Goal: Task Accomplishment & Management: Use online tool/utility

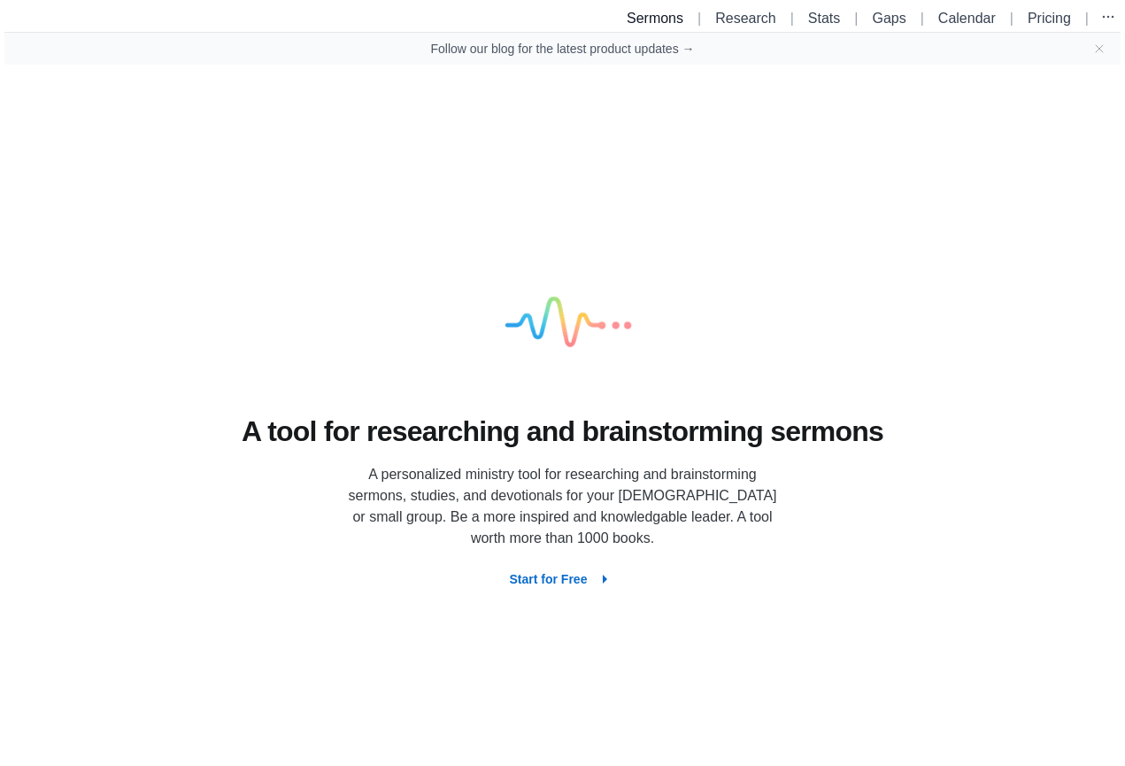
click at [639, 23] on link "Sermons" at bounding box center [655, 18] width 57 height 15
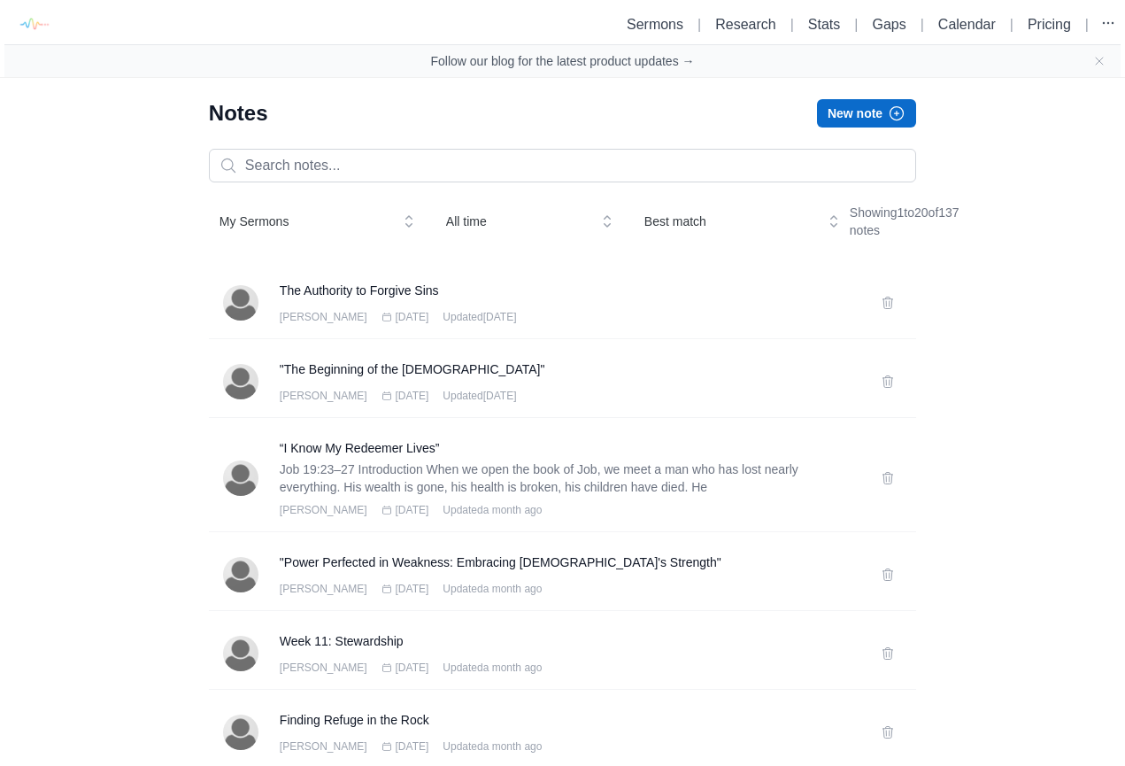
click at [283, 102] on div "Notes New note" at bounding box center [562, 113] width 707 height 28
click at [891, 27] on link "Gaps" at bounding box center [889, 24] width 34 height 15
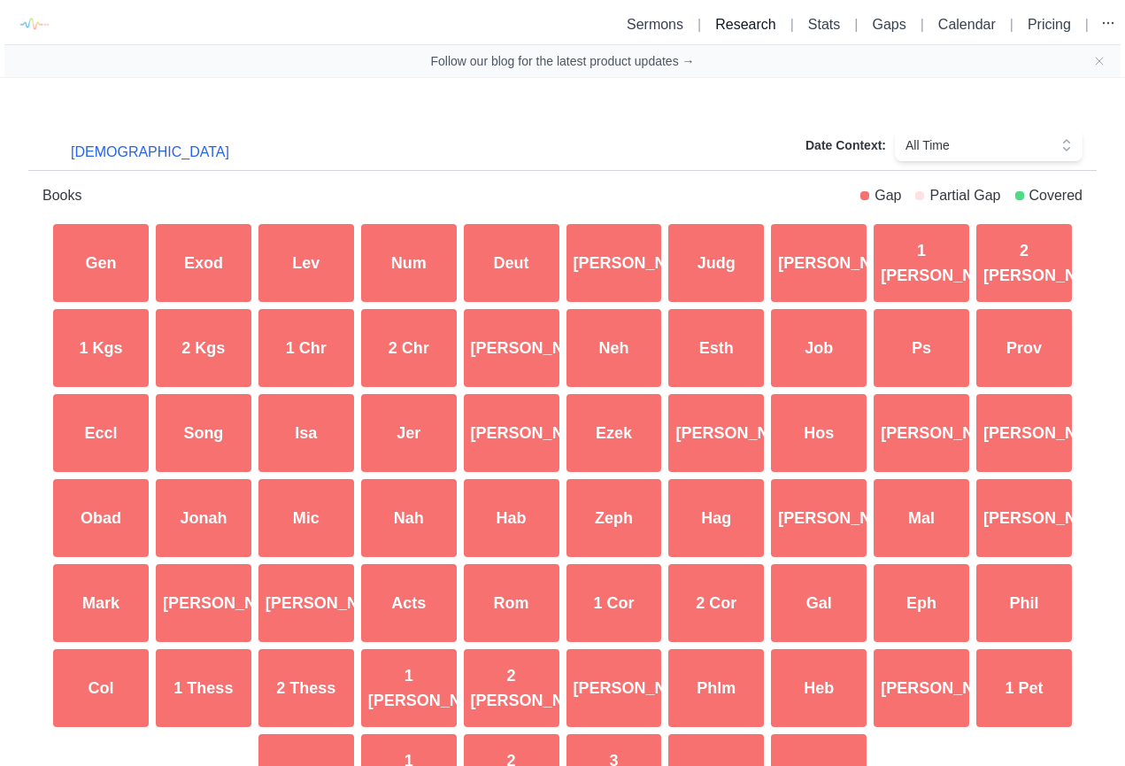
click at [757, 26] on link "Research" at bounding box center [745, 24] width 60 height 15
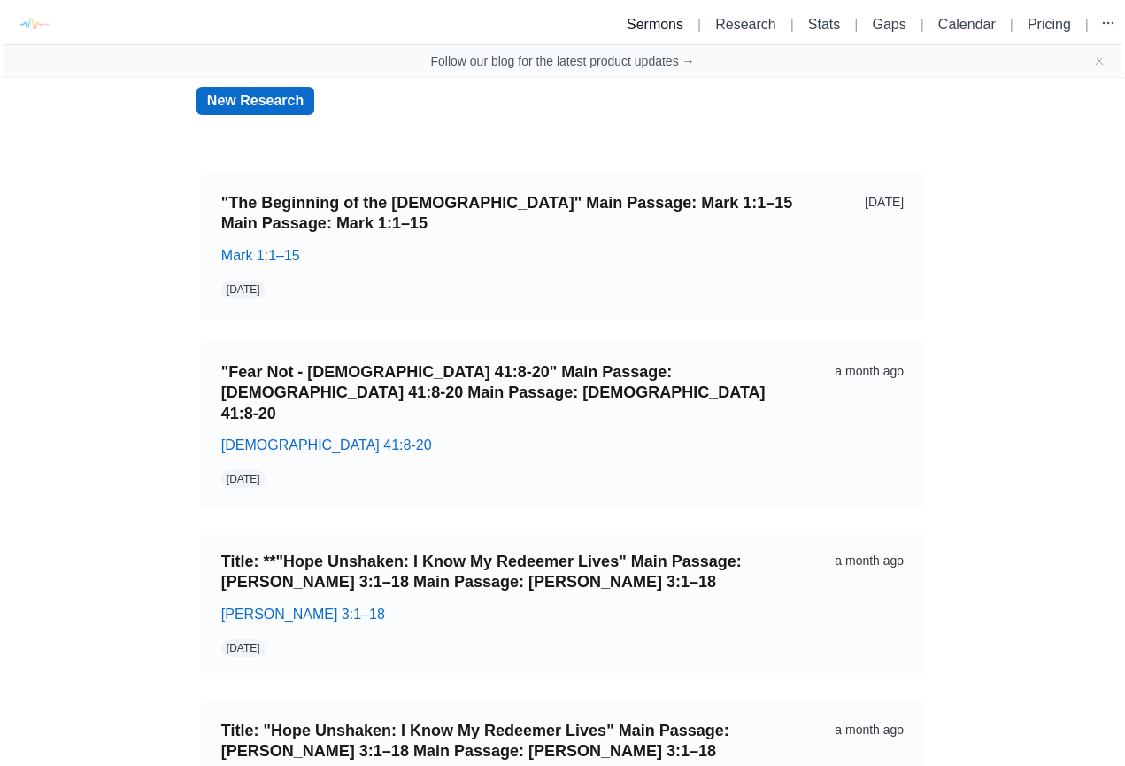
click at [660, 21] on link "Sermons" at bounding box center [655, 24] width 57 height 15
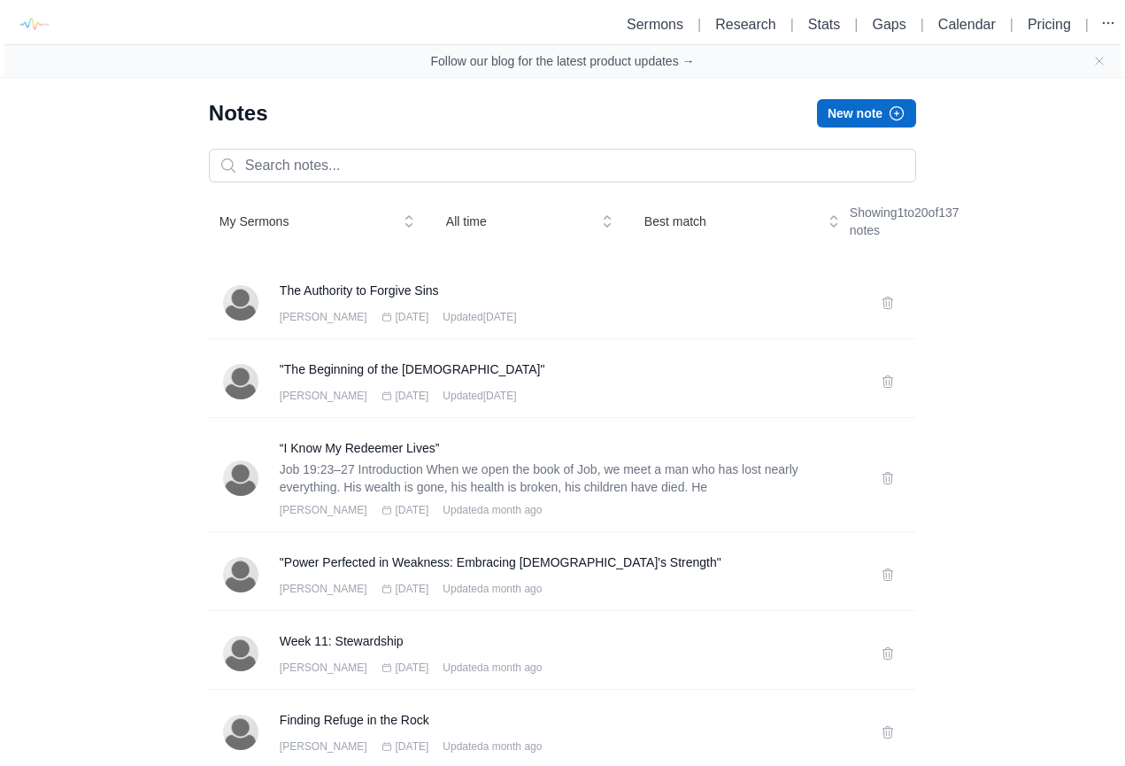
click at [842, 117] on button "New note" at bounding box center [866, 113] width 99 height 28
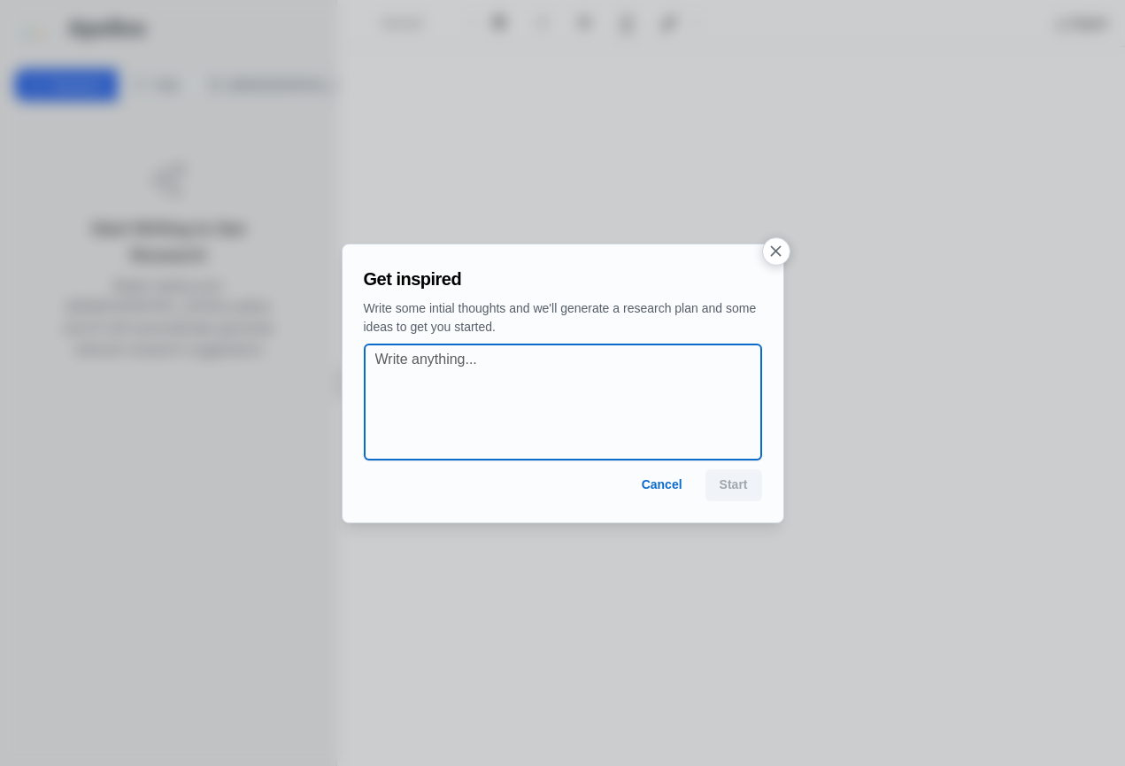
click at [531, 367] on textarea at bounding box center [568, 402] width 386 height 106
drag, startPoint x: 576, startPoint y: 357, endPoint x: 475, endPoint y: 356, distance: 100.9
click at [475, 356] on textarea "Mark 4:1-20 - Seed, Sower and" at bounding box center [568, 402] width 386 height 106
click at [471, 356] on textarea "Mark 4:1-20 - Seed, Sower and" at bounding box center [568, 402] width 386 height 106
drag, startPoint x: 472, startPoint y: 357, endPoint x: 583, endPoint y: 360, distance: 110.7
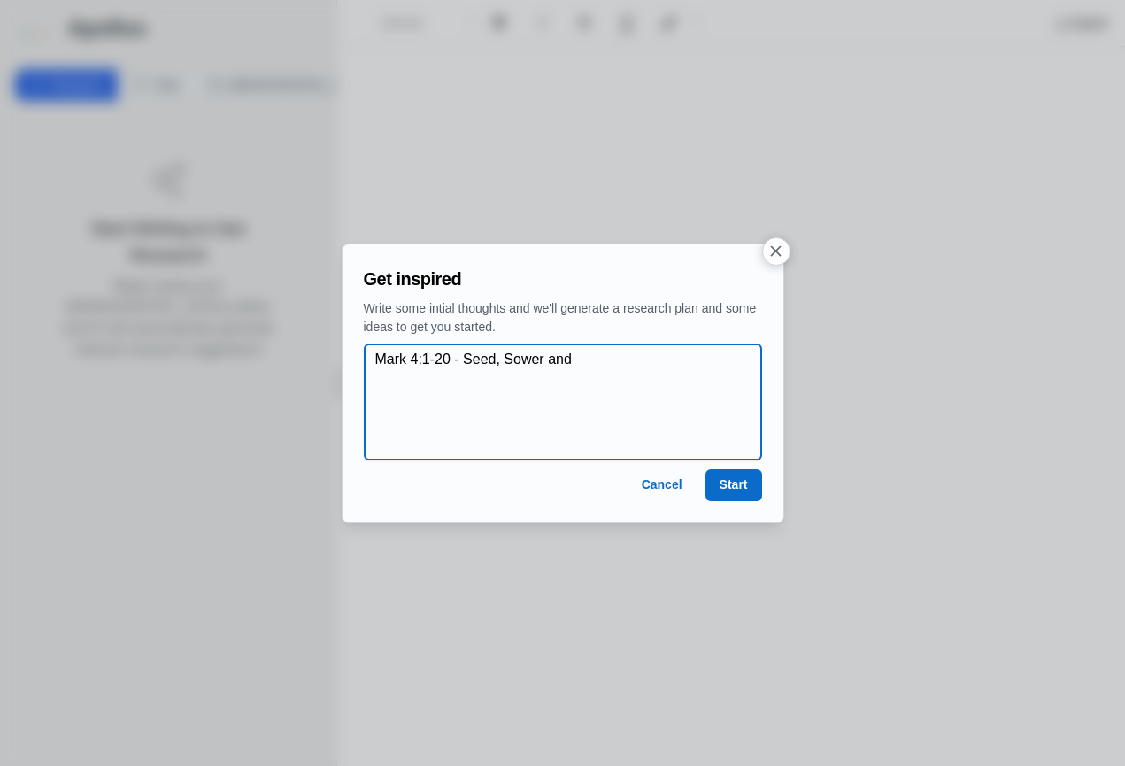
click at [583, 360] on textarea "Mark 4:1-20 - Seed, Sower and" at bounding box center [568, 402] width 386 height 106
click at [474, 359] on textarea "Mark 4:1-20 - Sower, Seed and" at bounding box center [568, 402] width 386 height 106
click at [470, 359] on textarea "Mark 4:1-20 - Sower, Seed and" at bounding box center [568, 402] width 386 height 106
click at [617, 363] on textarea "Mark 4:1-20 - The Sower, Seed and" at bounding box center [568, 402] width 386 height 106
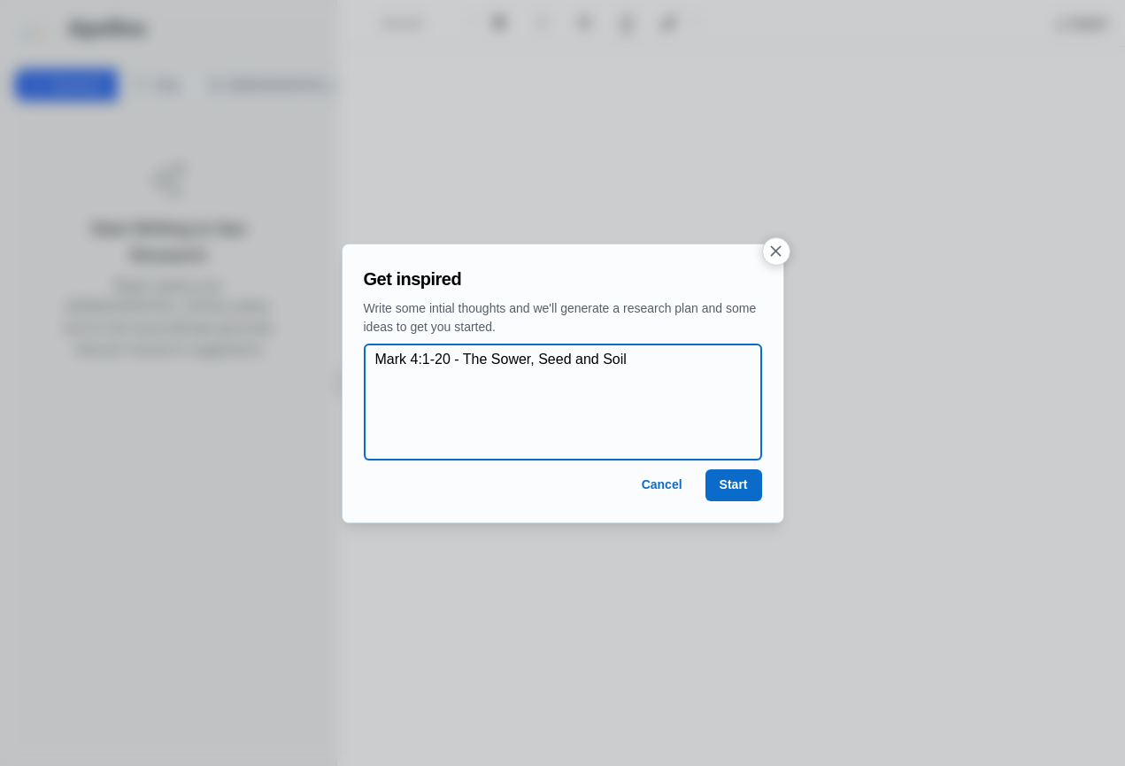
type textarea "Mark 4:1-20 - The Sower, Seed and Soil"
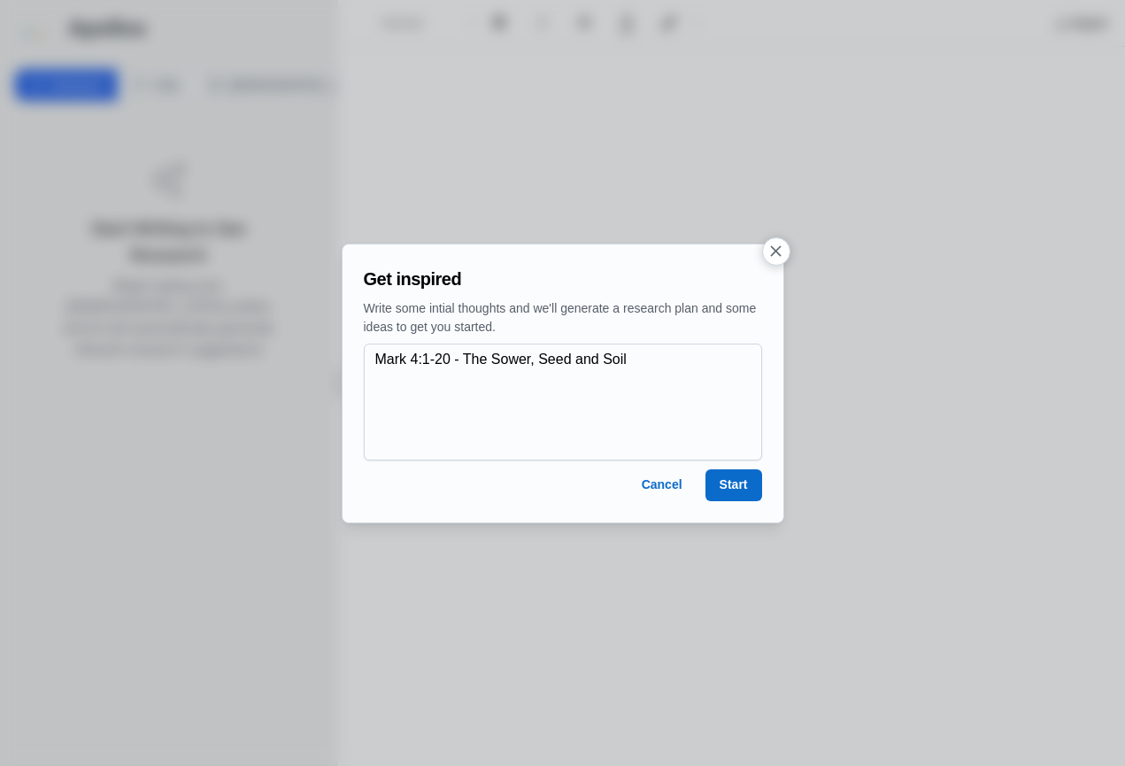
click at [721, 482] on button "Start" at bounding box center [734, 485] width 57 height 32
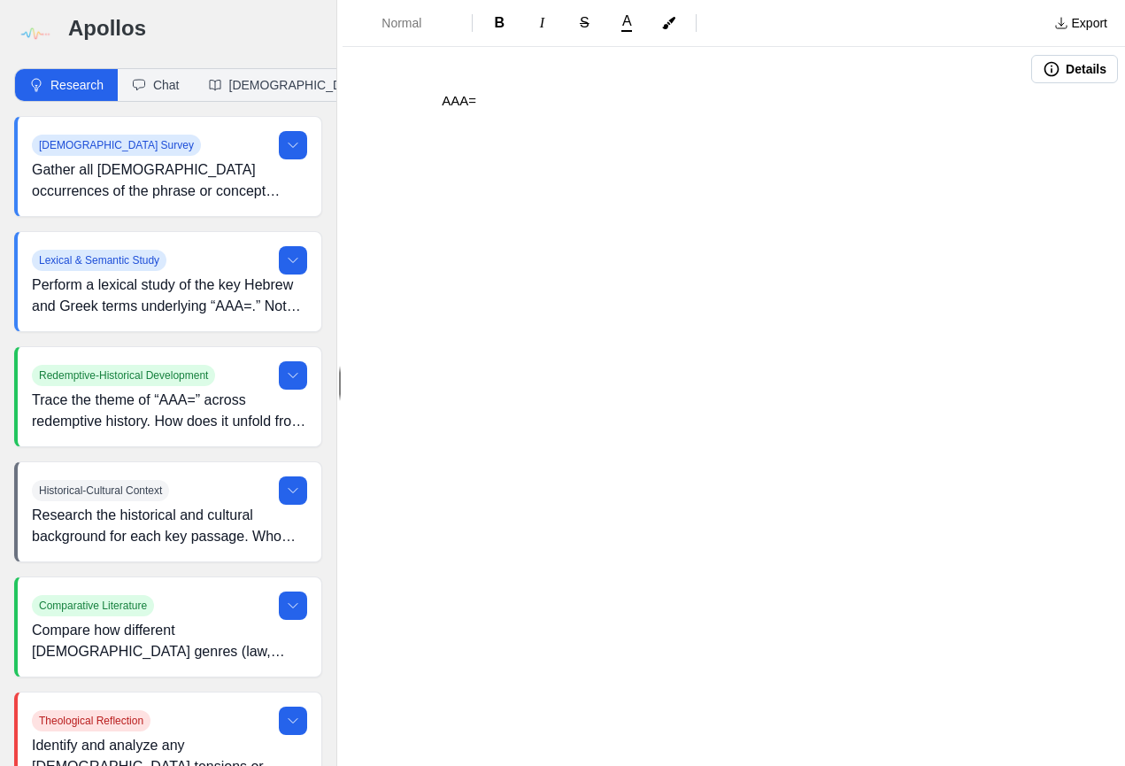
click at [484, 99] on p "AAA=" at bounding box center [734, 101] width 584 height 20
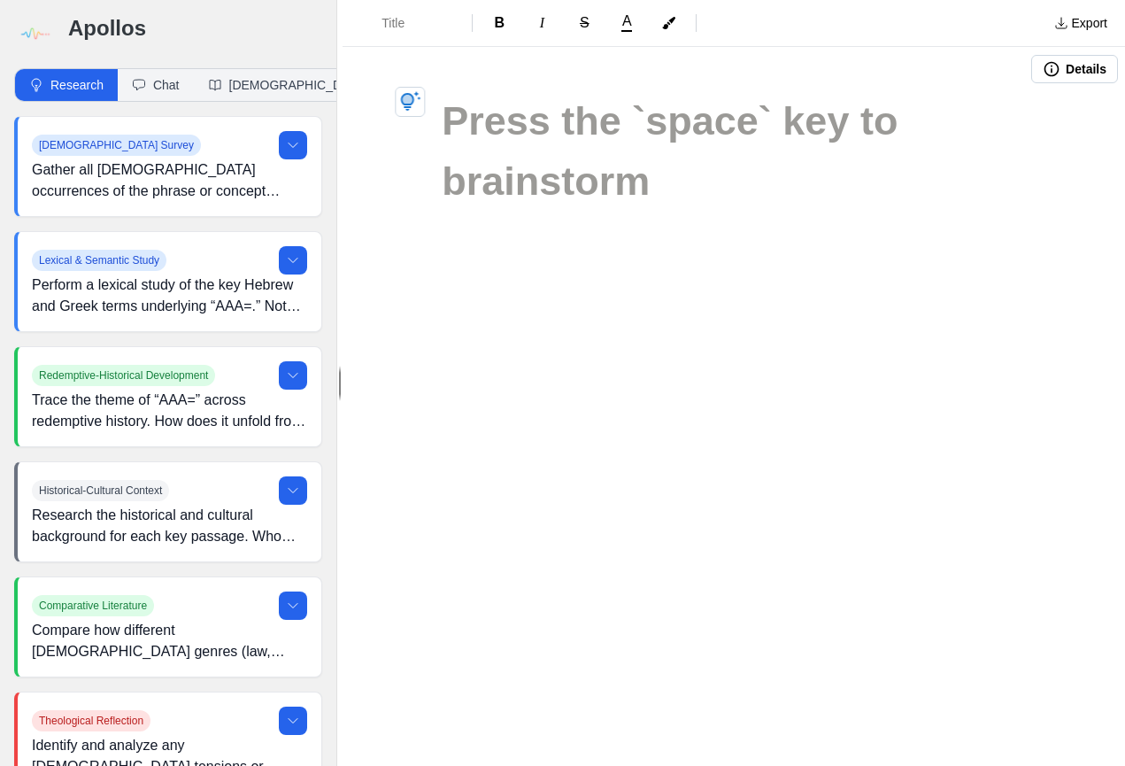
click at [1062, 66] on button "Details" at bounding box center [1074, 69] width 87 height 28
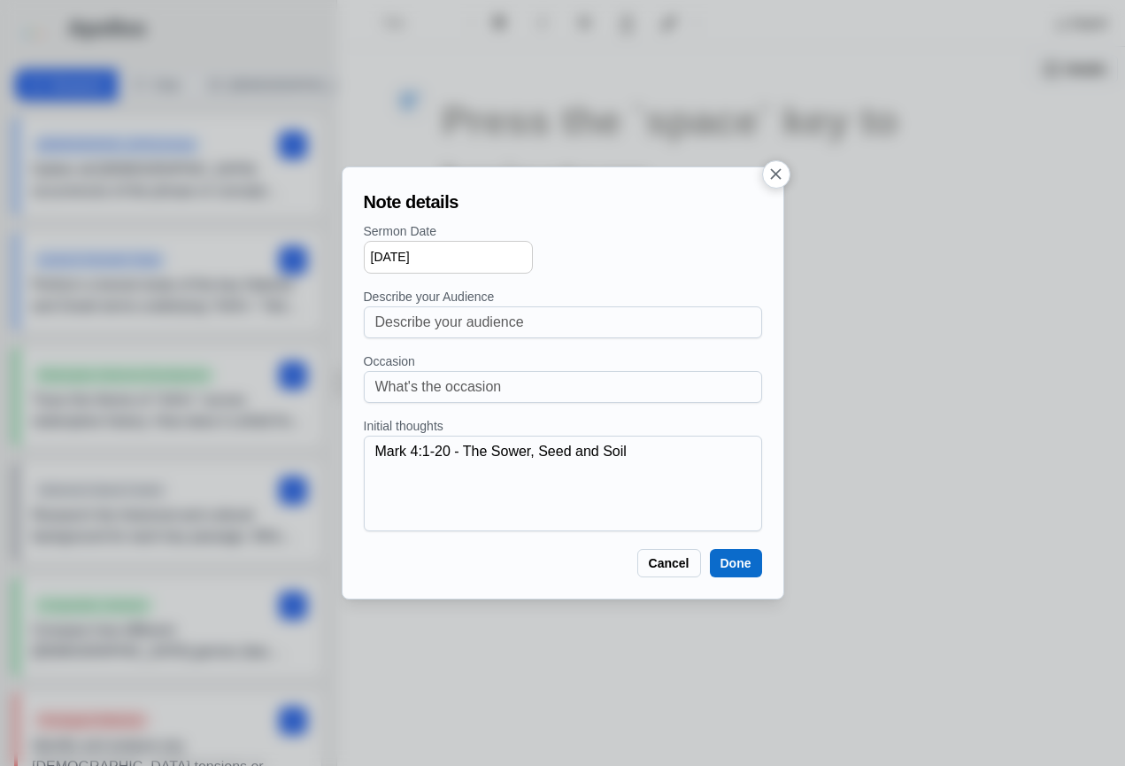
click at [741, 558] on button "Done" at bounding box center [736, 563] width 52 height 28
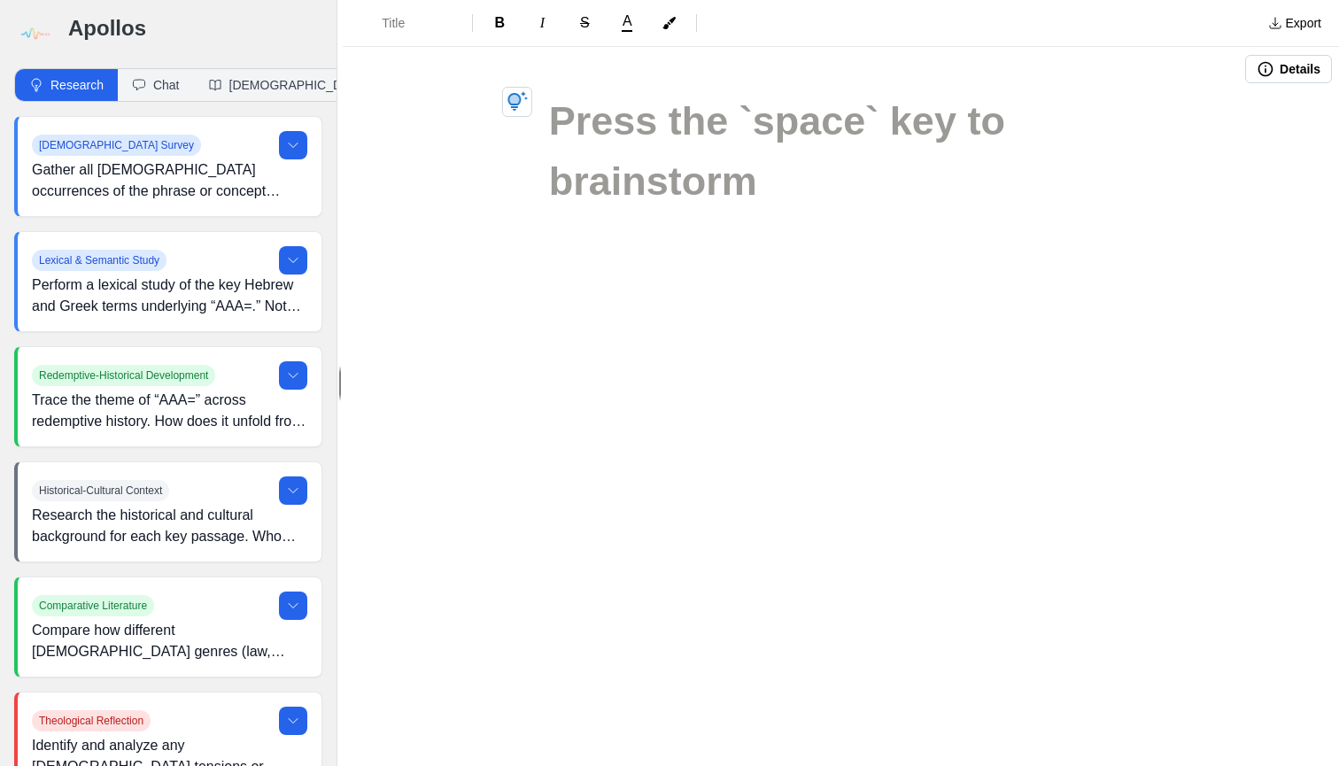
click at [46, 33] on img at bounding box center [34, 34] width 40 height 40
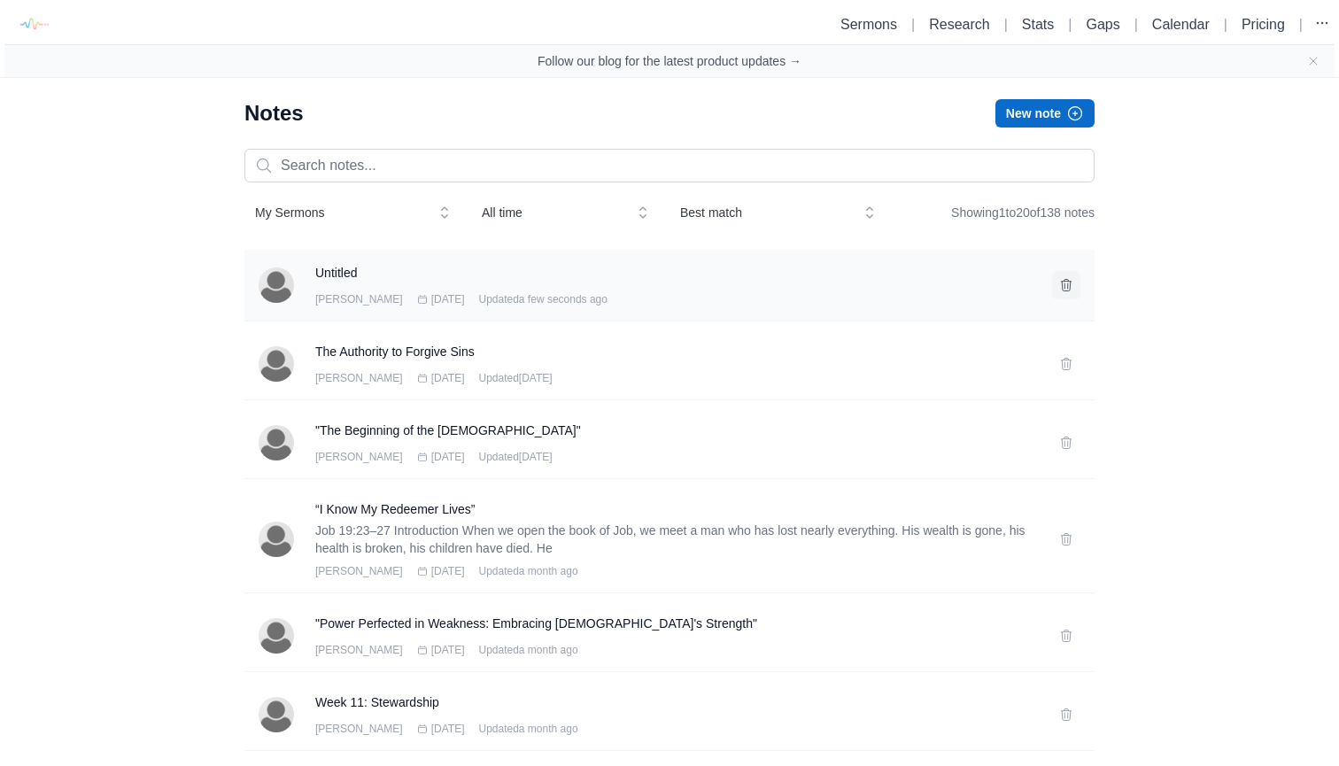
click at [1066, 289] on icon at bounding box center [1066, 285] width 14 height 14
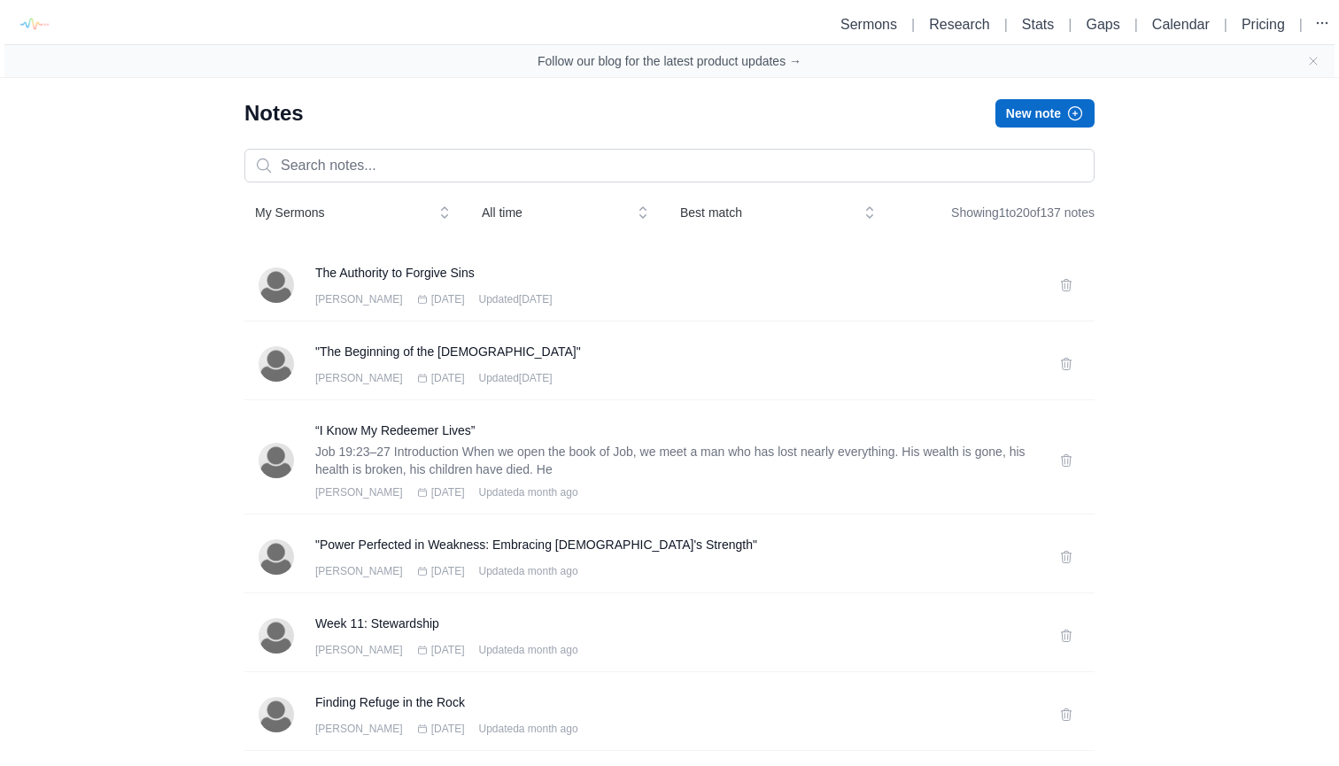
click at [1048, 119] on button "New note" at bounding box center [1044, 113] width 99 height 28
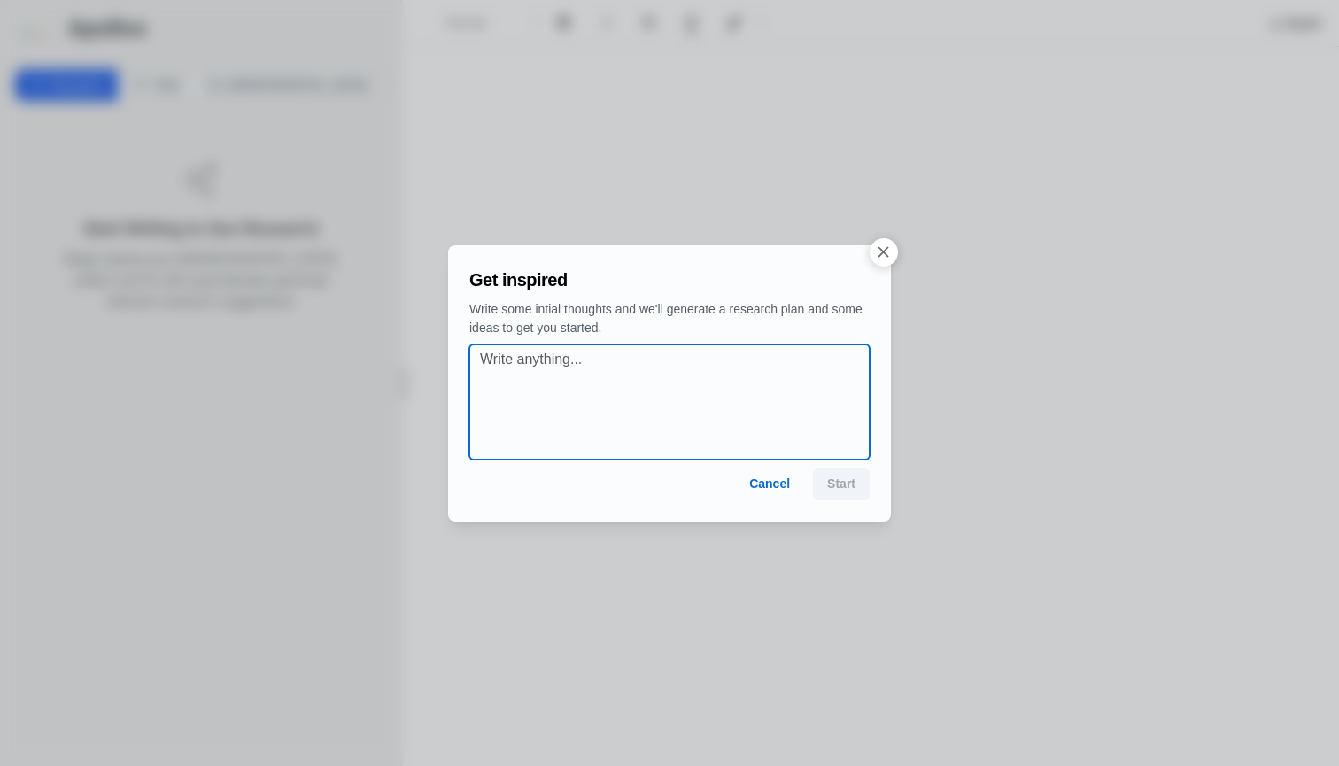
click at [671, 357] on textarea at bounding box center [675, 402] width 390 height 106
type textarea "The Sower, Seed and Soil - Mark 4:1-20"
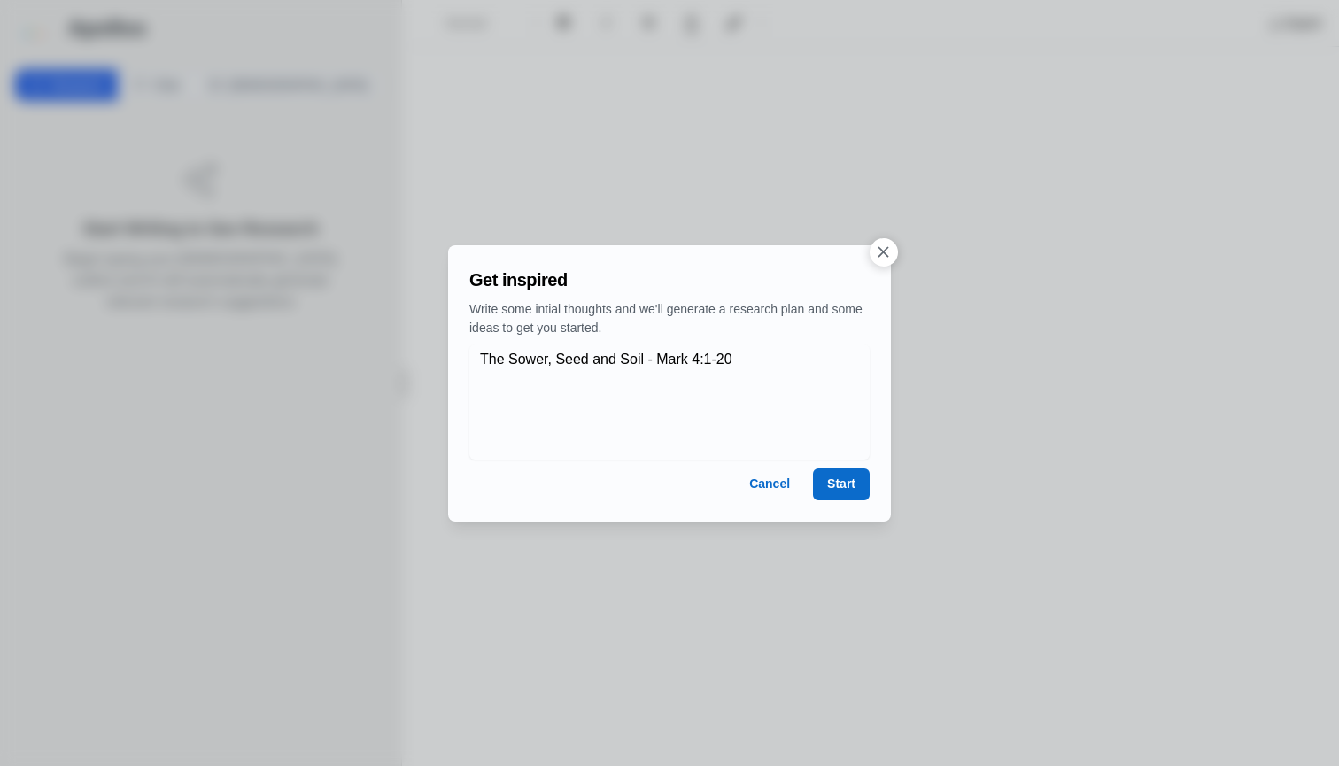
click at [825, 475] on button "Start" at bounding box center [841, 484] width 57 height 32
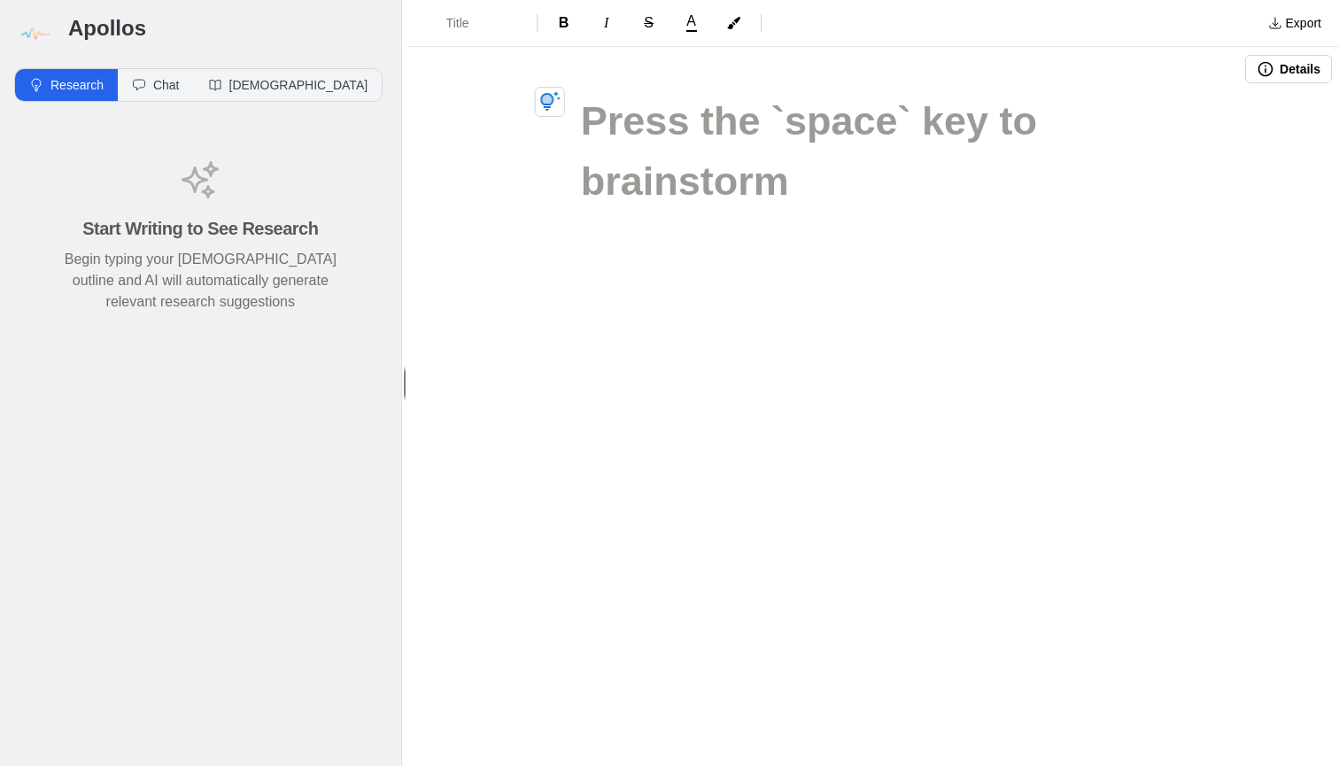
click at [1283, 64] on button "Details" at bounding box center [1288, 69] width 87 height 28
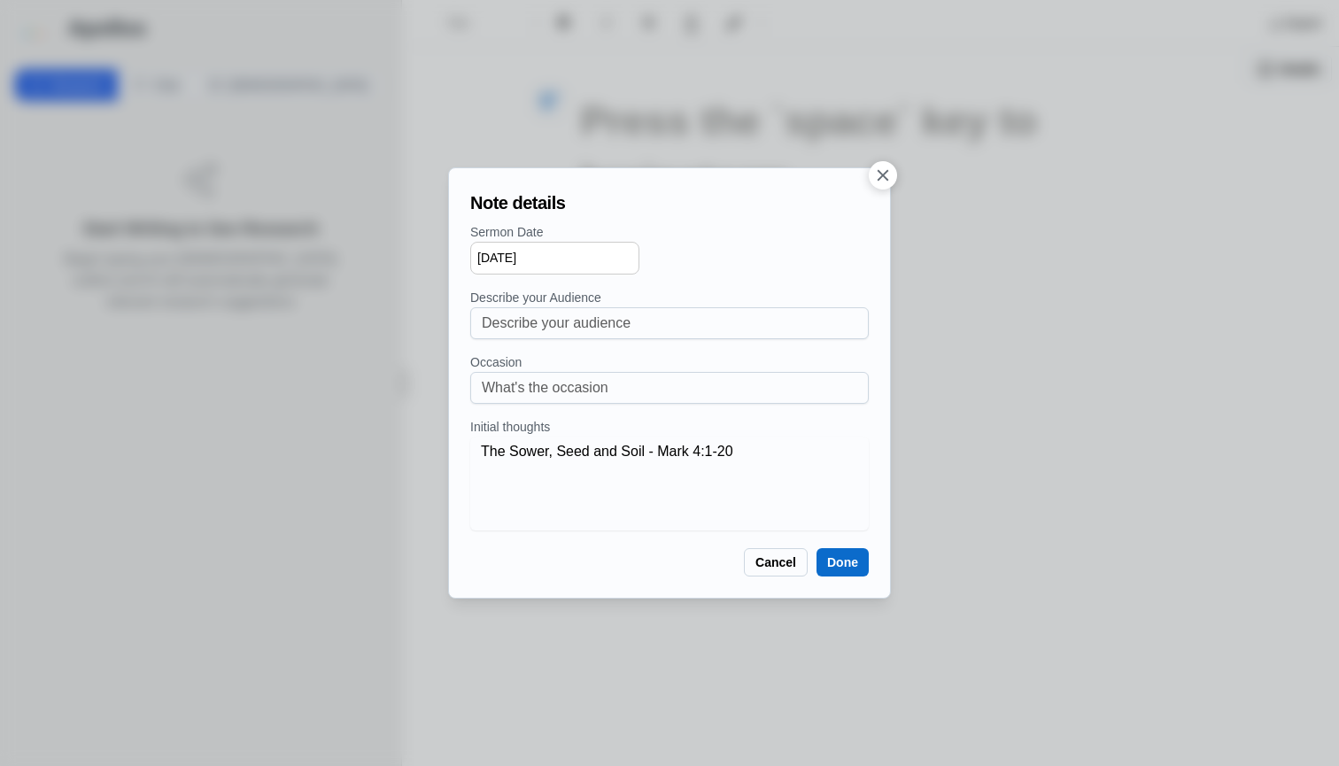
click at [599, 271] on input "[DATE]" at bounding box center [554, 258] width 169 height 33
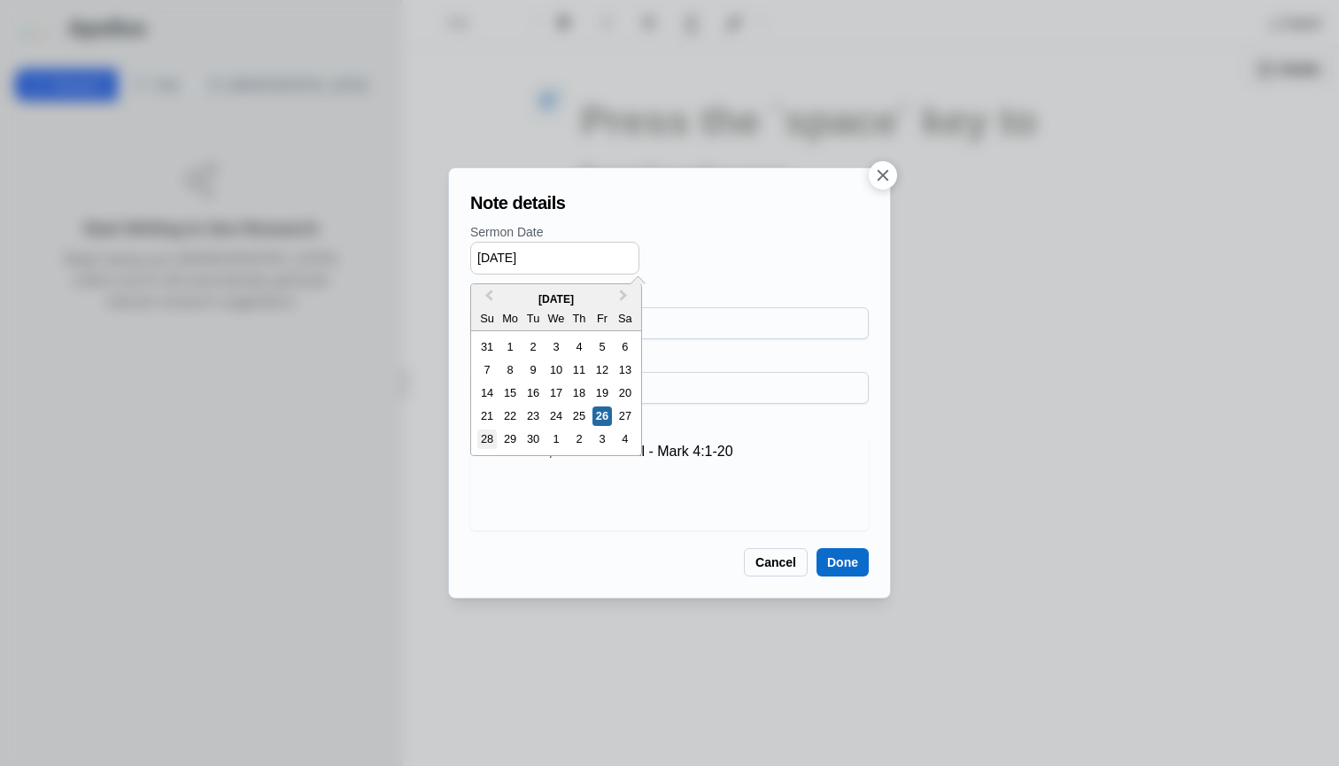
click at [486, 441] on div "28" at bounding box center [486, 438] width 19 height 19
type input "[DATE]"
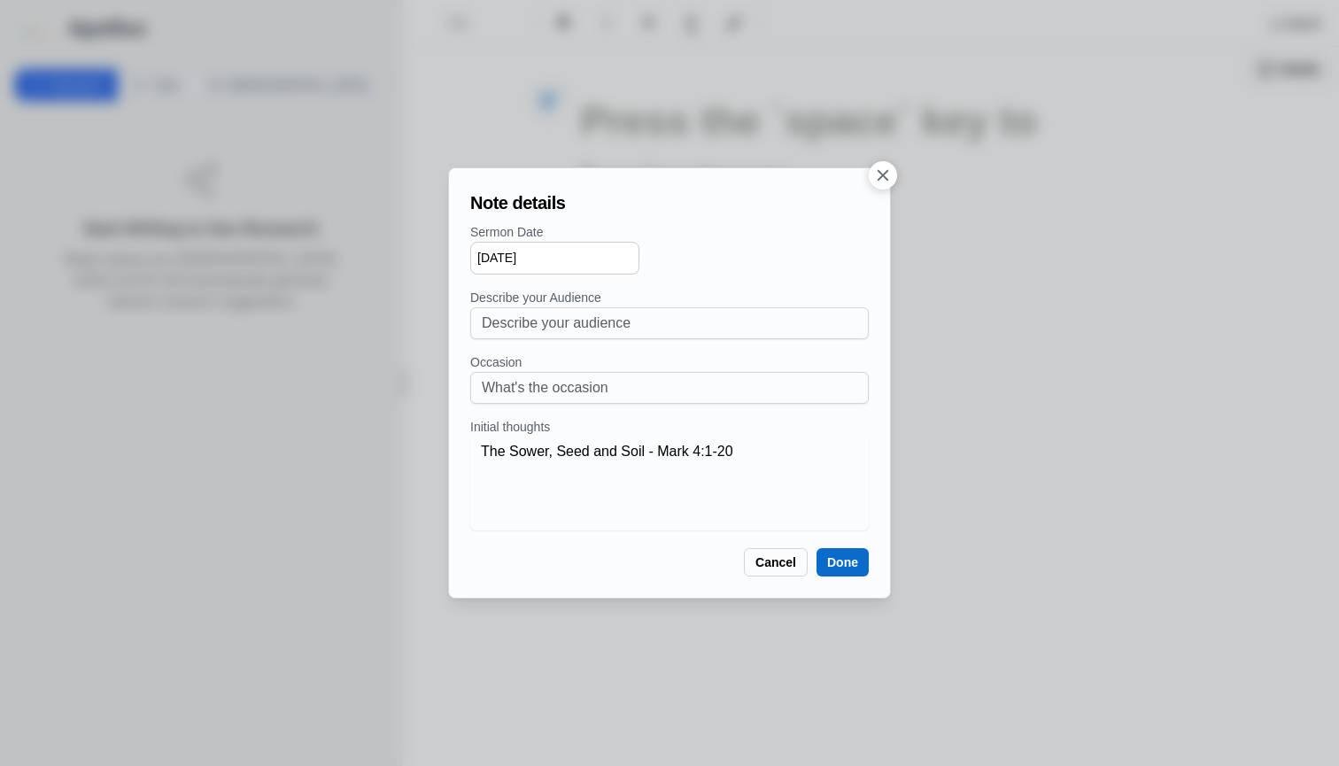
click at [851, 569] on button "Done" at bounding box center [842, 562] width 52 height 28
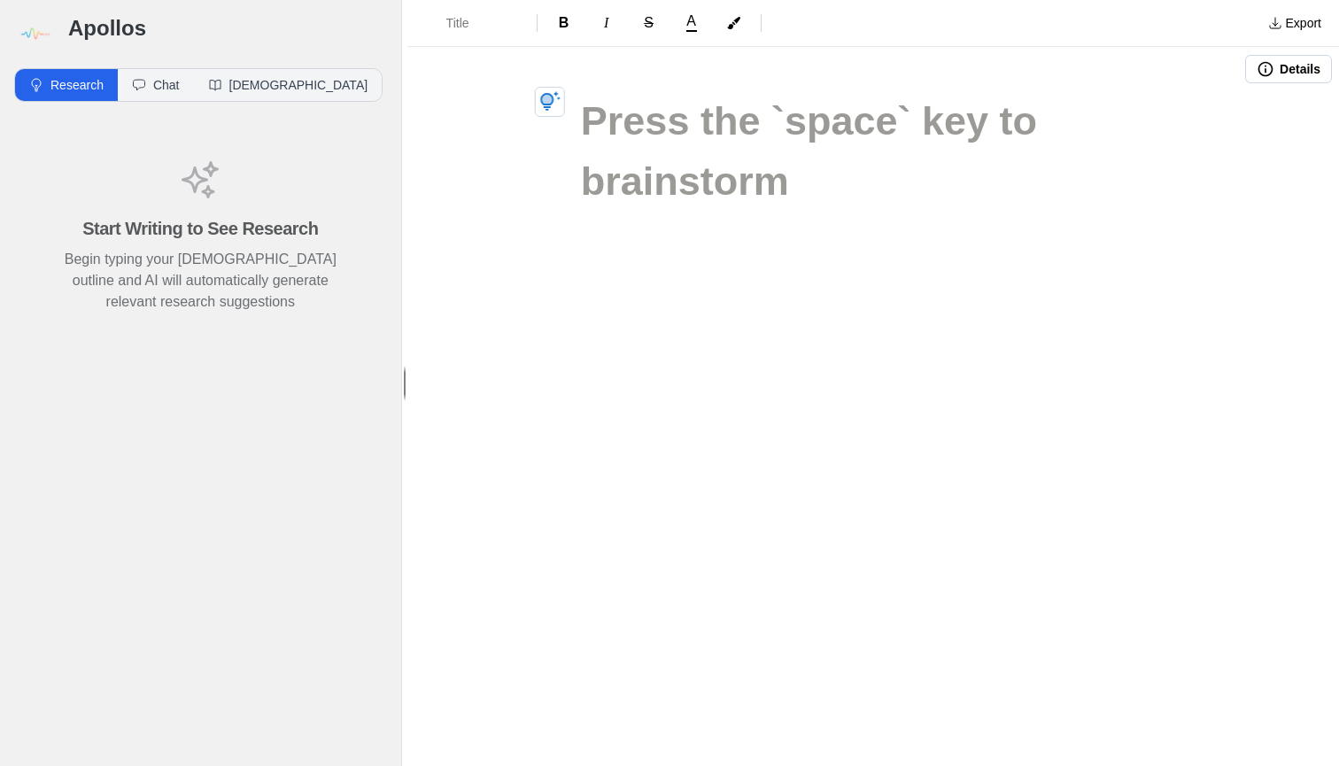
click at [1270, 66] on icon "button" at bounding box center [1265, 69] width 15 height 15
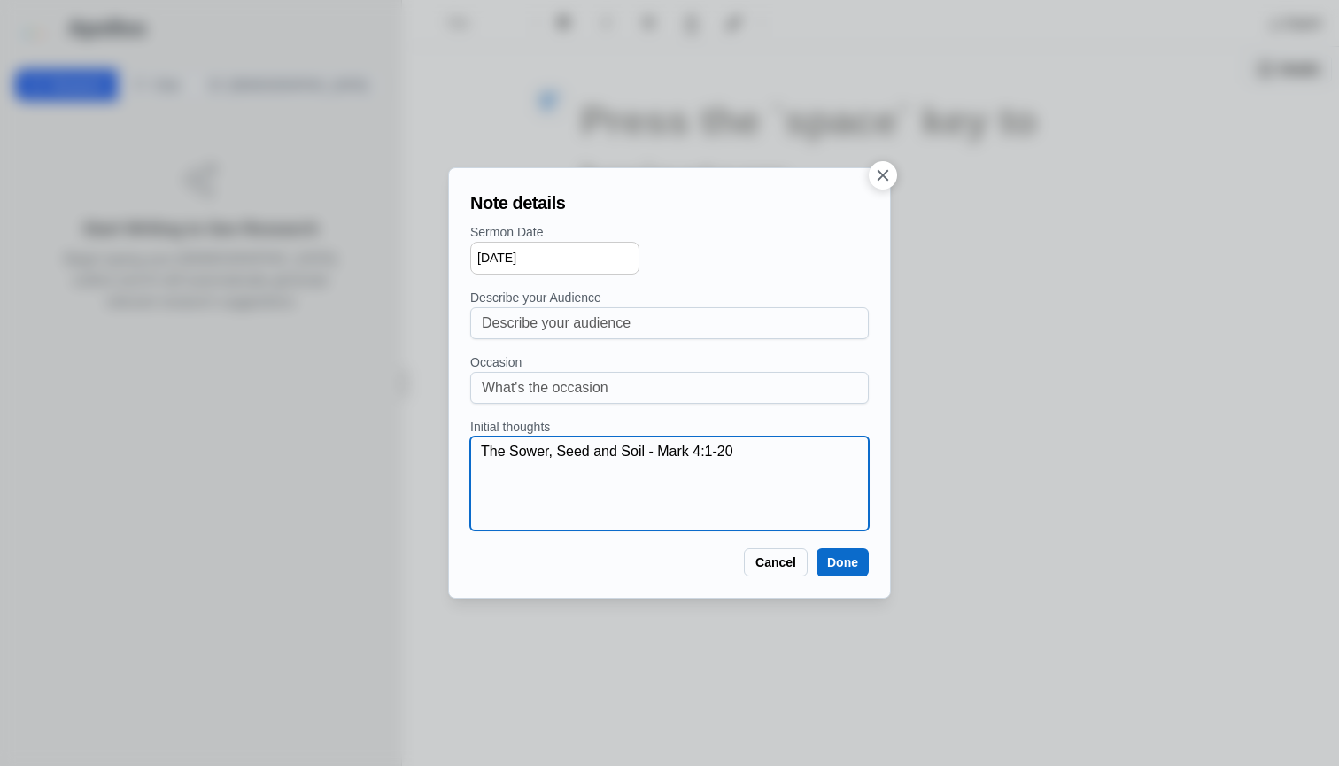
click at [757, 467] on textarea "The Sower, Seed and Soil - Mark 4:1-20" at bounding box center [675, 483] width 388 height 85
click at [758, 467] on textarea "The Sower, Seed and Soil - Mark 4:1-20" at bounding box center [675, 483] width 388 height 85
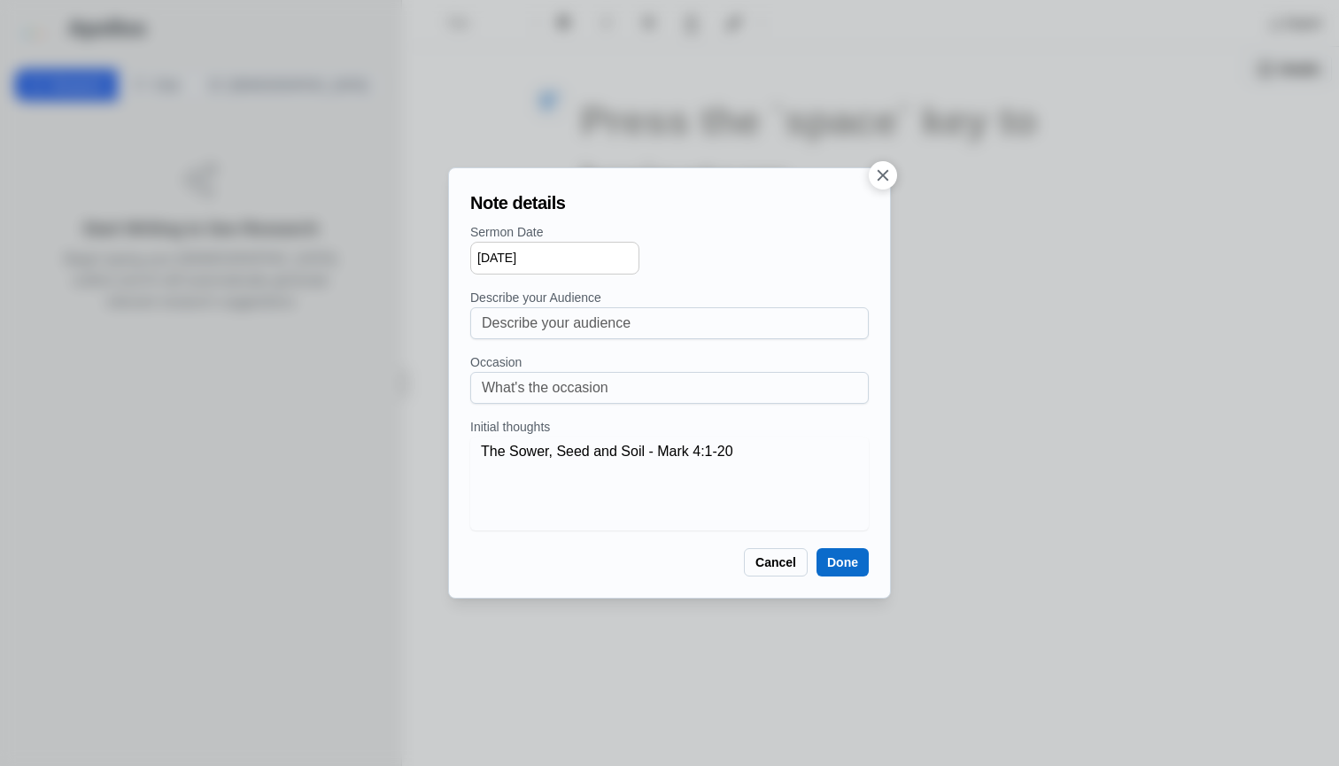
click at [848, 558] on button "Done" at bounding box center [842, 562] width 52 height 28
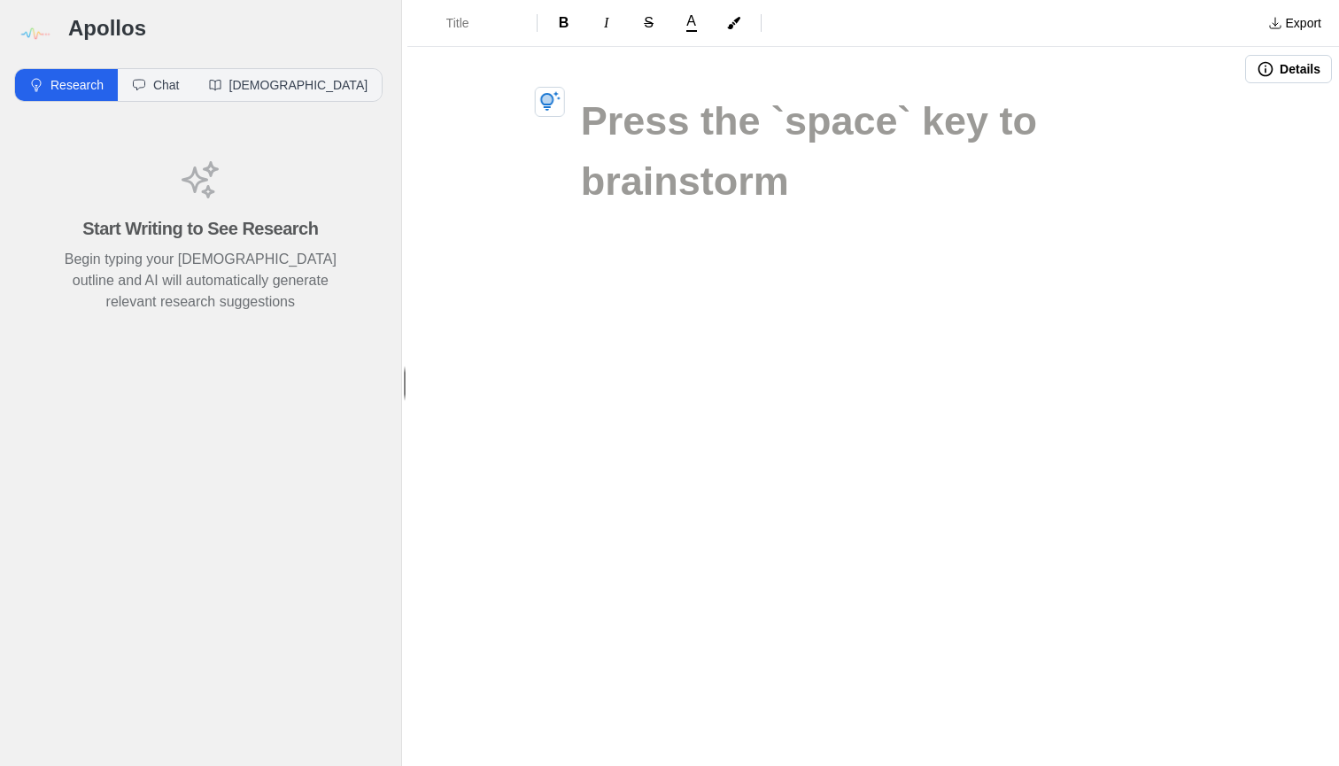
click at [50, 83] on button "Research" at bounding box center [66, 85] width 103 height 32
click at [596, 130] on h1 at bounding box center [873, 121] width 584 height 60
click at [1279, 76] on button "Details" at bounding box center [1288, 69] width 87 height 28
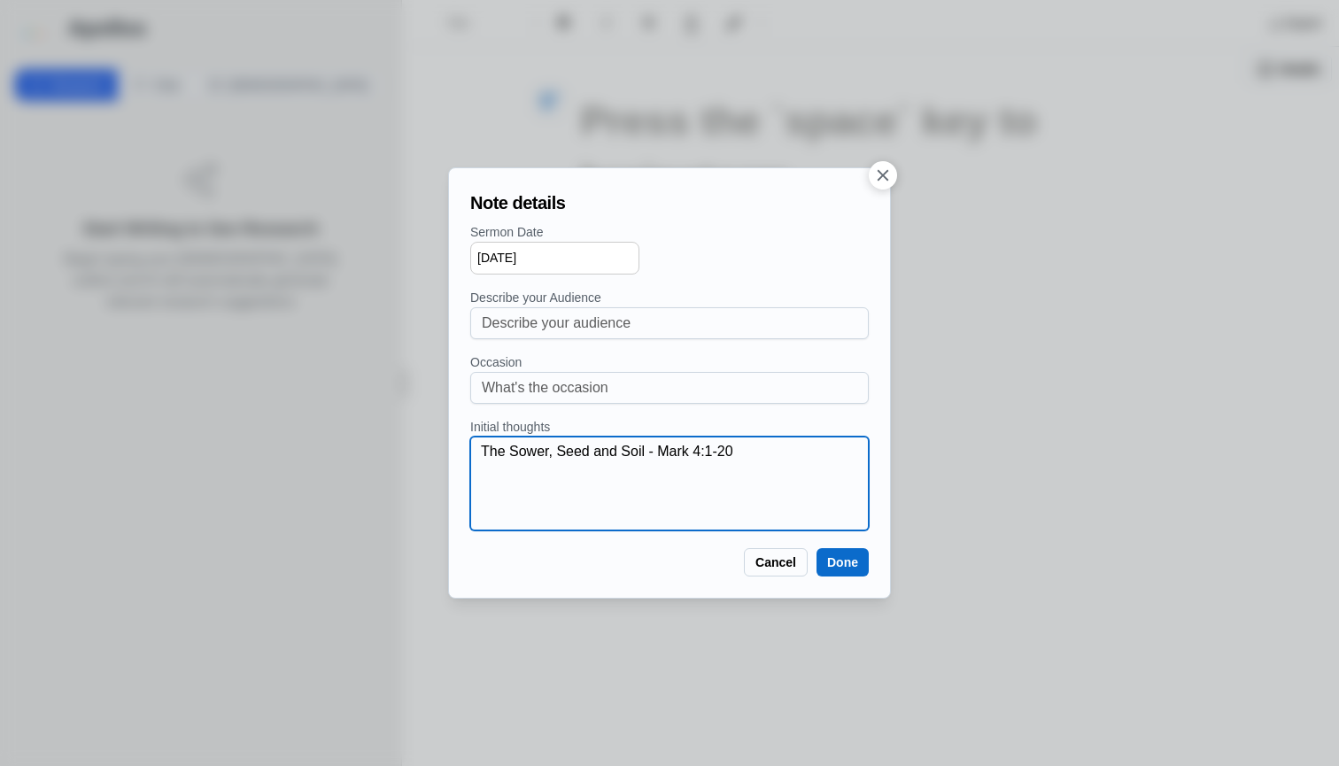
click at [773, 448] on textarea "The Sower, Seed and Soil - Mark 4:1-20" at bounding box center [675, 483] width 388 height 85
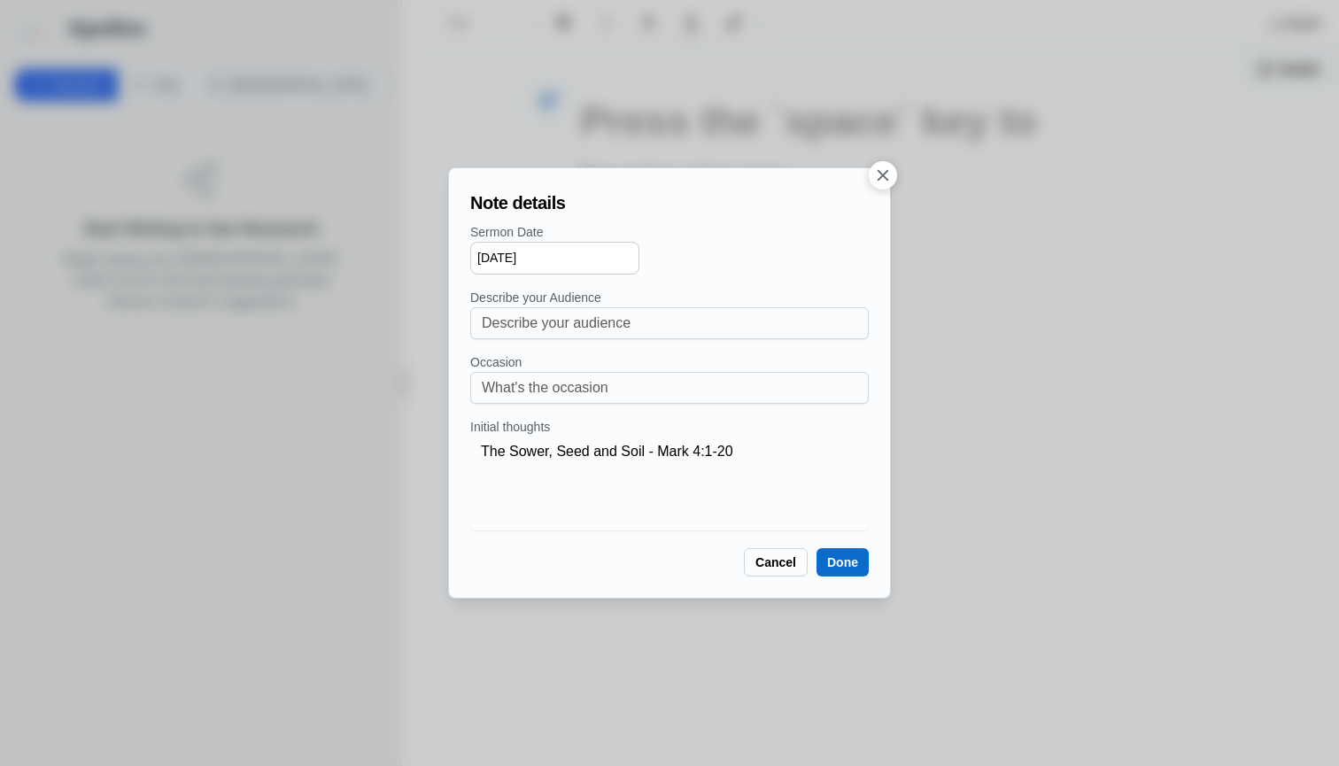
click at [834, 566] on button "Done" at bounding box center [842, 562] width 52 height 28
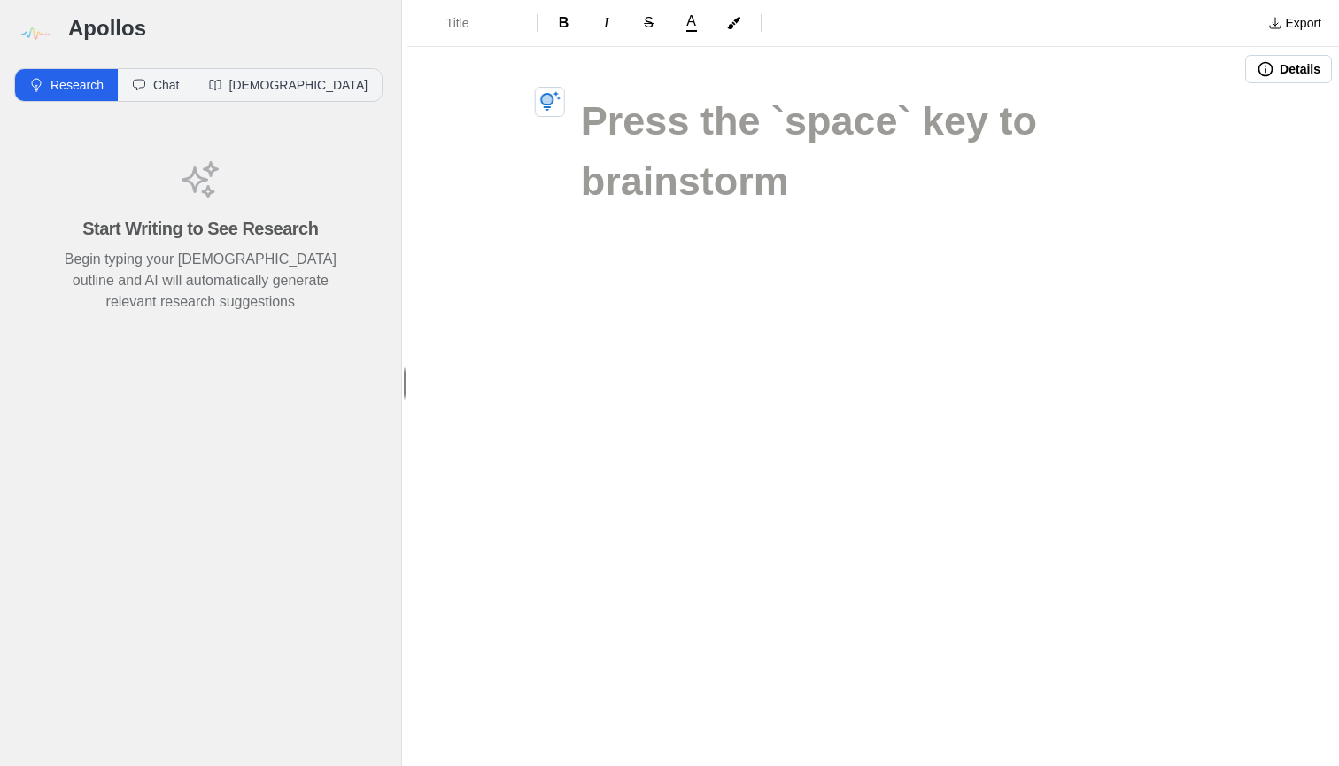
click at [652, 145] on h1 at bounding box center [873, 121] width 584 height 60
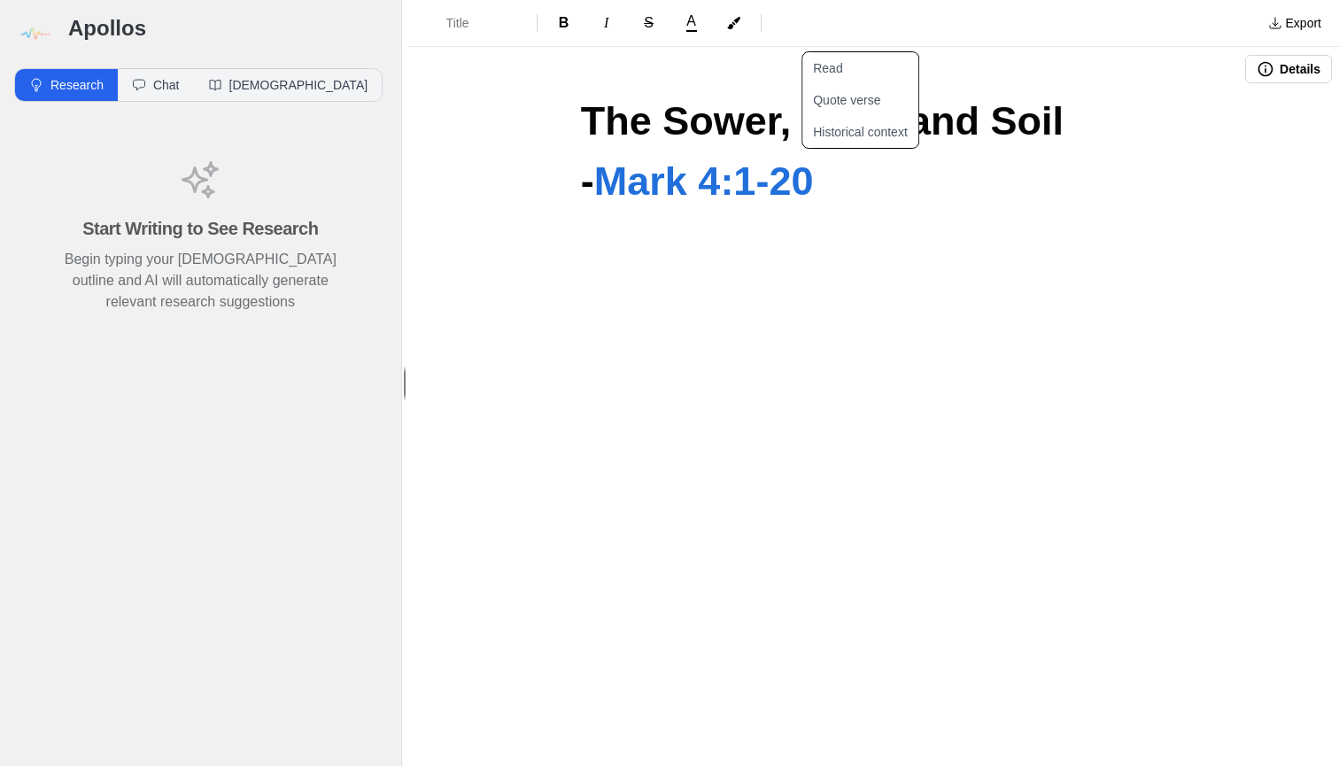
click at [968, 206] on h1 "The Sower, Seed and Soil - Mark 4:1-20" at bounding box center [873, 151] width 584 height 120
click at [1002, 243] on div "The Sower, Seed and Soil - Mark 4:1-20" at bounding box center [873, 217] width 708 height 252
click at [1085, 213] on div "The Sower, Seed and Soil - Mark 4:1-20" at bounding box center [873, 217] width 708 height 252
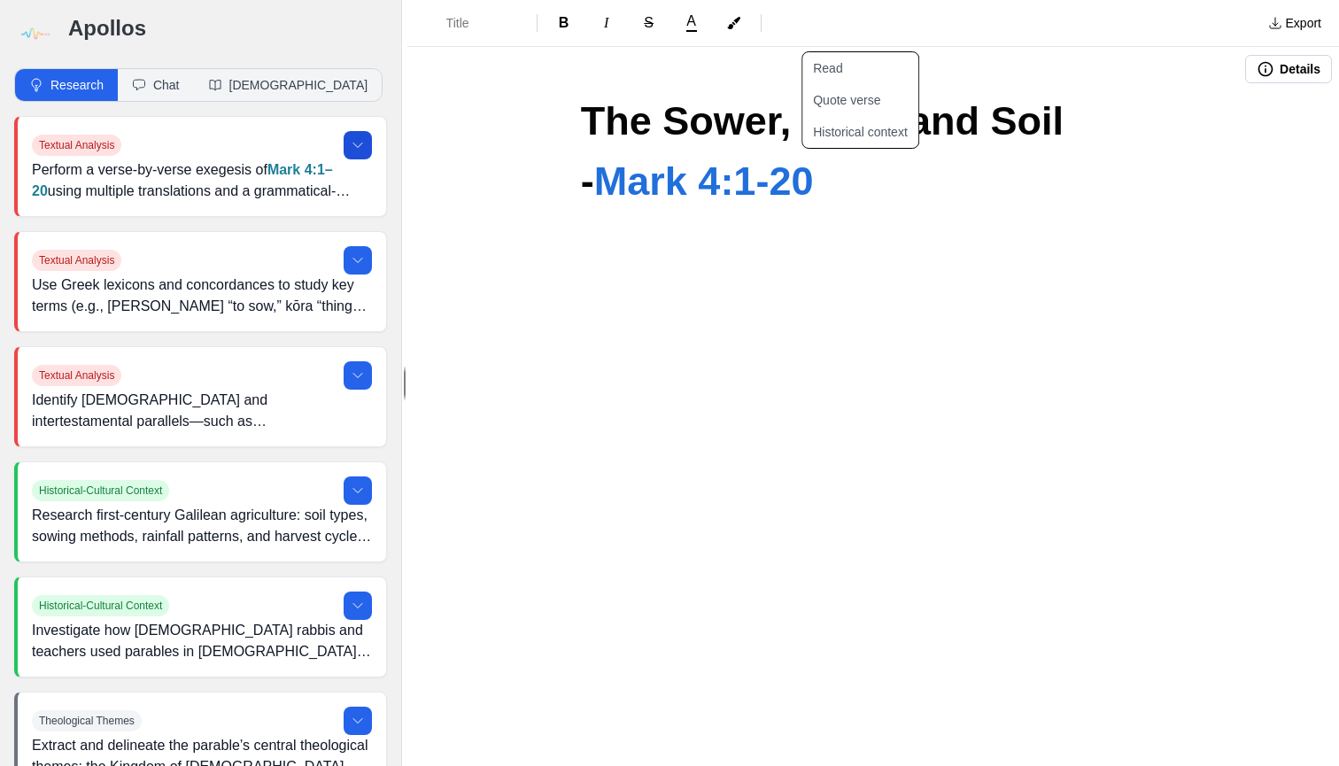
click at [351, 152] on button at bounding box center [358, 145] width 28 height 28
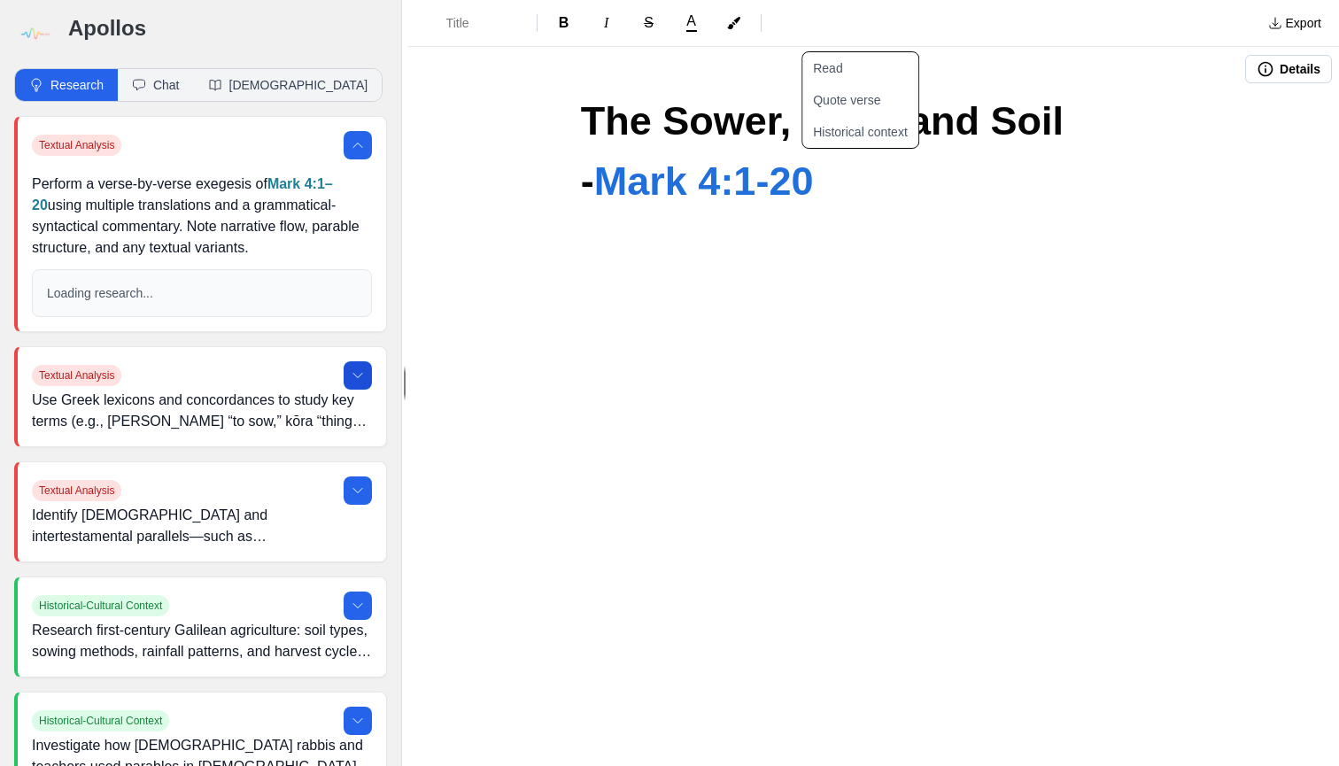
click at [357, 375] on icon at bounding box center [358, 375] width 14 height 14
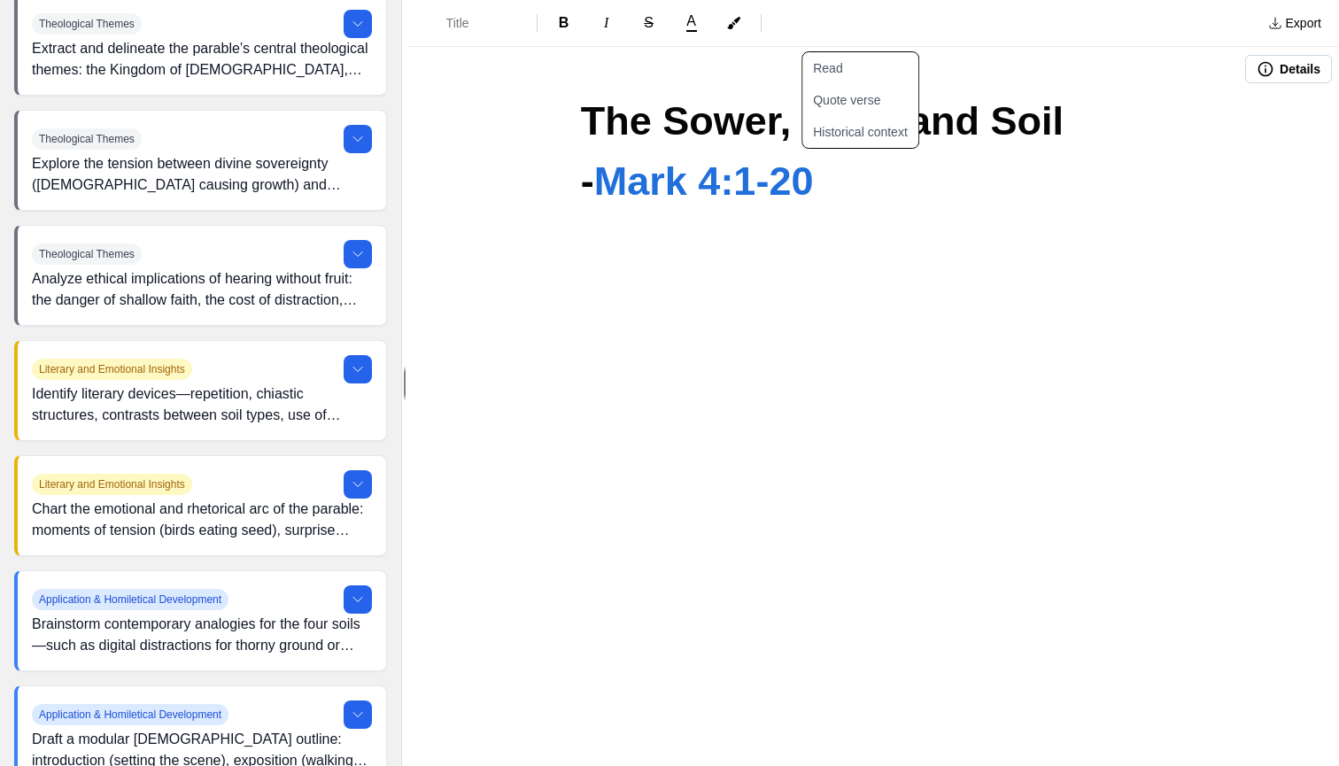
scroll to position [931, 0]
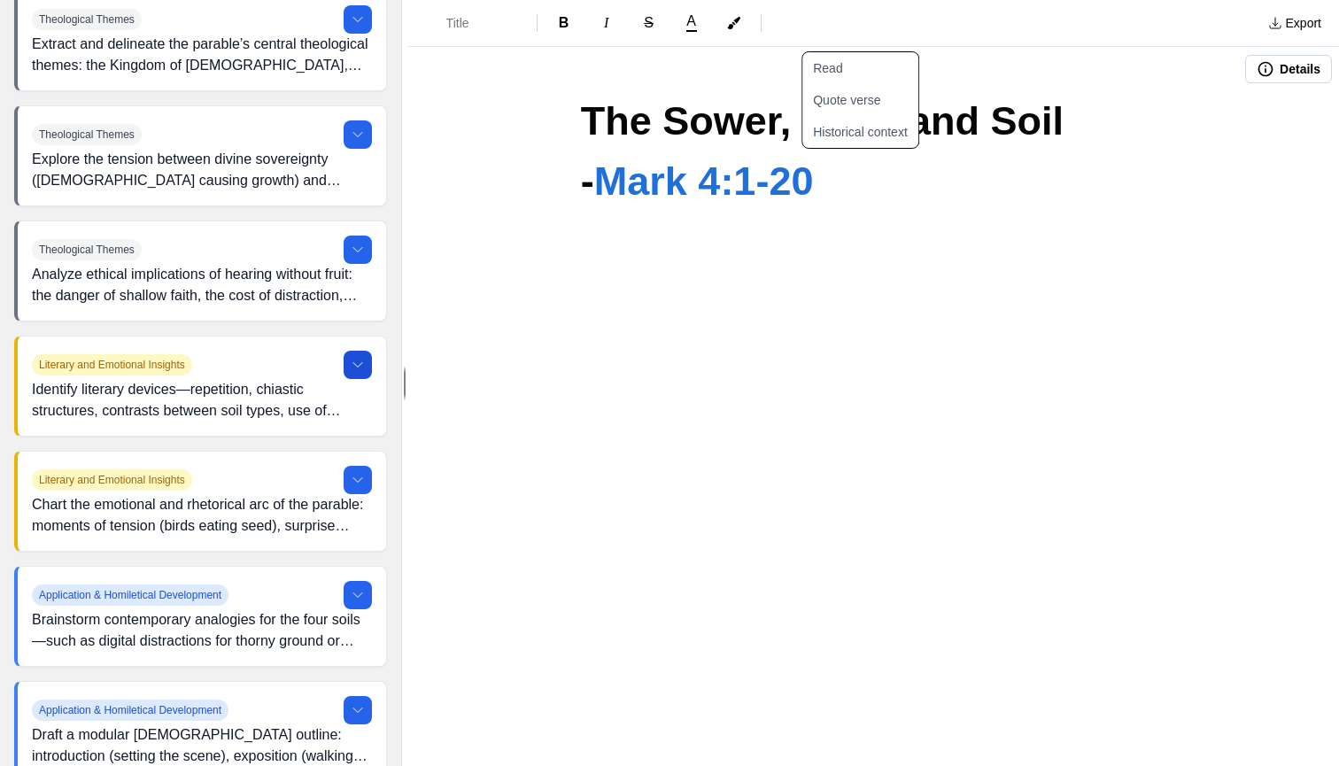
click at [354, 373] on button at bounding box center [358, 365] width 28 height 28
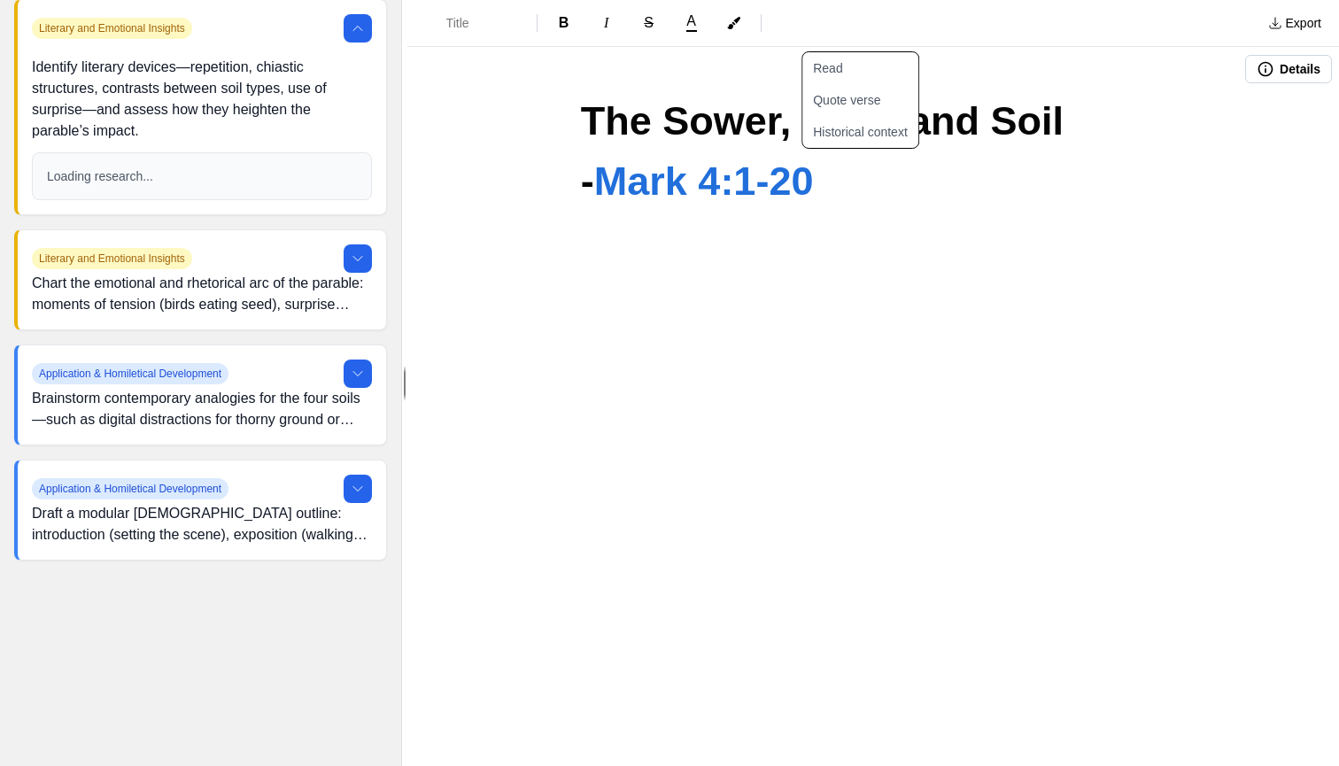
scroll to position [1268, 0]
click at [353, 376] on icon at bounding box center [358, 374] width 14 height 14
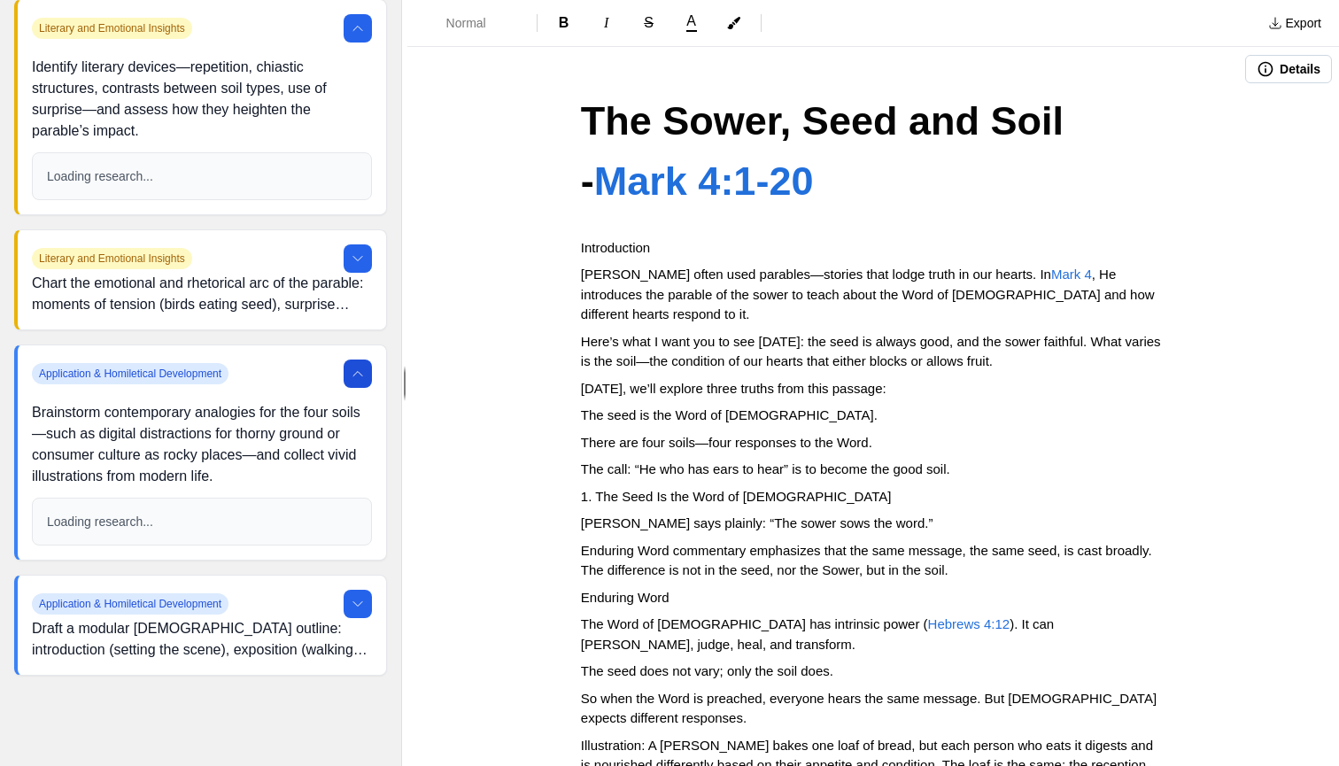
scroll to position [0, 0]
click at [617, 250] on span "Introduction" at bounding box center [615, 247] width 69 height 15
click at [436, 21] on span "Formatting Options" at bounding box center [430, 23] width 18 height 18
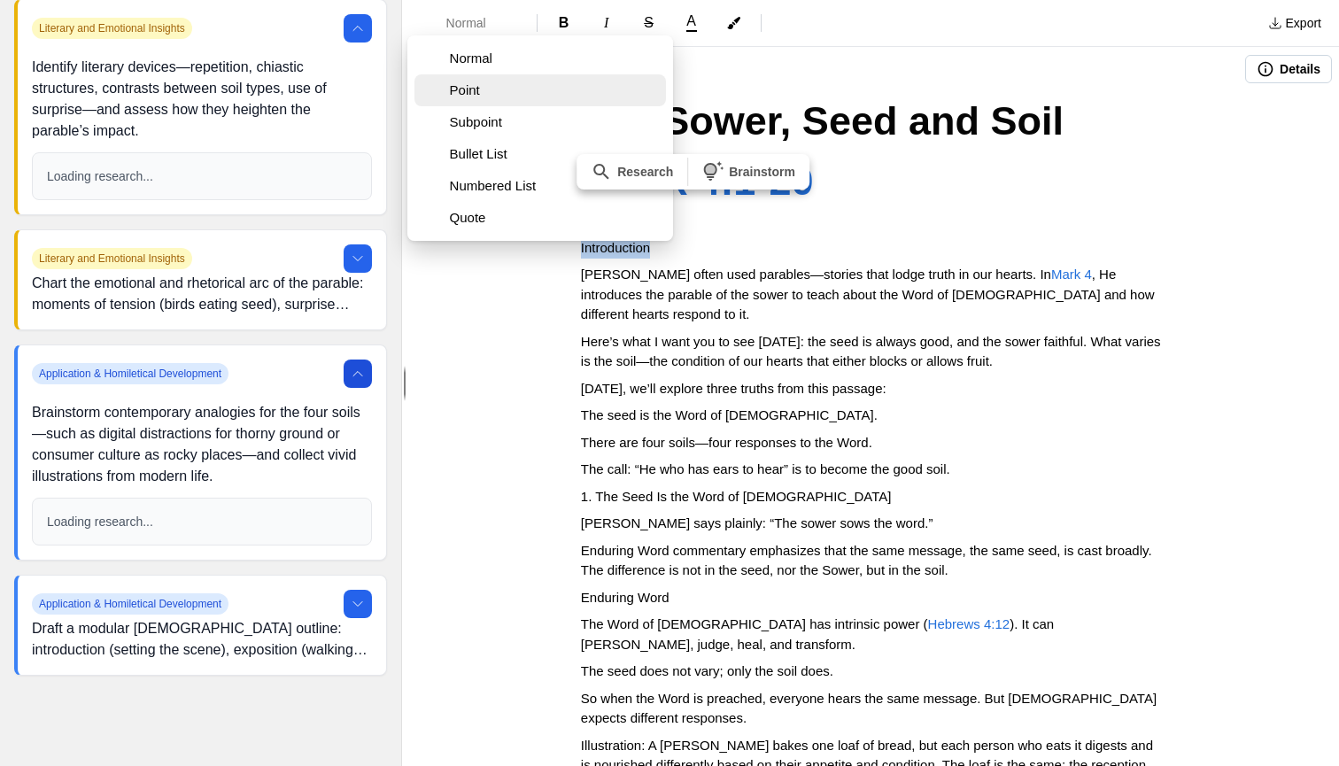
click at [456, 81] on button "Point" at bounding box center [539, 90] width 251 height 32
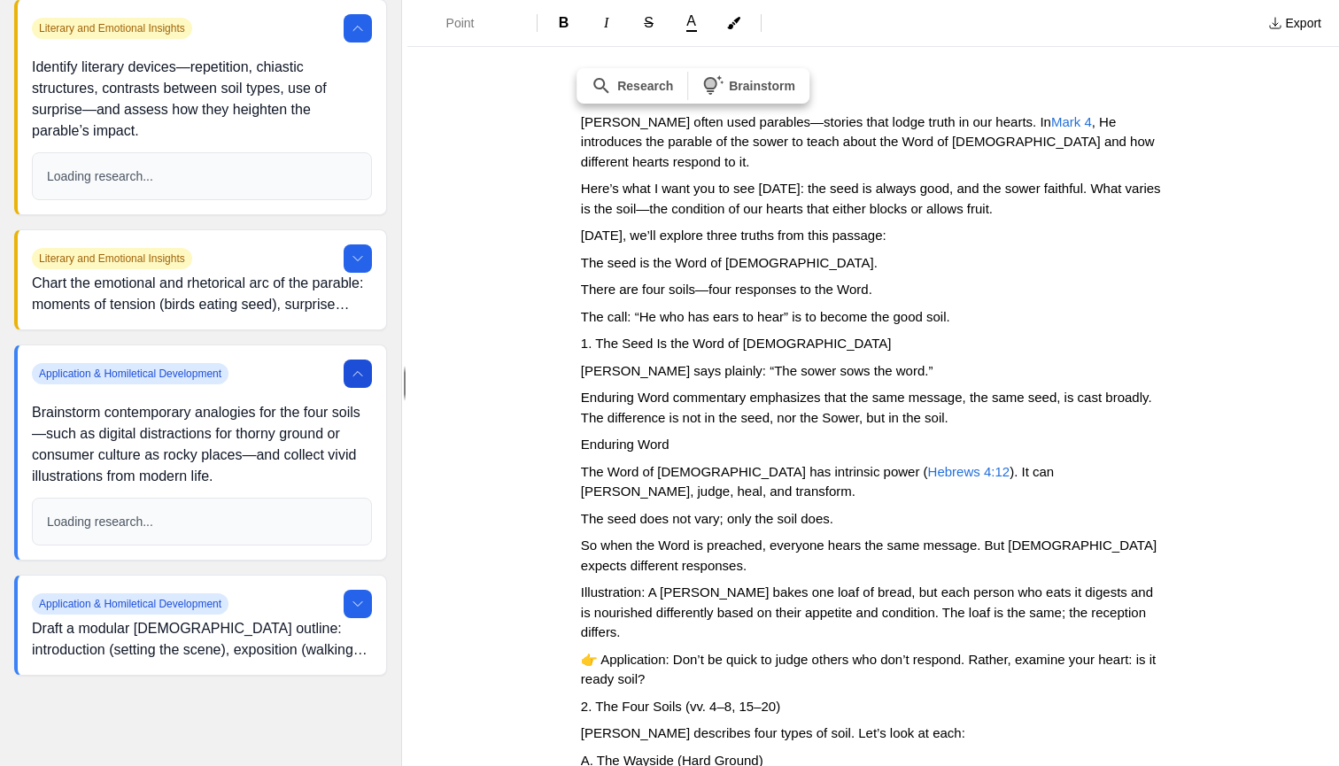
scroll to position [168, 0]
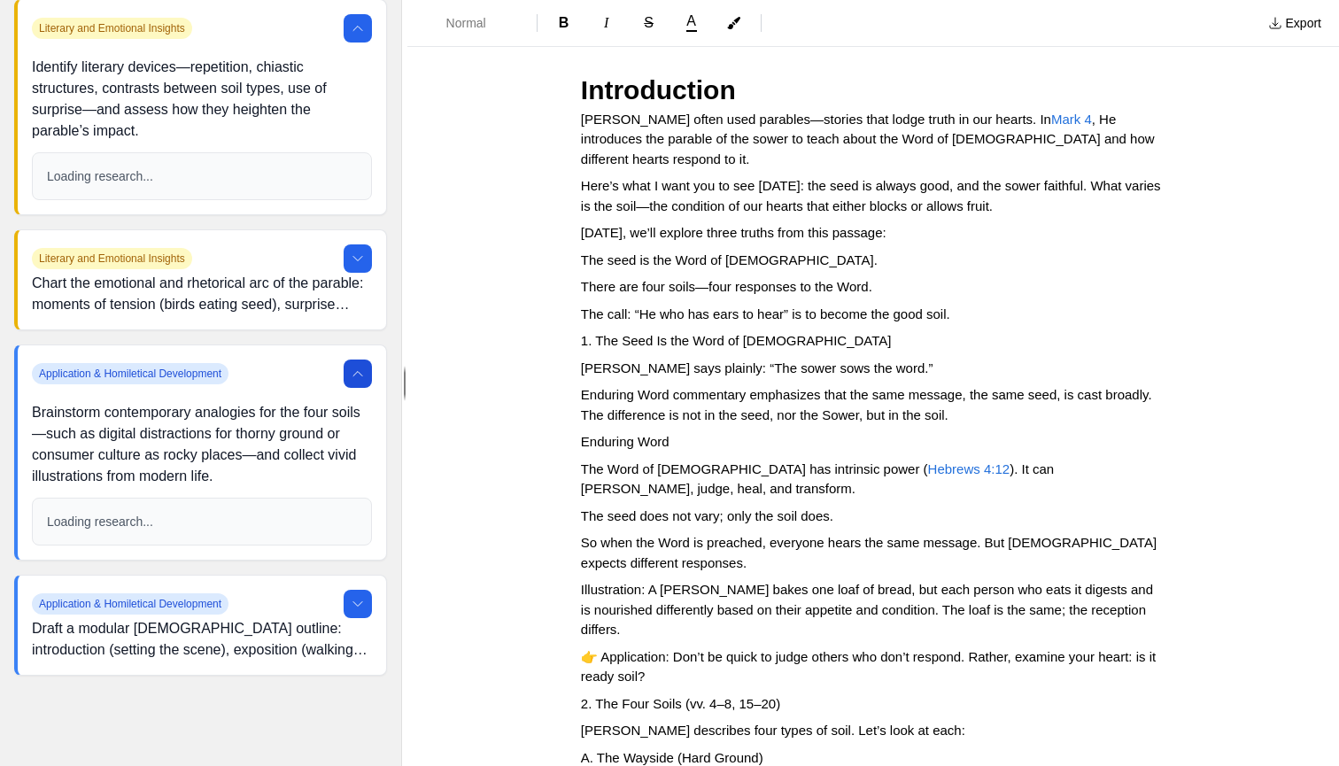
click at [684, 333] on span "1. The Seed Is the Word of [DEMOGRAPHIC_DATA]" at bounding box center [736, 340] width 311 height 15
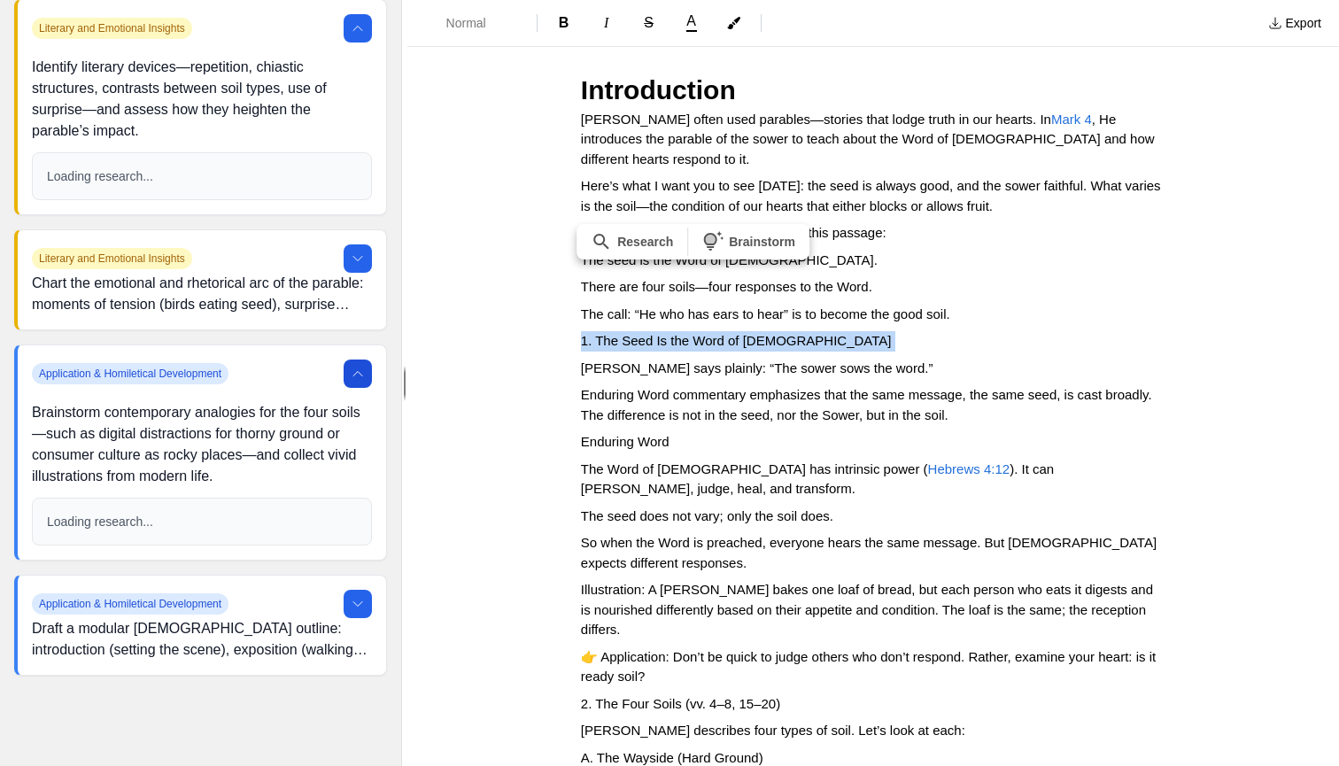
click at [684, 333] on span "1. The Seed Is the Word of [DEMOGRAPHIC_DATA]" at bounding box center [736, 340] width 311 height 15
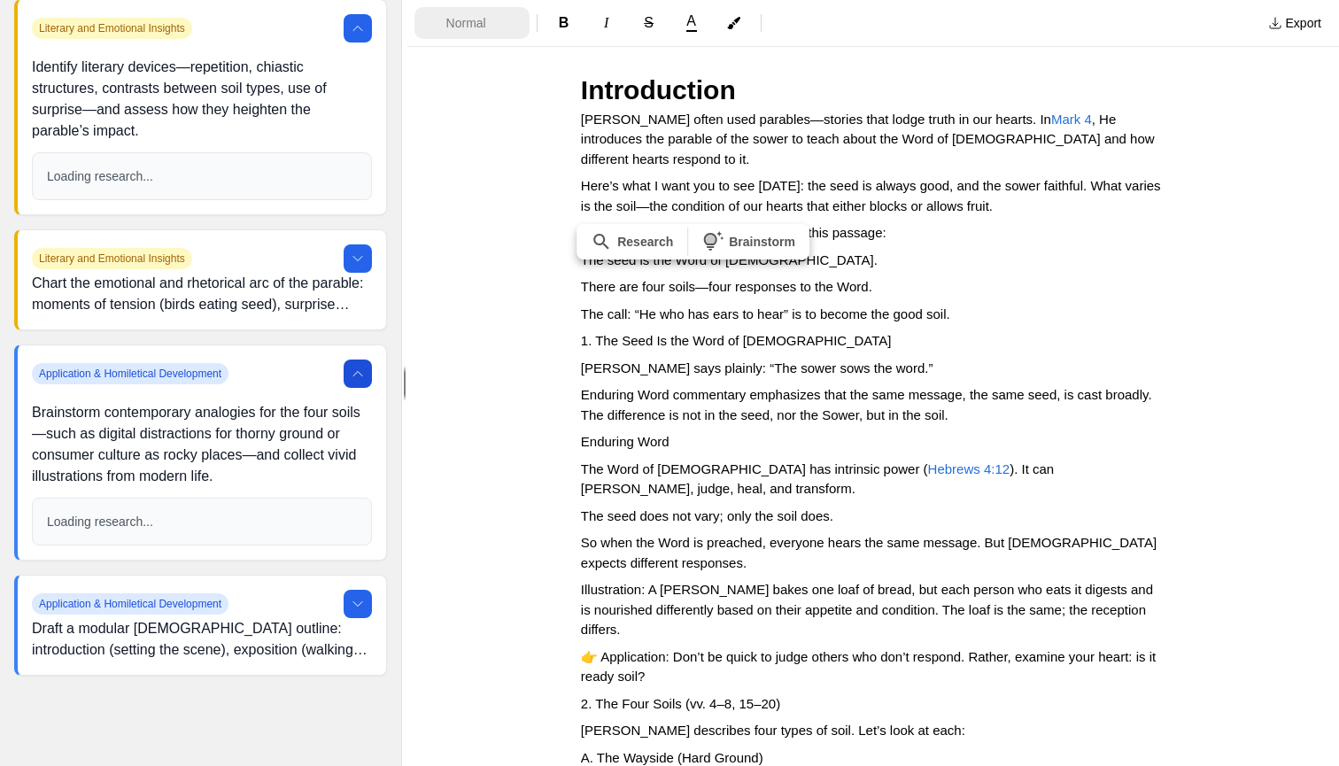
click at [475, 21] on span "Normal" at bounding box center [477, 23] width 62 height 18
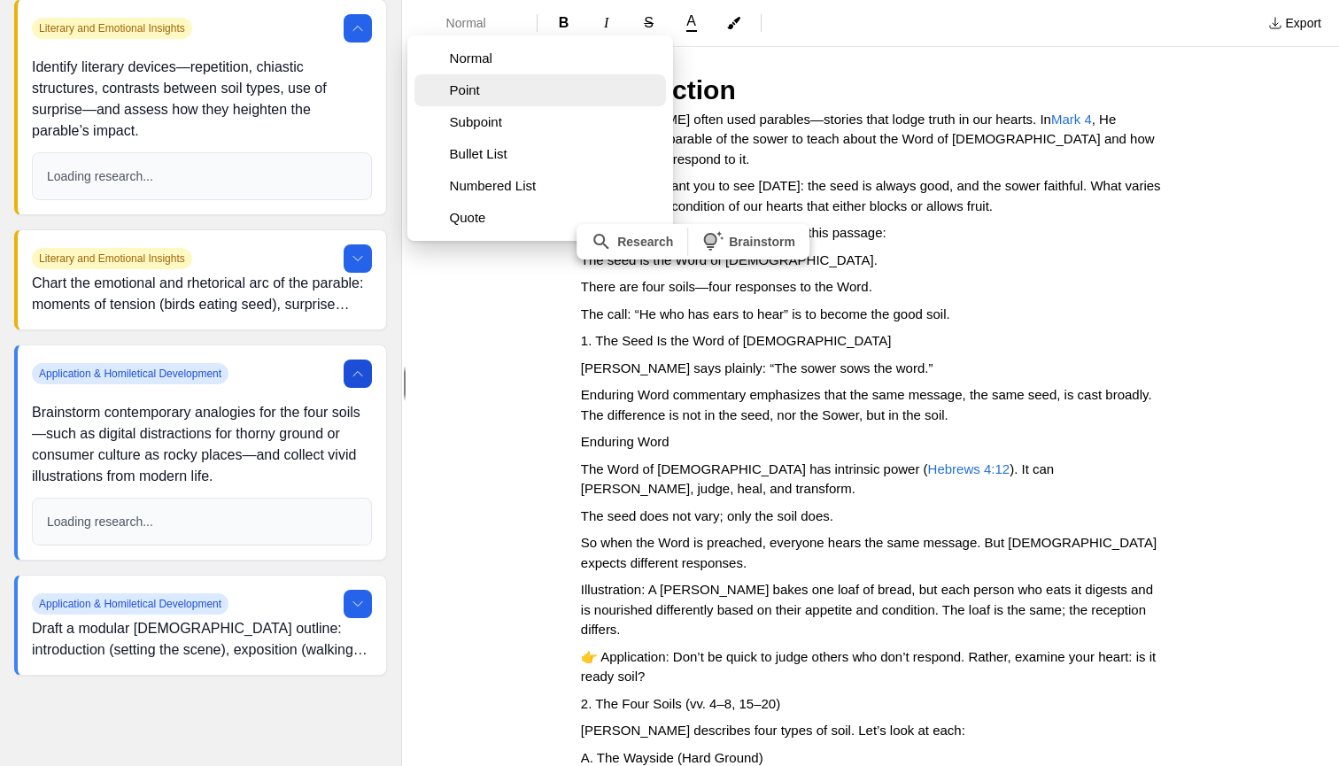
click at [480, 81] on button "Point" at bounding box center [539, 90] width 251 height 32
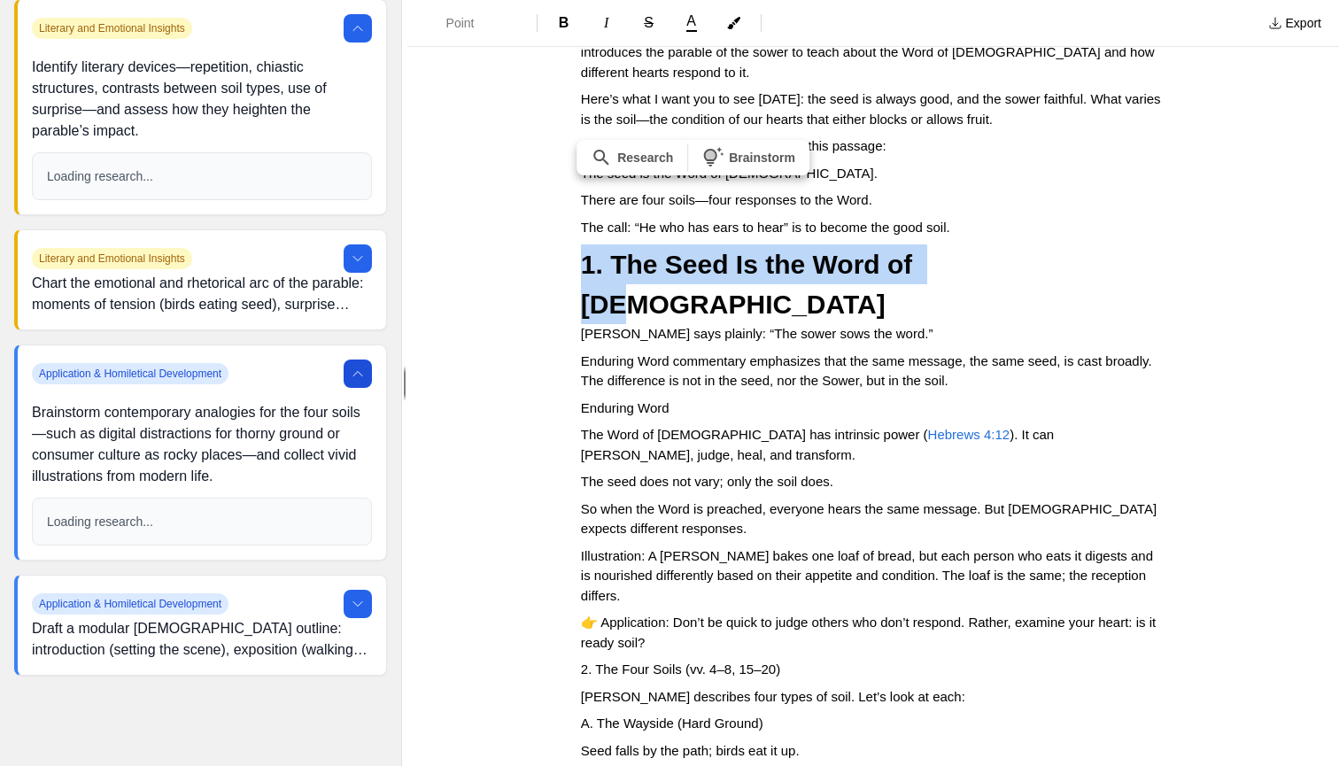
scroll to position [259, 0]
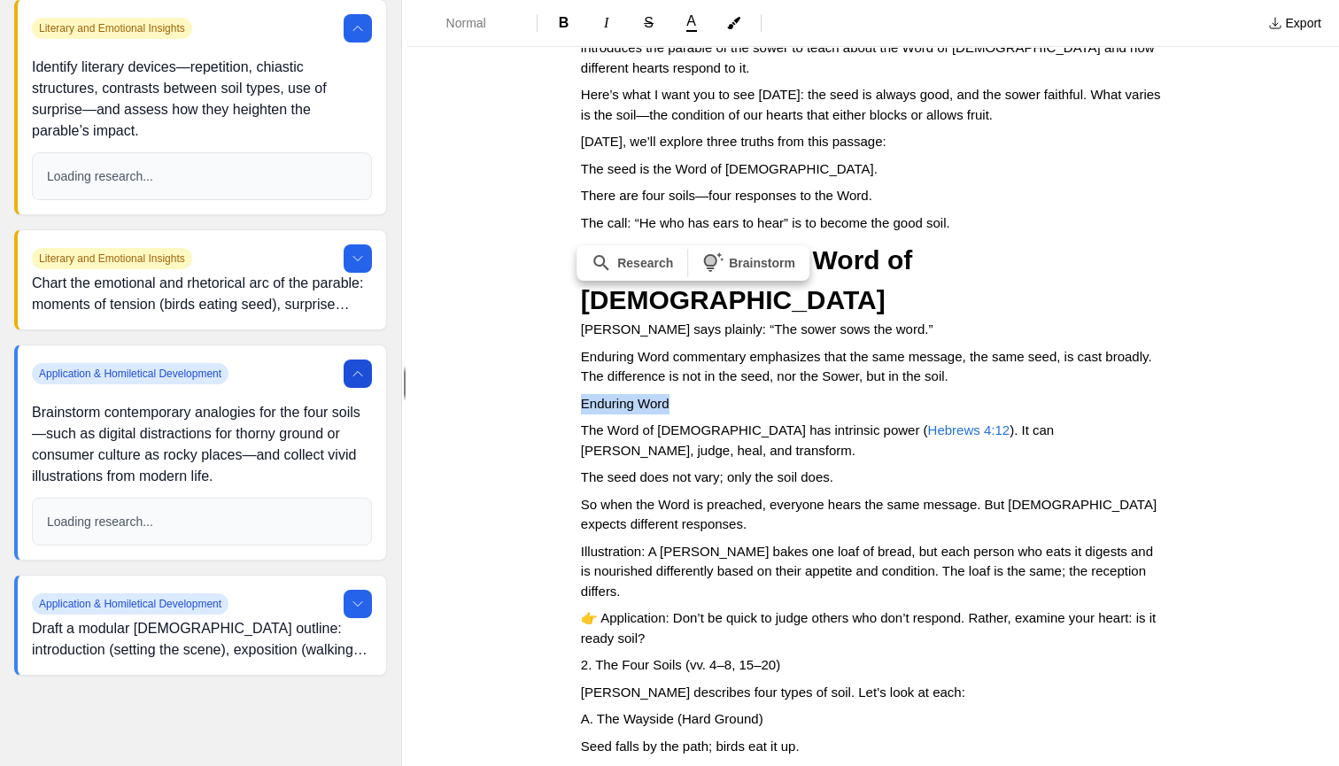
drag, startPoint x: 682, startPoint y: 338, endPoint x: 574, endPoint y: 337, distance: 108.0
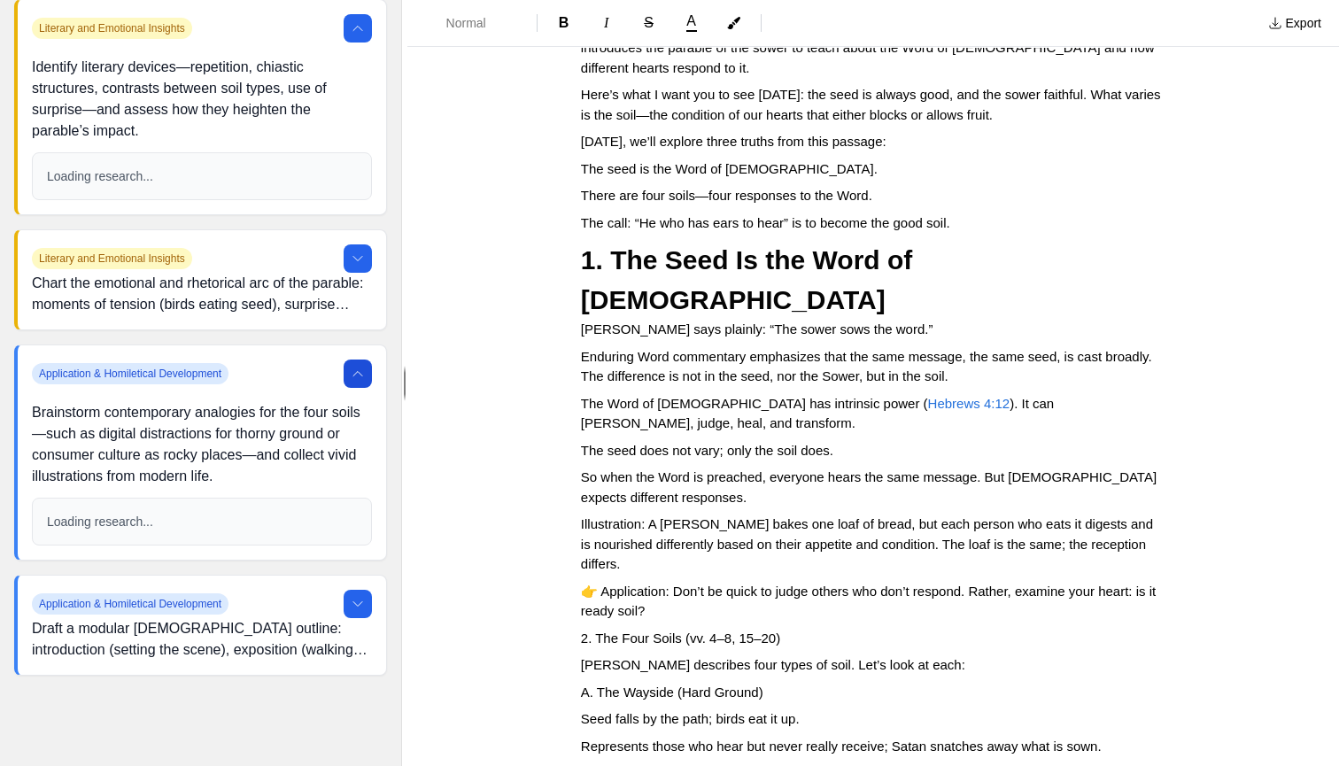
click at [591, 516] on span "Illustration: A [PERSON_NAME] bakes one loaf of bread, but each person who eats…" at bounding box center [868, 543] width 575 height 55
click at [563, 27] on span "B" at bounding box center [564, 22] width 11 height 15
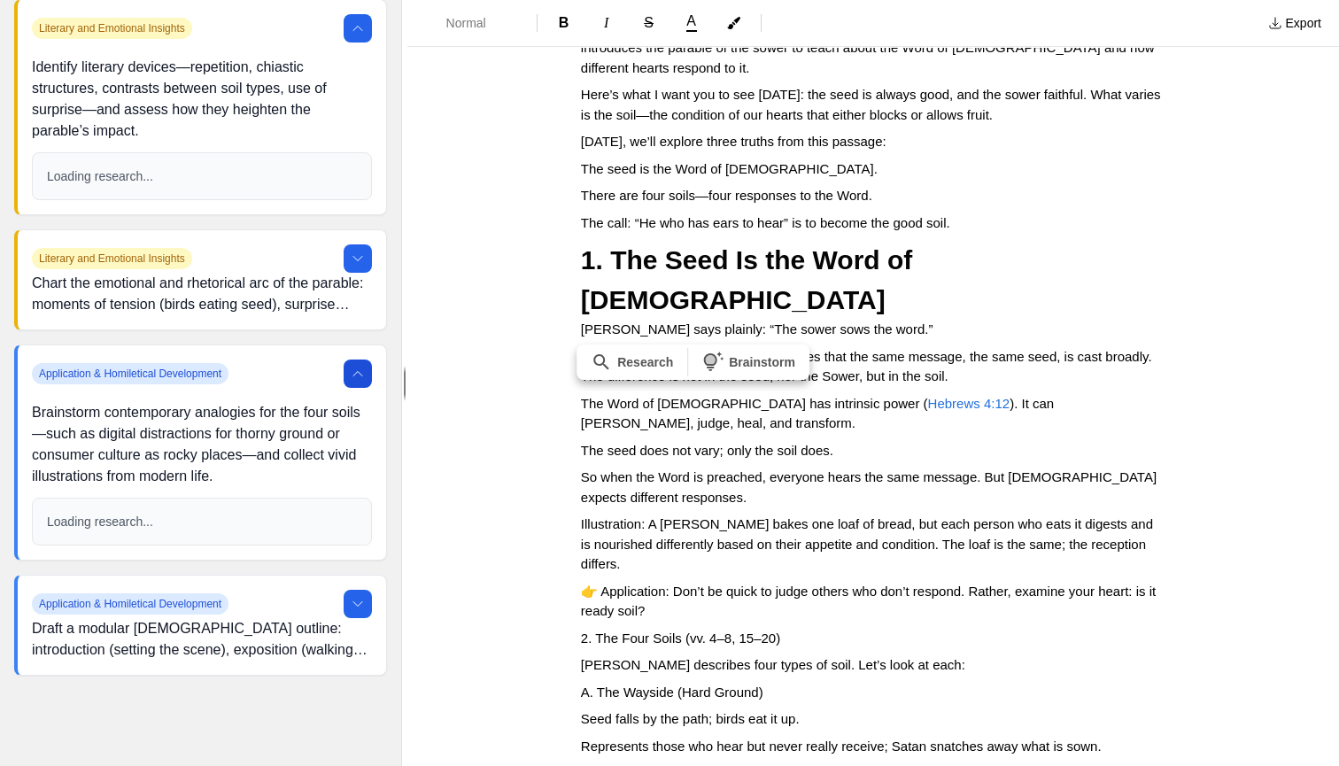
scroll to position [0, 0]
click at [637, 583] on span "👉 Application: Don’t be quick to judge others who don’t respond. Rather, examin…" at bounding box center [870, 600] width 579 height 35
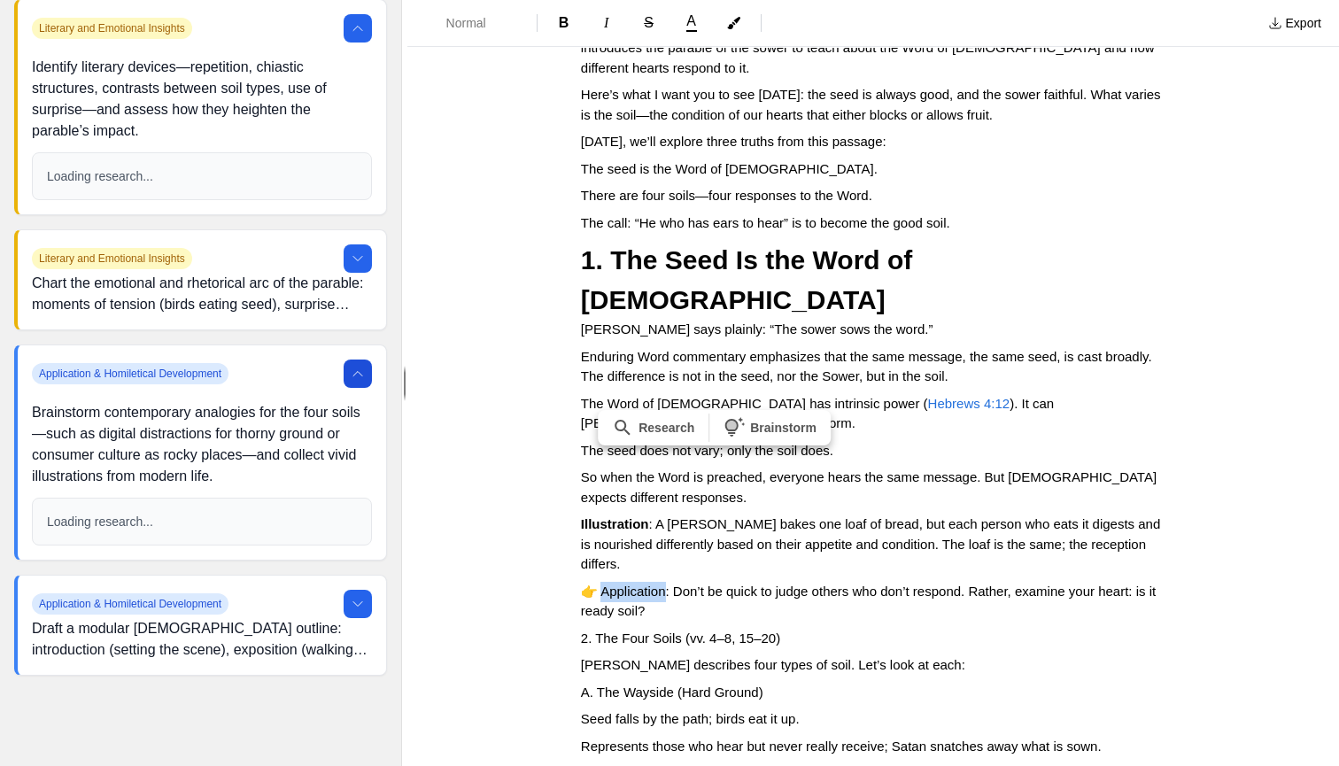
click at [637, 583] on span "👉 Application: Don’t be quick to judge others who don’t respond. Rather, examin…" at bounding box center [870, 600] width 579 height 35
click at [568, 33] on button "B" at bounding box center [564, 23] width 39 height 28
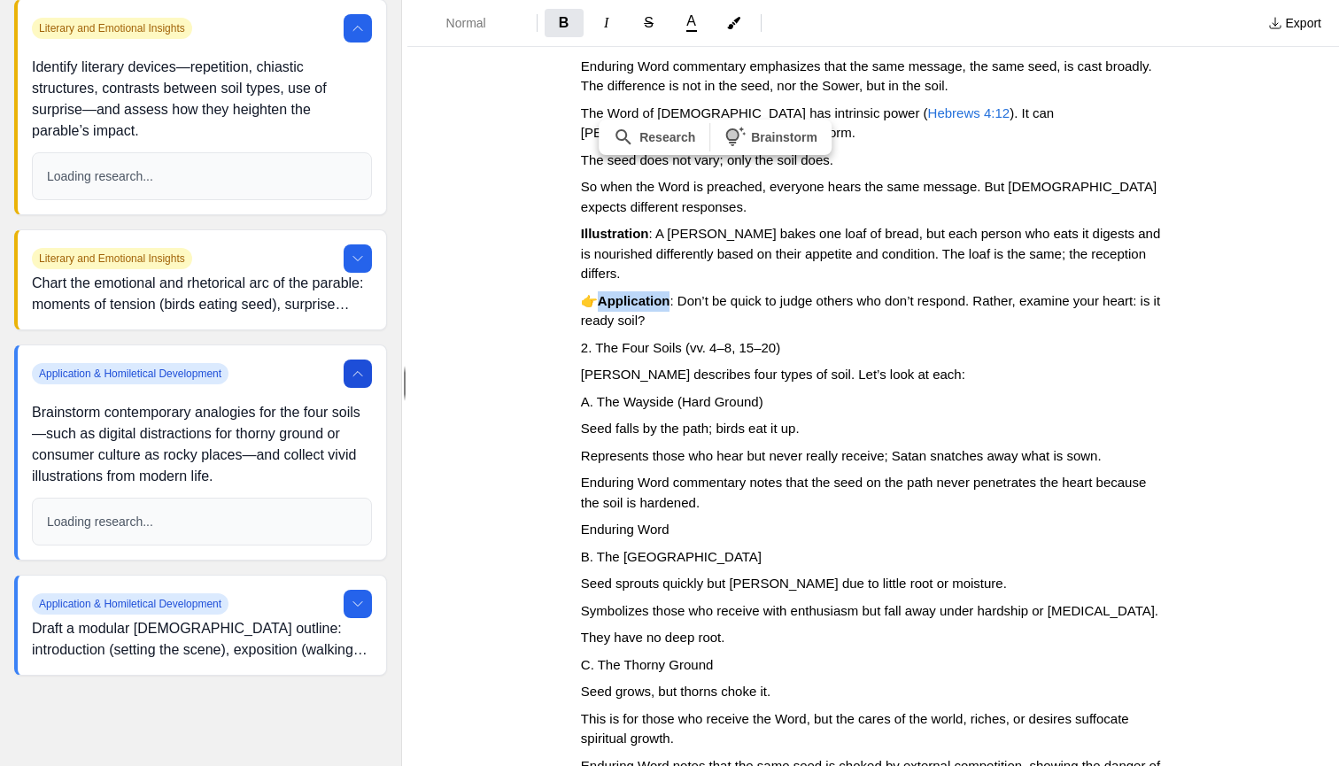
scroll to position [557, 0]
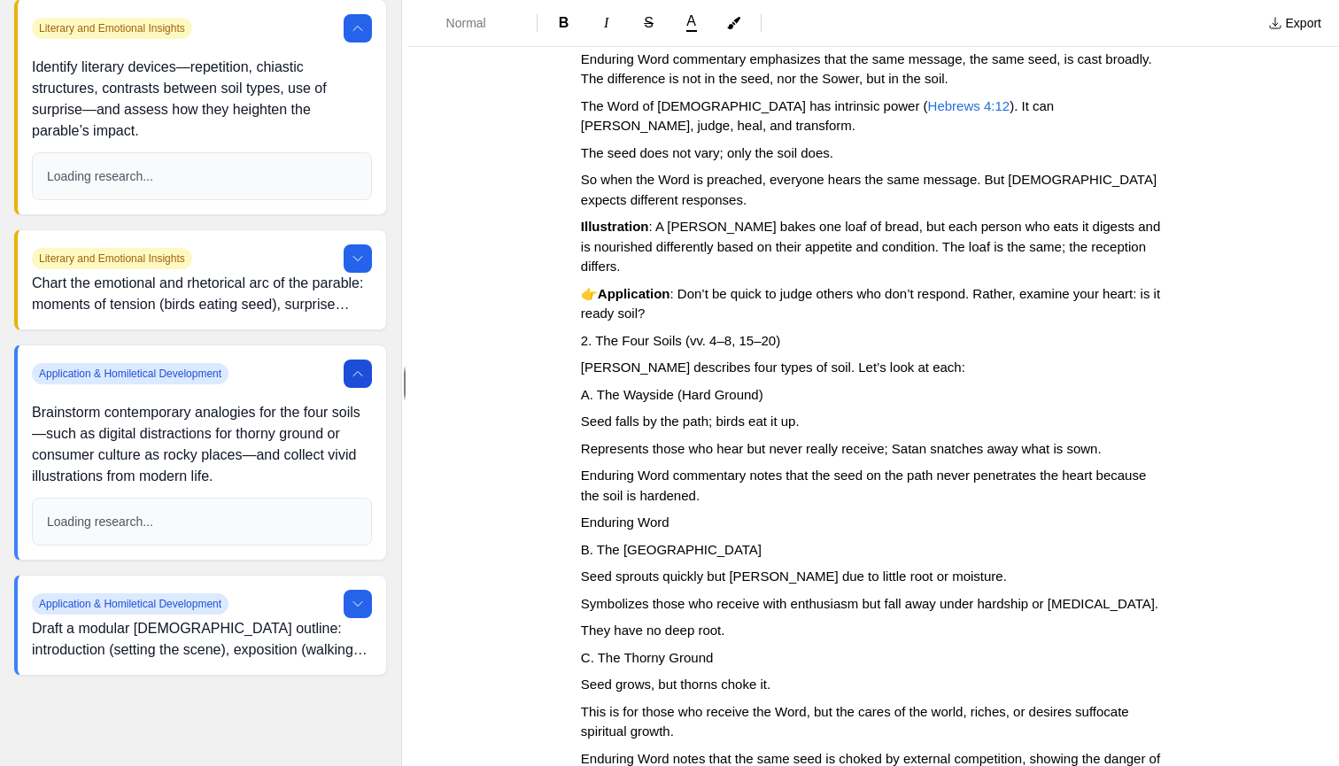
click at [676, 333] on span "2. The Four Soils (vv. 4–8, 15–20)" at bounding box center [680, 340] width 199 height 15
click at [677, 333] on span "2. The Four Soils (vv. 4–8, 15–20)" at bounding box center [680, 340] width 199 height 15
click at [500, 23] on span "Normal" at bounding box center [477, 23] width 62 height 18
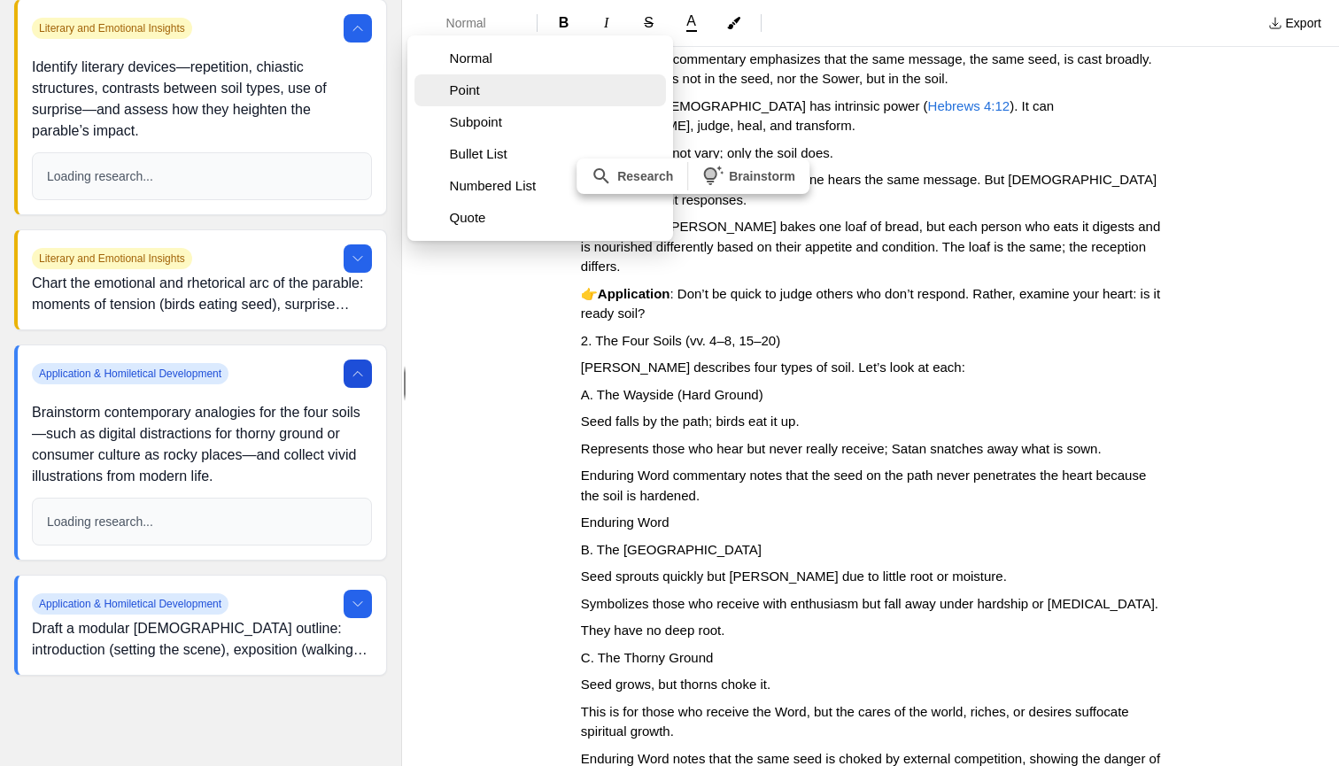
click at [491, 82] on span "Point" at bounding box center [554, 90] width 209 height 18
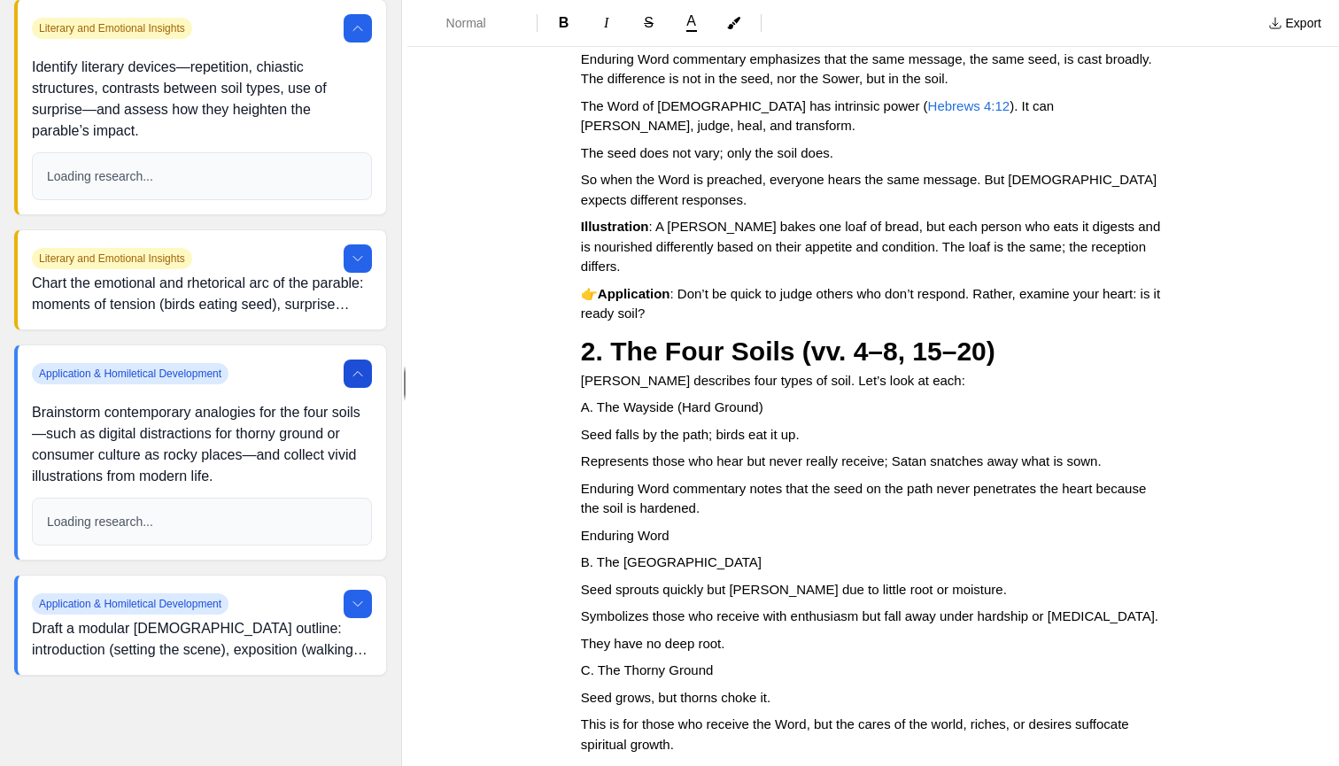
click at [637, 399] on span "A. The Wayside (Hard Ground)" at bounding box center [672, 406] width 182 height 15
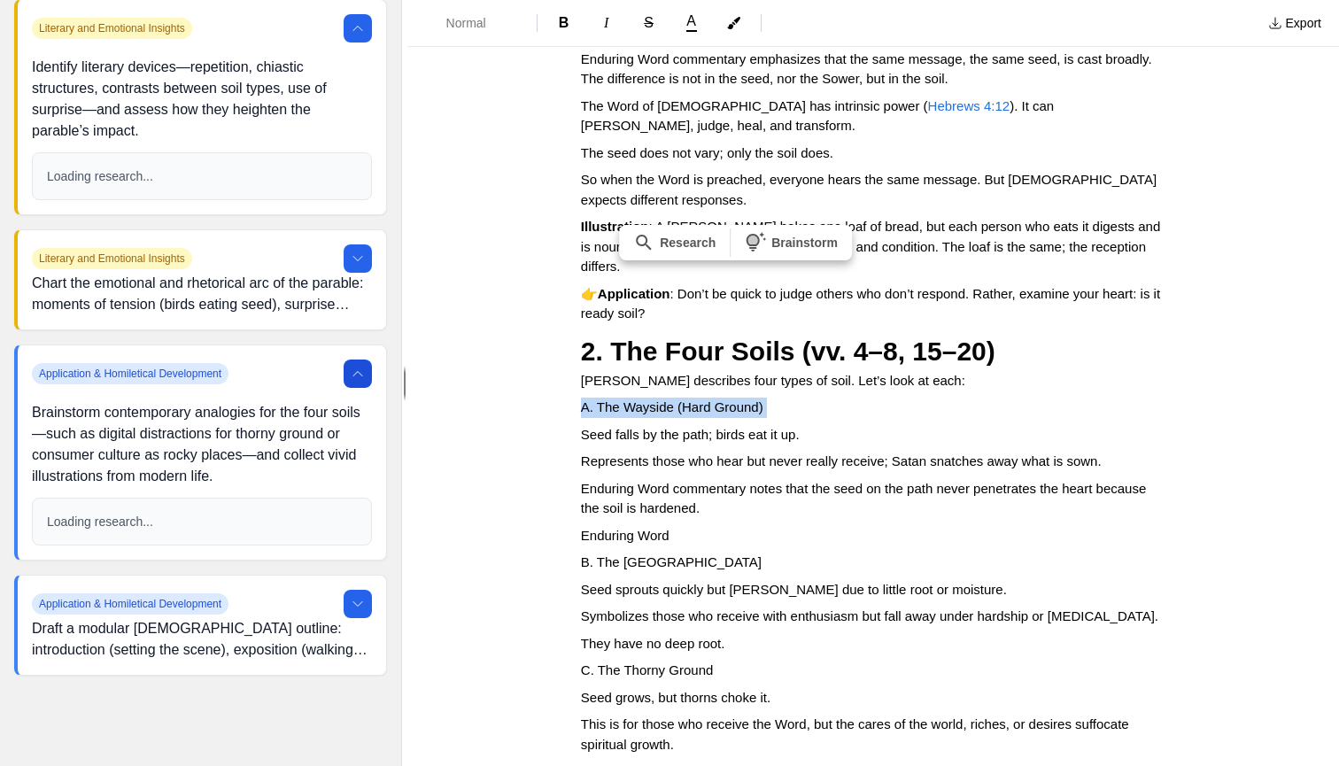
click at [637, 399] on span "A. The Wayside (Hard Ground)" at bounding box center [672, 406] width 182 height 15
click at [570, 25] on button "B" at bounding box center [564, 23] width 39 height 28
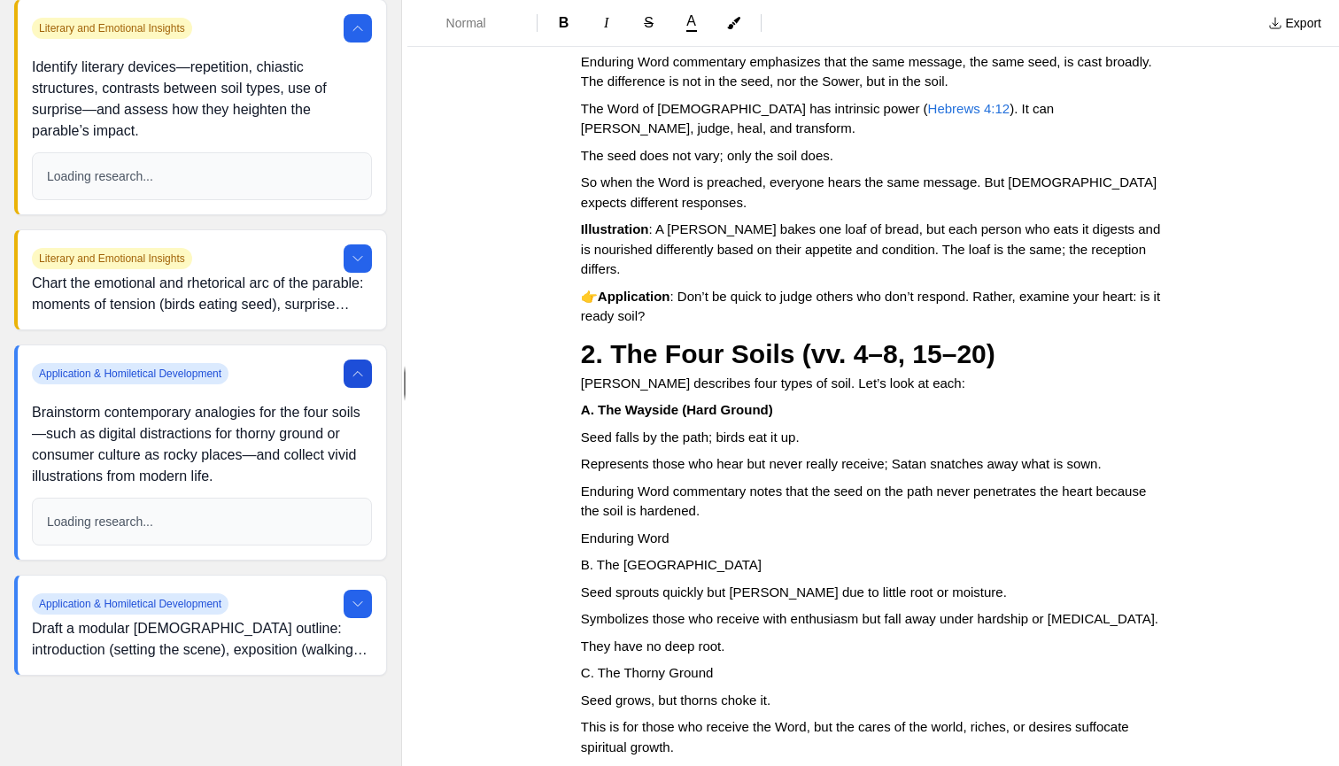
click at [640, 530] on span "Enduring Word" at bounding box center [625, 537] width 89 height 15
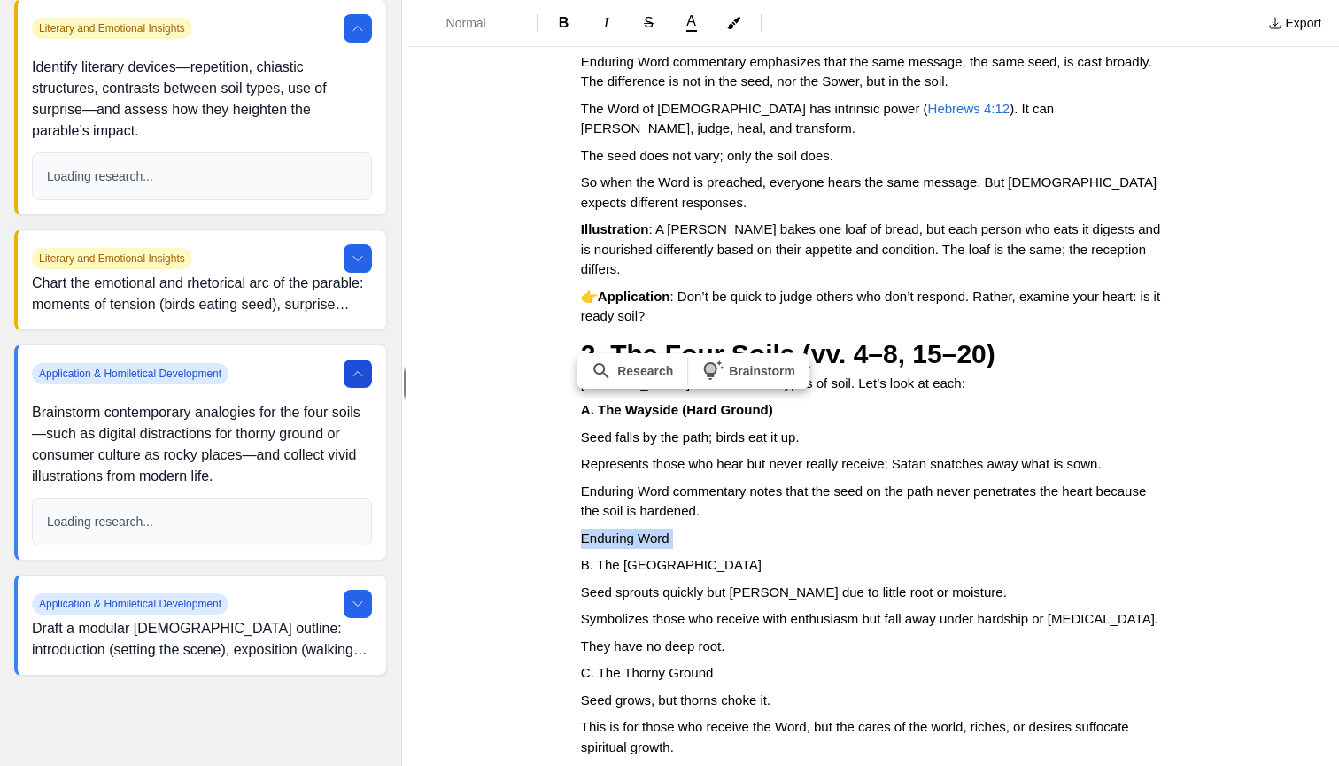
click at [640, 530] on span "Enduring Word" at bounding box center [625, 537] width 89 height 15
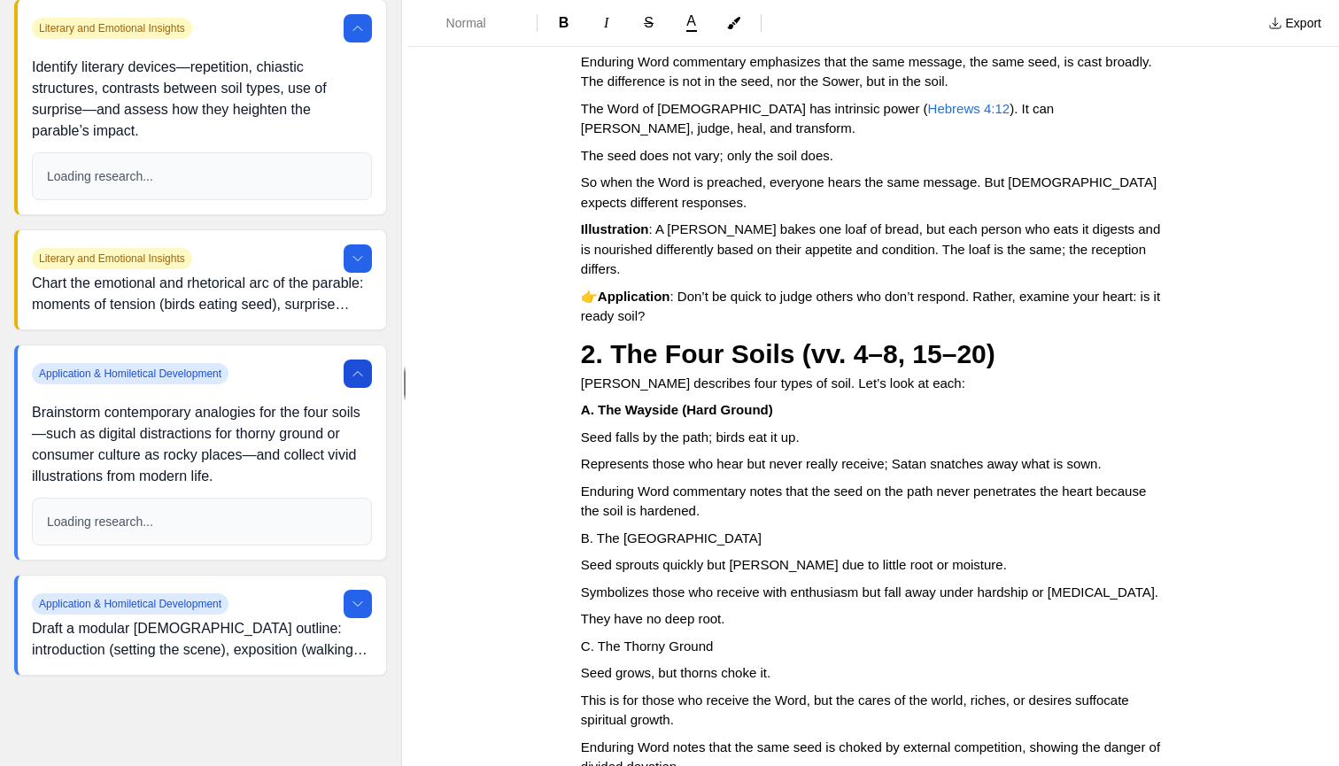
click at [657, 483] on span "Enduring Word commentary notes that the seed on the path never penetrates the h…" at bounding box center [865, 500] width 569 height 35
click at [656, 483] on span "Enduring Word commentary notes that the seed on the path never penetrates the h…" at bounding box center [865, 500] width 569 height 35
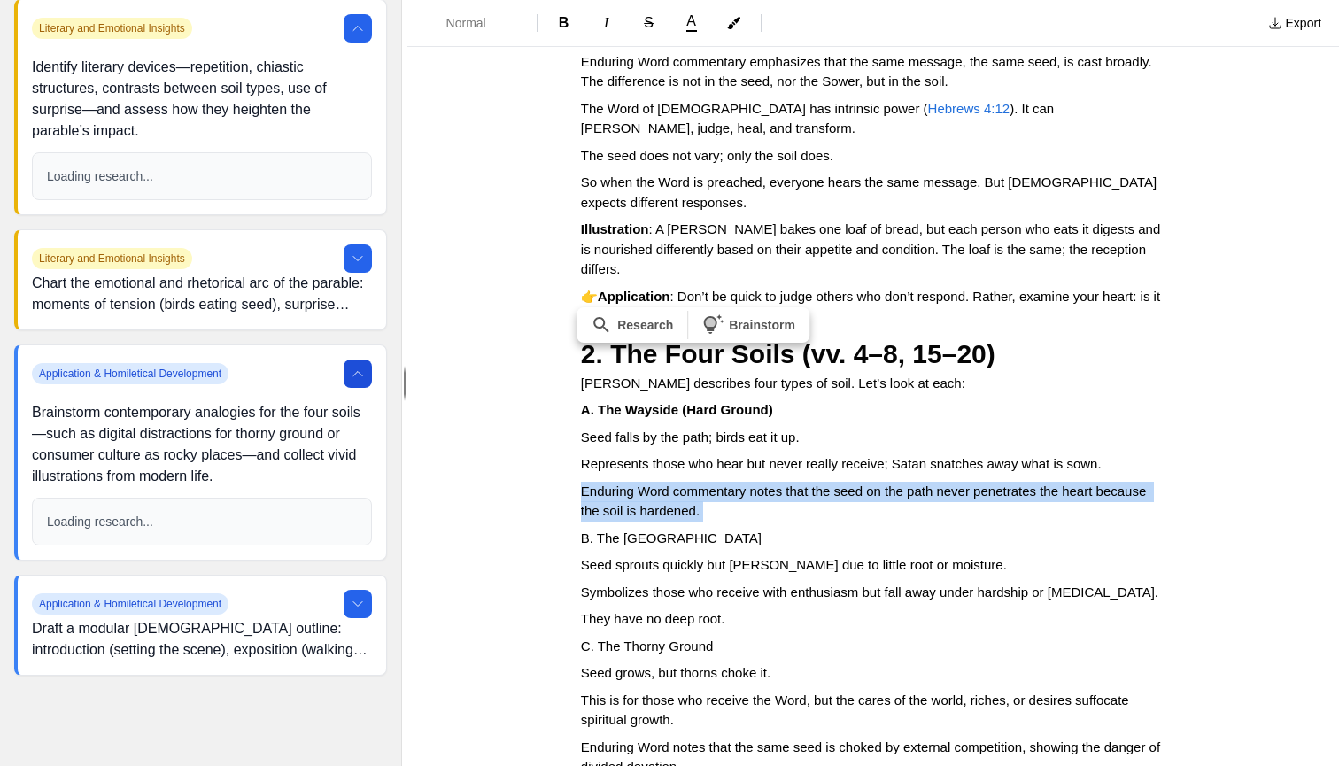
click at [656, 483] on span "Enduring Word commentary notes that the seed on the path never penetrates the h…" at bounding box center [865, 500] width 569 height 35
click at [656, 482] on p "Enduring Word commentary notes that the seed on the path never penetrates the h…" at bounding box center [873, 502] width 584 height 40
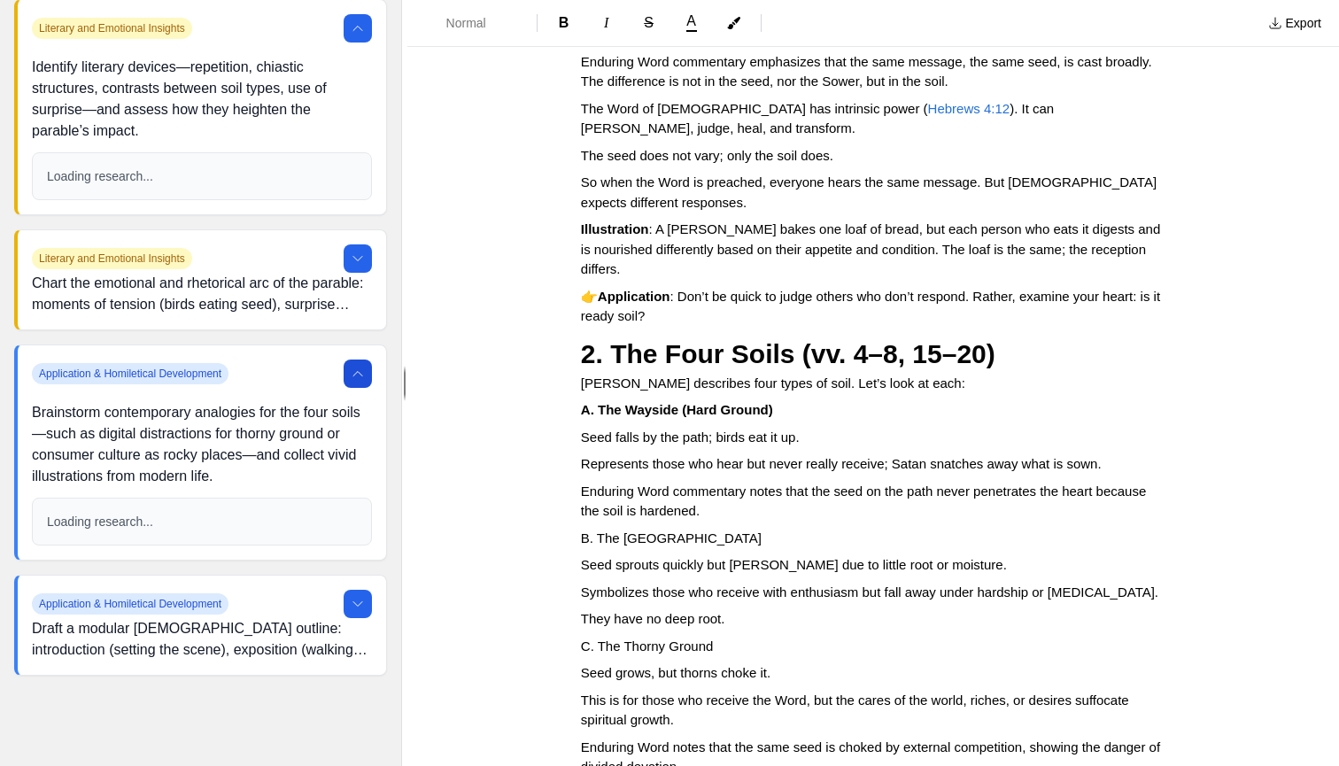
click at [676, 483] on span "Enduring Word commentary notes that the seed on the path never penetrates the h…" at bounding box center [865, 500] width 569 height 35
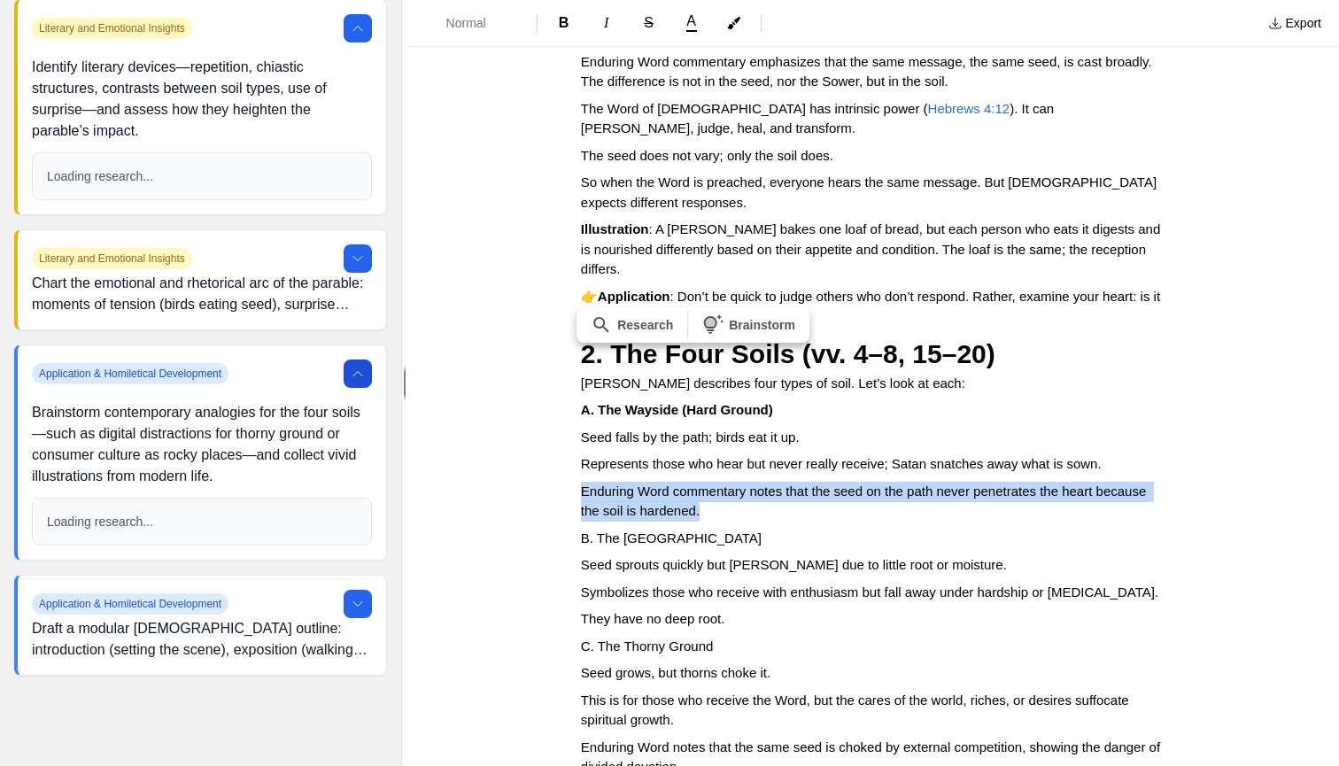
drag, startPoint x: 580, startPoint y: 400, endPoint x: 702, endPoint y: 416, distance: 123.2
click at [702, 483] on span "Enduring Word commentary notes that the seed on the path never penetrates the h…" at bounding box center [865, 500] width 569 height 35
click at [566, 19] on span "B" at bounding box center [564, 22] width 11 height 15
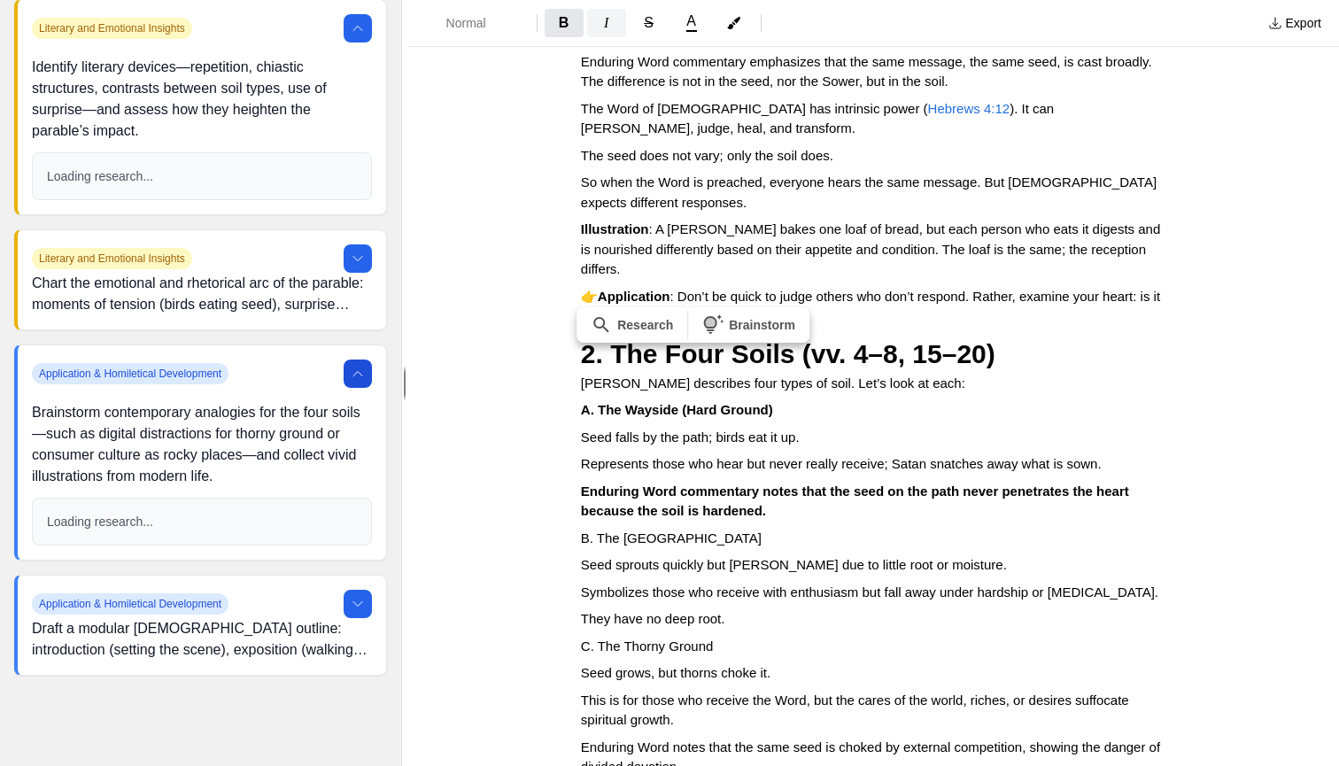
click at [602, 20] on button "I" at bounding box center [606, 23] width 39 height 28
click at [849, 428] on p "Seed falls by the path; birds eat it up." at bounding box center [873, 438] width 584 height 20
click at [727, 402] on strong "A. The Wayside (Hard Ground)" at bounding box center [677, 409] width 192 height 15
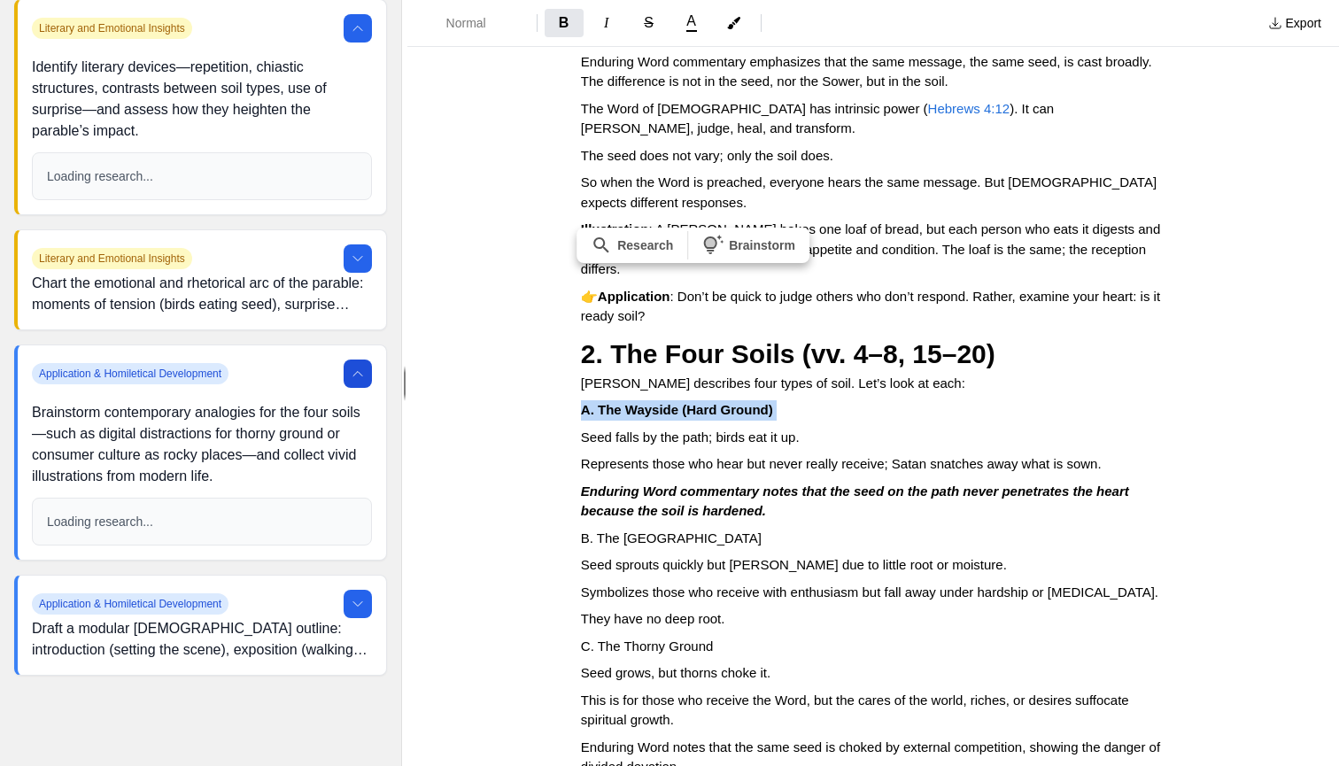
click at [727, 402] on strong "A. The Wayside (Hard Ground)" at bounding box center [677, 409] width 192 height 15
click at [498, 26] on span "Normal" at bounding box center [477, 23] width 62 height 18
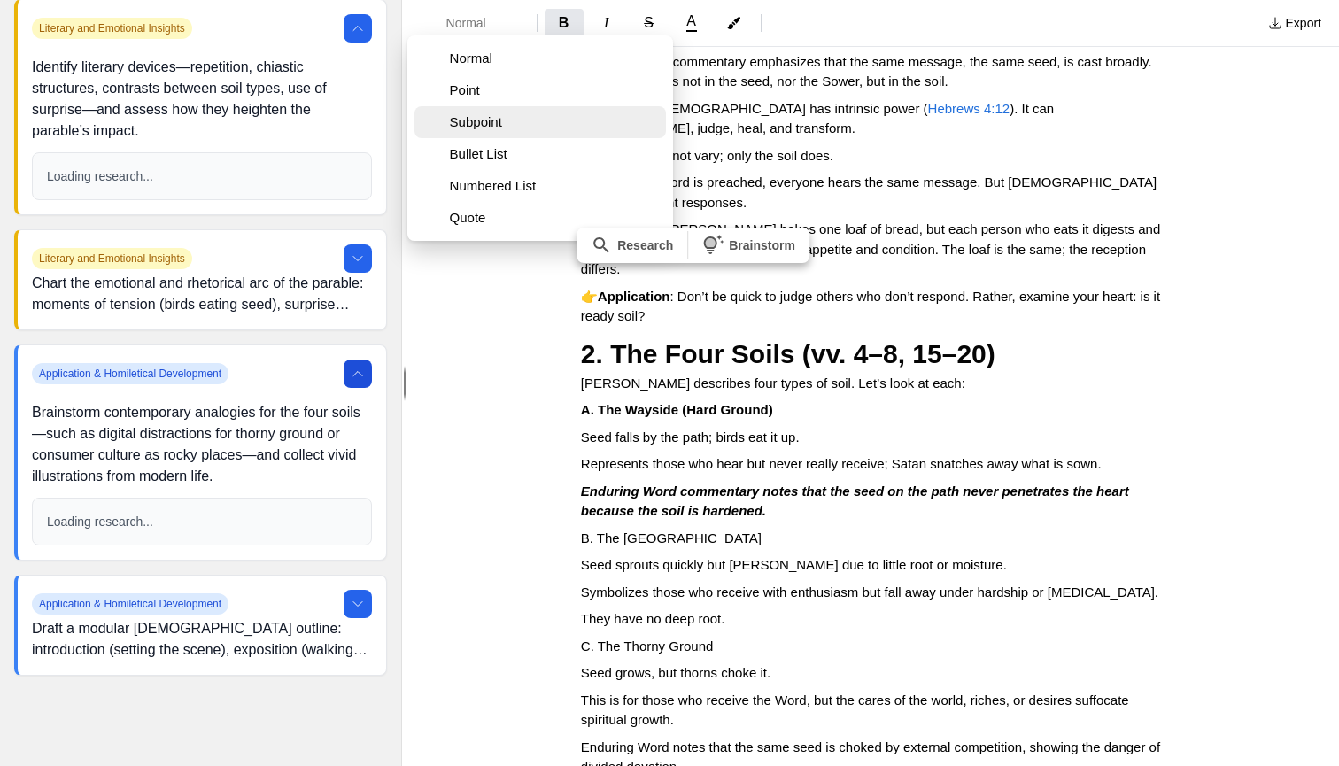
click at [492, 120] on span "Subpoint" at bounding box center [554, 122] width 209 height 18
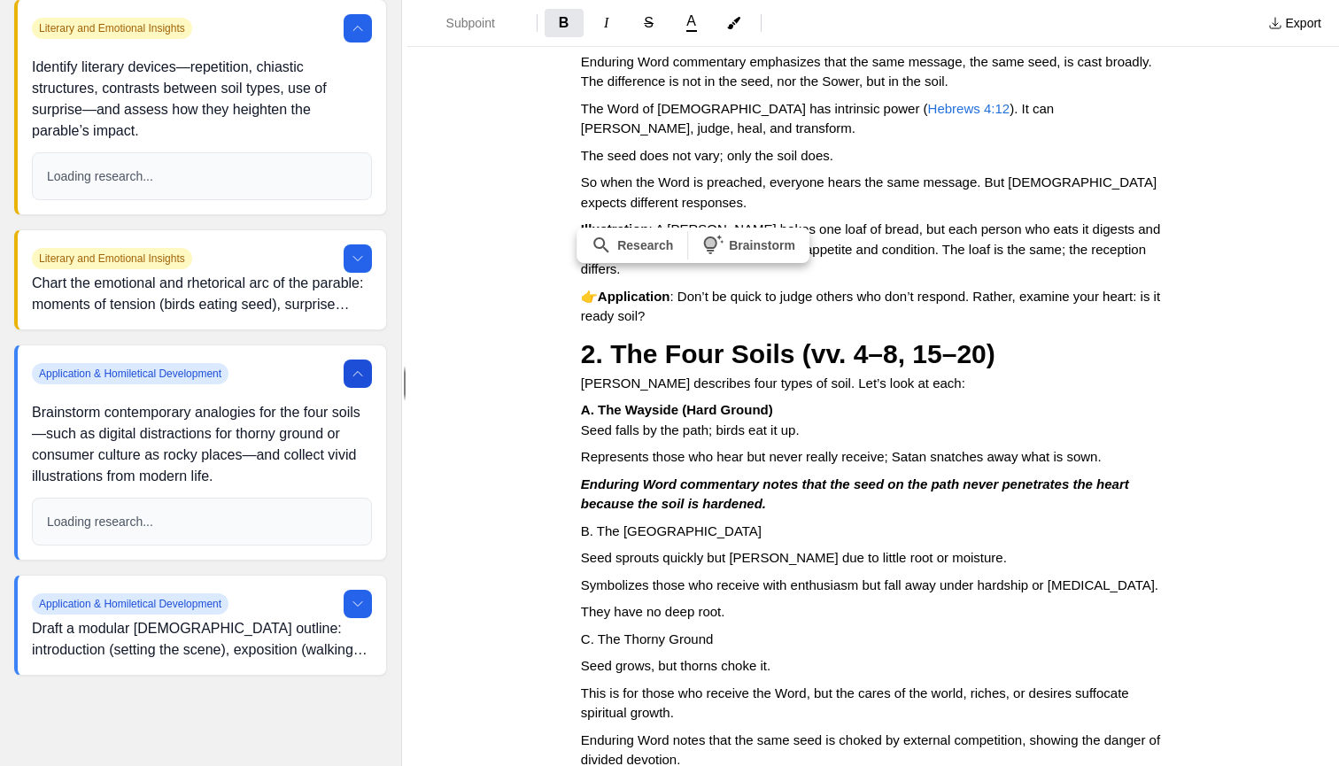
click at [629, 523] on span "B. The [GEOGRAPHIC_DATA]" at bounding box center [671, 530] width 181 height 15
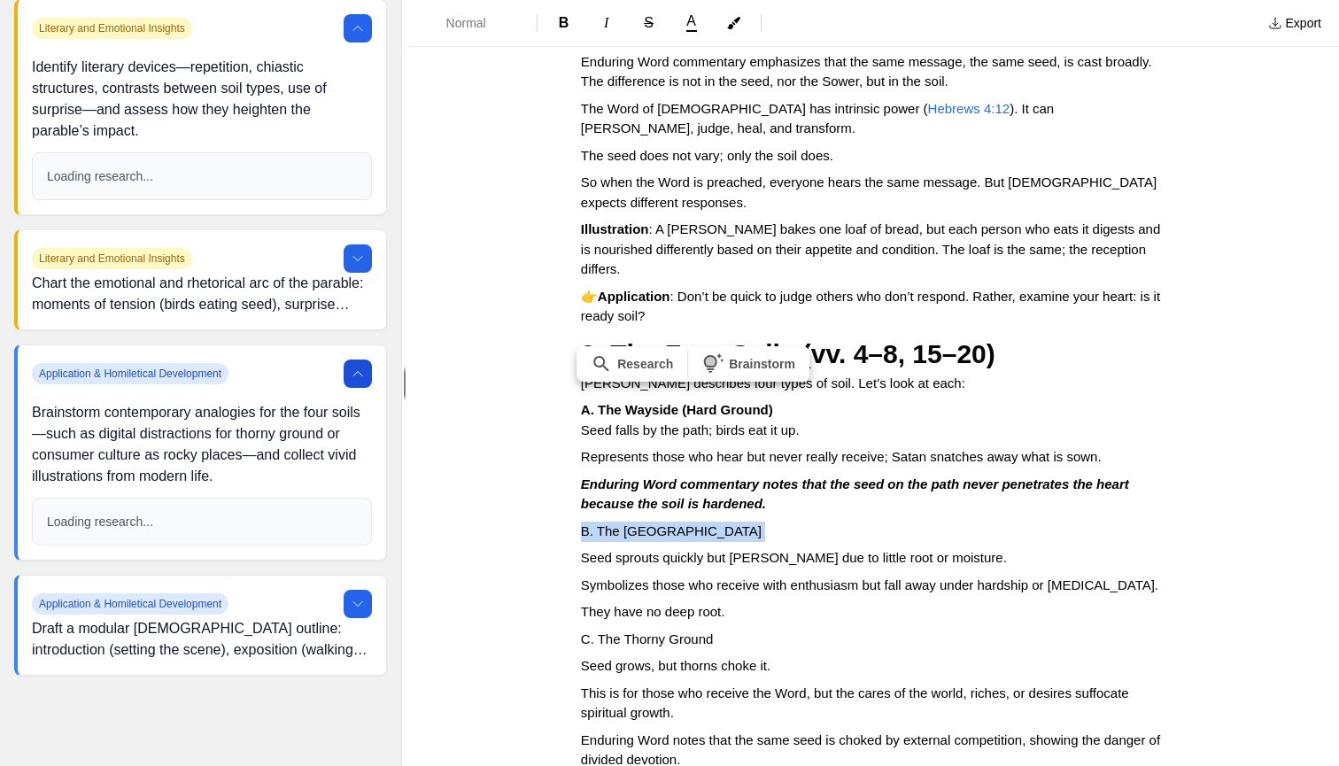
click at [629, 523] on span "B. The [GEOGRAPHIC_DATA]" at bounding box center [671, 530] width 181 height 15
click at [467, 13] on button "Normal" at bounding box center [471, 23] width 115 height 32
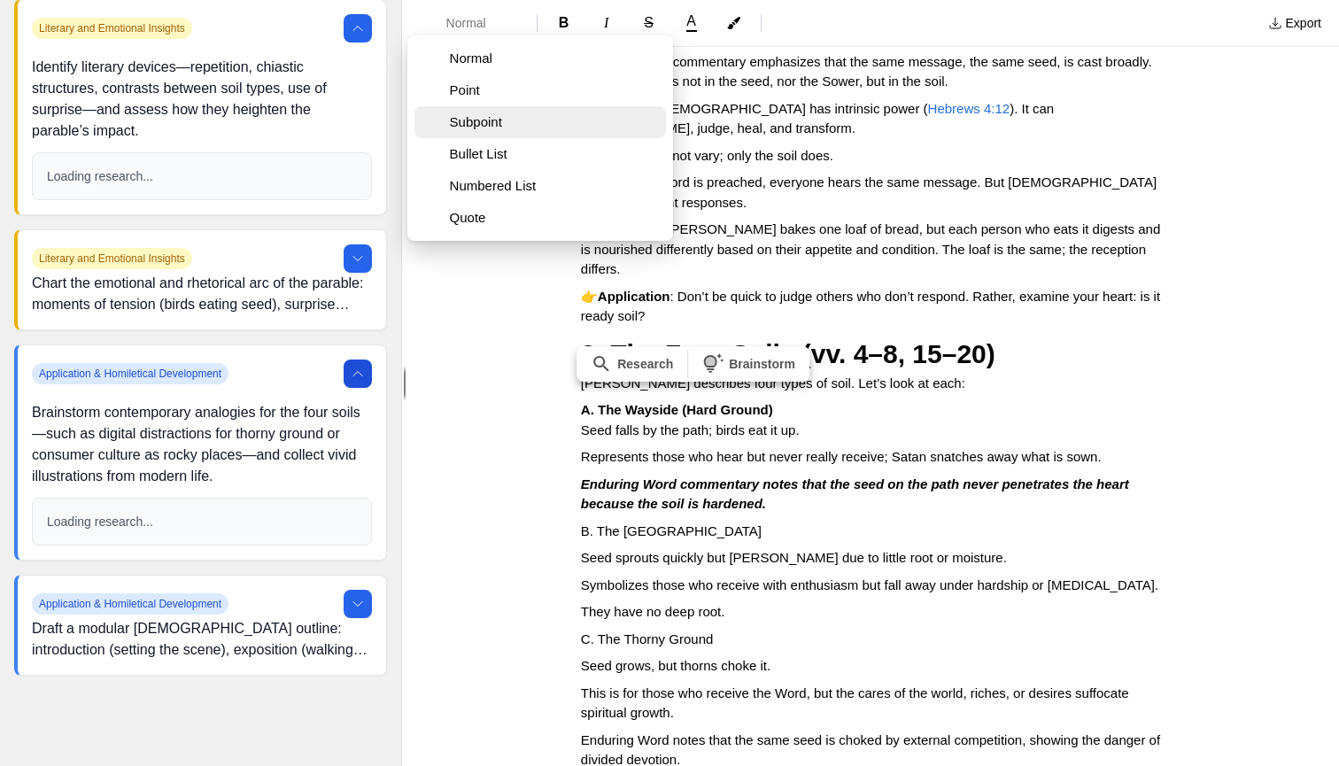
click at [467, 119] on span "Subpoint" at bounding box center [554, 122] width 209 height 18
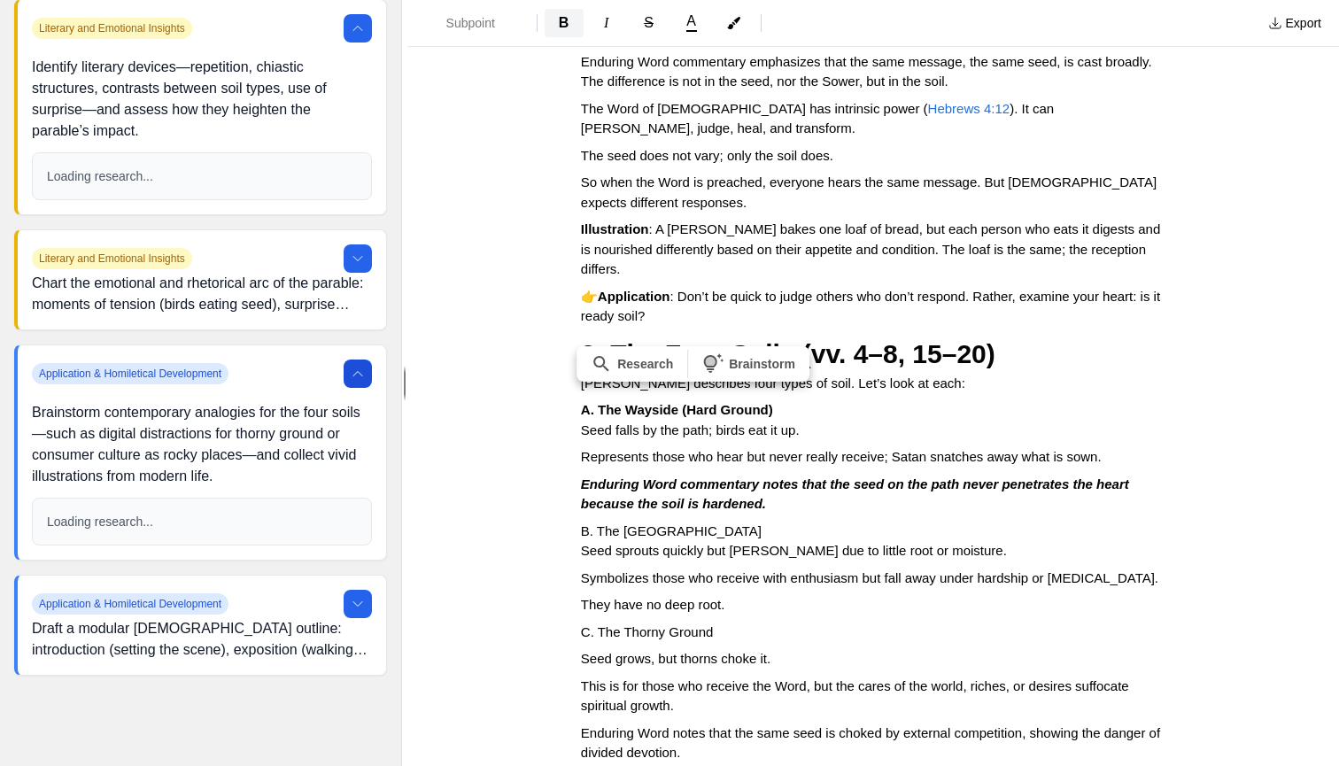
click at [560, 29] on span "B" at bounding box center [564, 22] width 11 height 15
drag, startPoint x: 840, startPoint y: 407, endPoint x: 871, endPoint y: 398, distance: 32.2
click at [840, 475] on p "Enduring Word commentary notes that the seed on the path never penetrates the h…" at bounding box center [873, 495] width 584 height 40
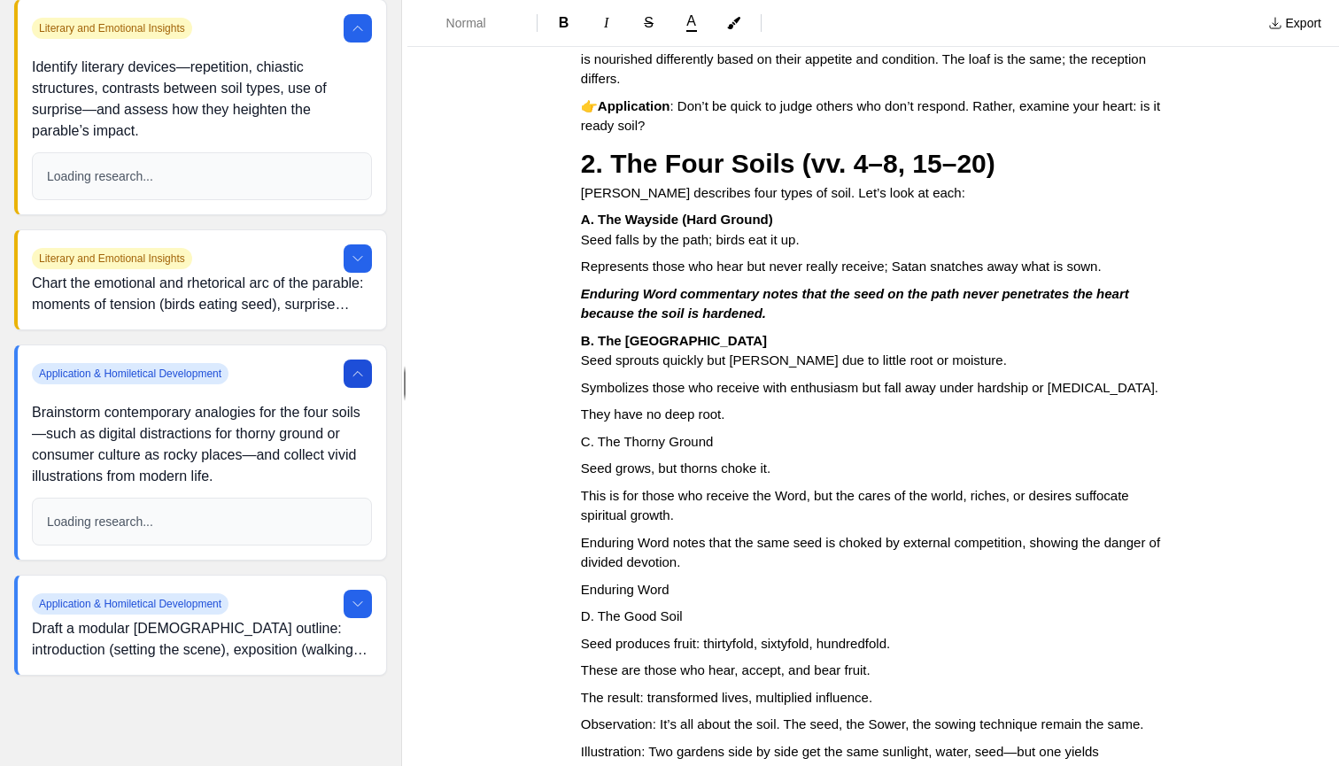
scroll to position [0, 1]
click at [683, 434] on span "C. The Thorny Ground" at bounding box center [647, 441] width 133 height 15
click at [682, 434] on span "C. The Thorny Ground" at bounding box center [647, 441] width 133 height 15
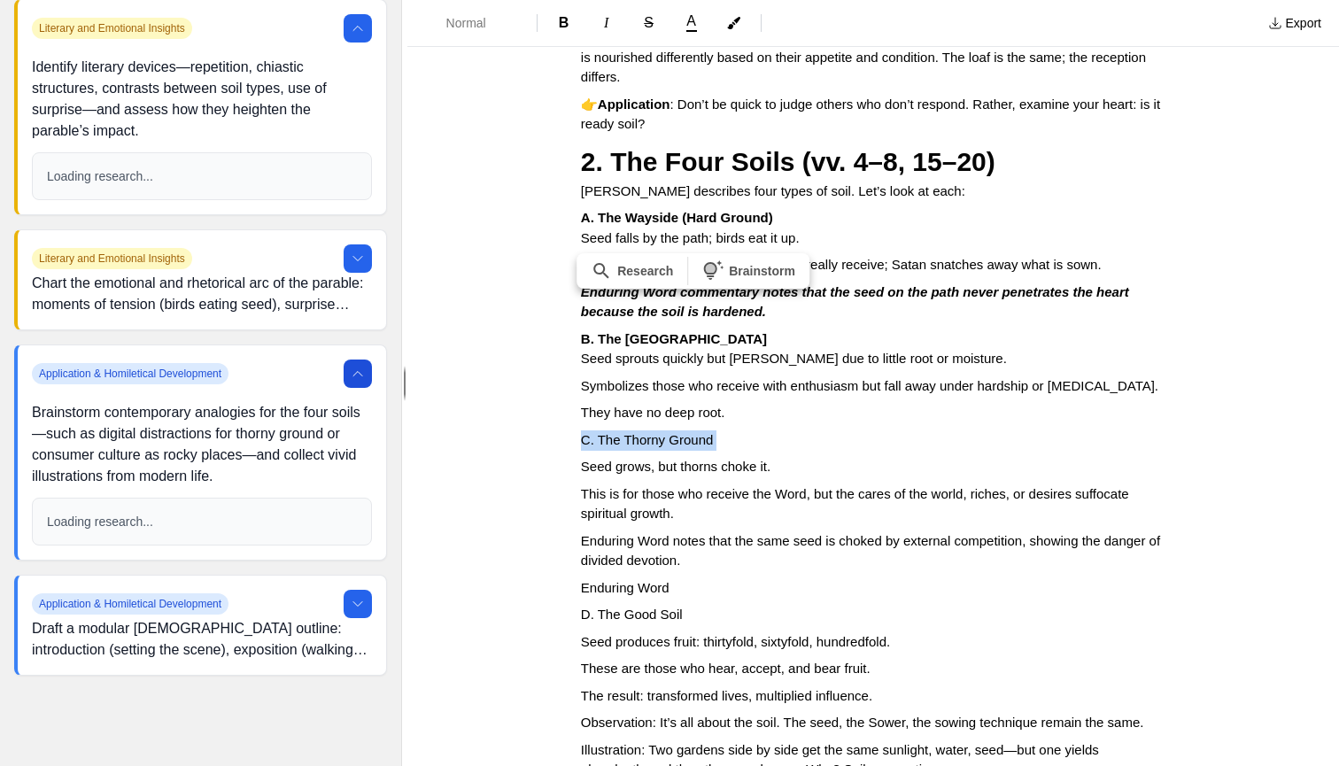
click at [682, 432] on span "C. The Thorny Ground" at bounding box center [647, 439] width 133 height 15
click at [457, 18] on span "Normal" at bounding box center [477, 23] width 62 height 18
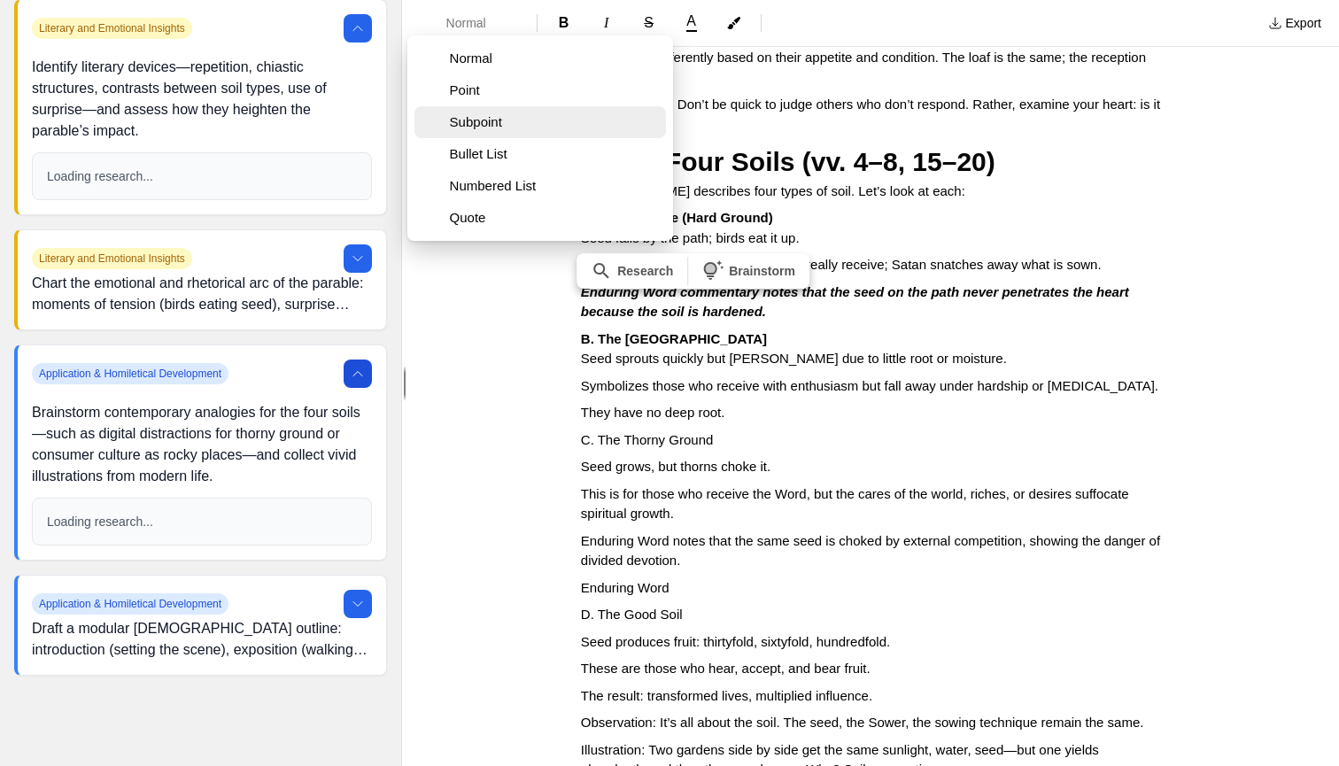
click at [526, 109] on button "Subpoint" at bounding box center [539, 122] width 251 height 32
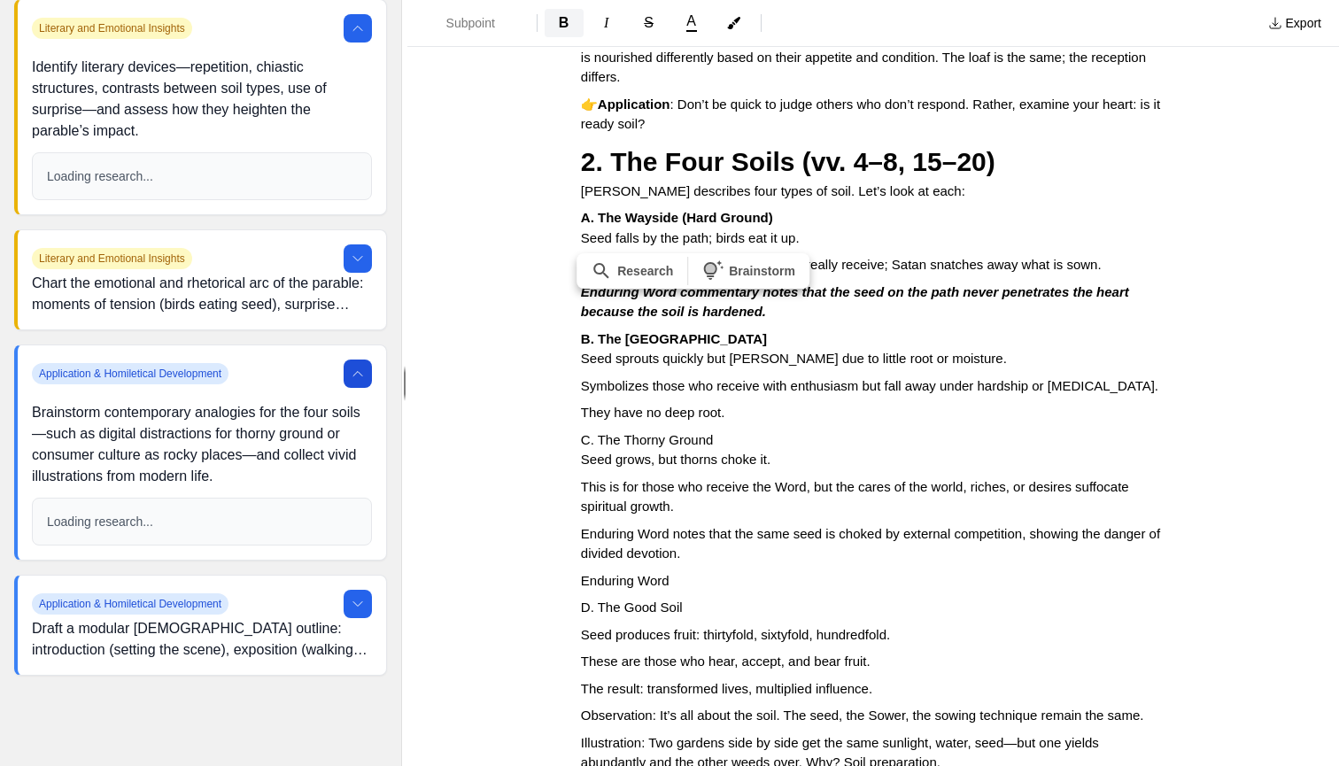
click at [566, 22] on span "B" at bounding box center [564, 22] width 11 height 15
click at [773, 422] on div "The Sower, Seed and Soil - Mark 4:1-20 Introduction [PERSON_NAME] often used pa…" at bounding box center [873, 407] width 708 height 2125
click at [763, 526] on span "Enduring Word notes that the same seed is choked by external competition, showi…" at bounding box center [872, 543] width 583 height 35
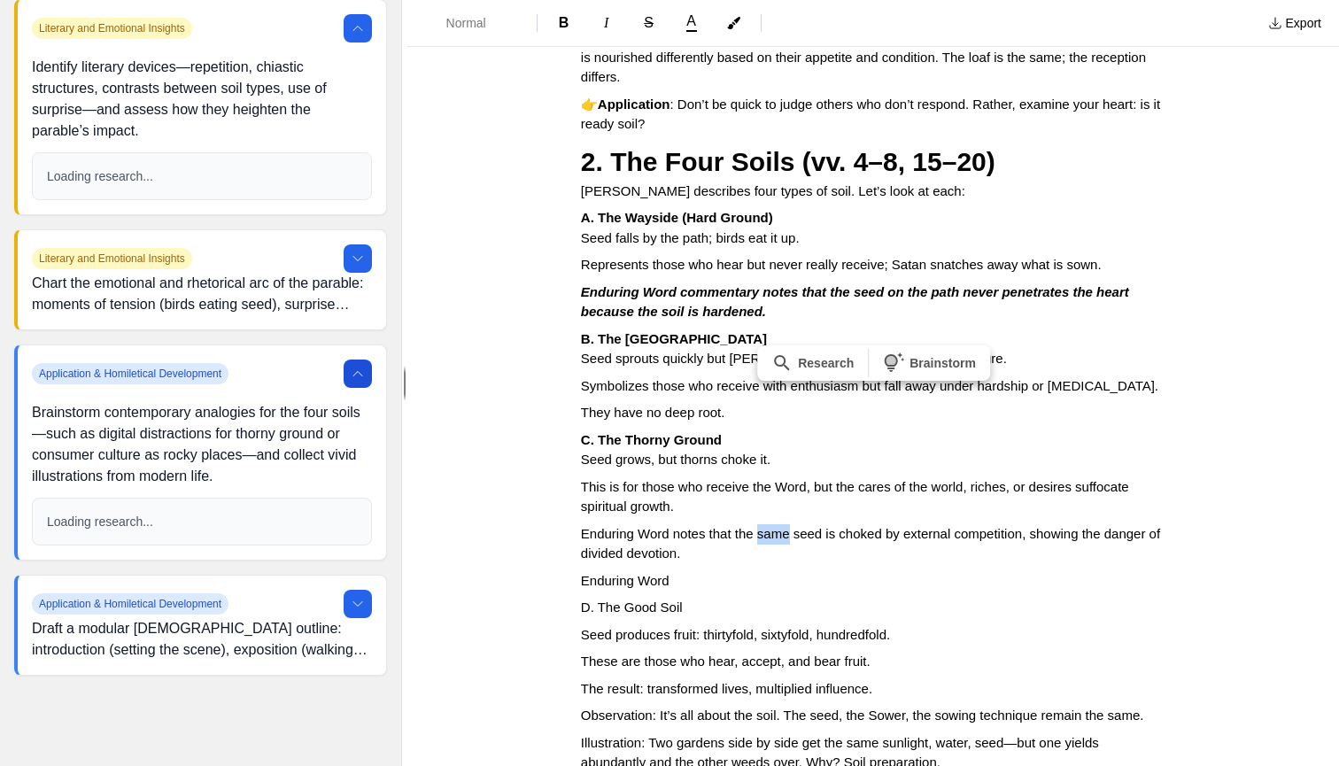
click at [763, 526] on span "Enduring Word notes that the same seed is choked by external competition, showi…" at bounding box center [872, 543] width 583 height 35
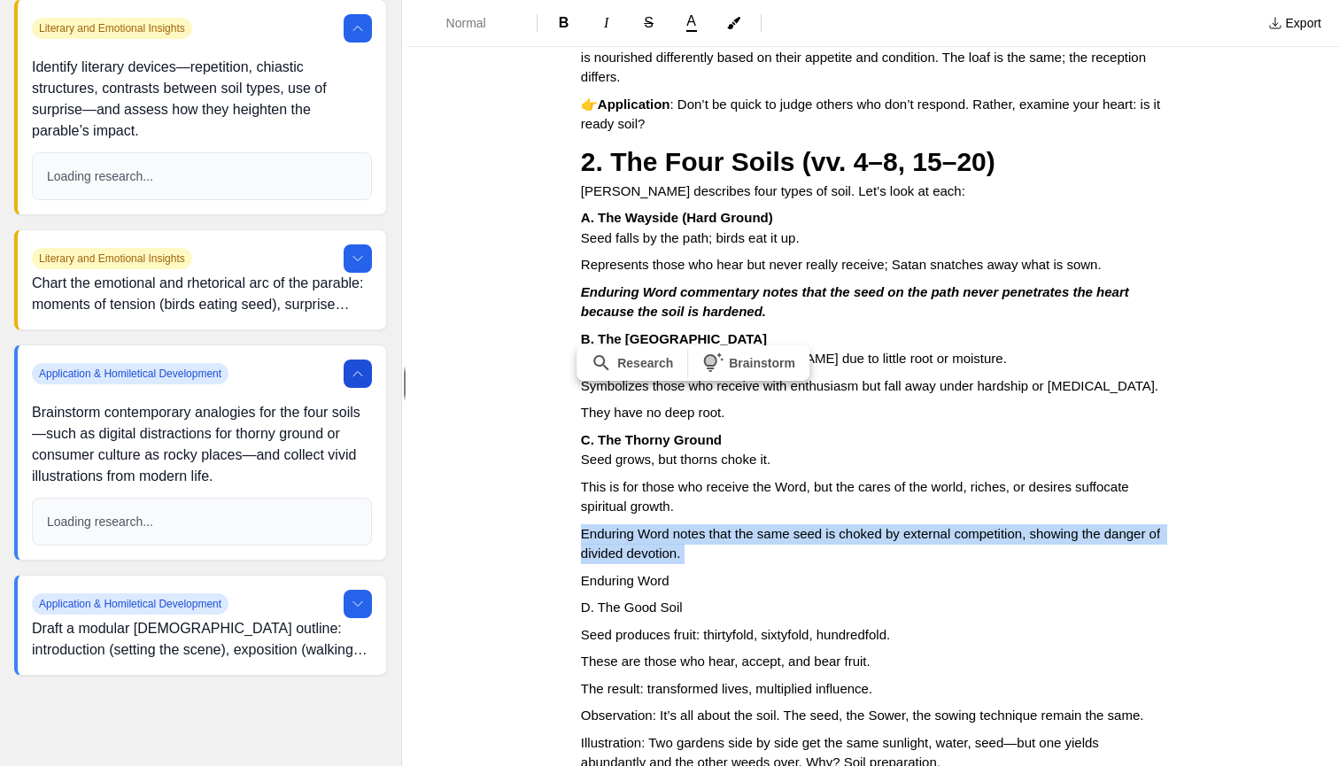
click at [763, 526] on span "Enduring Word notes that the same seed is choked by external competition, showi…" at bounding box center [872, 543] width 583 height 35
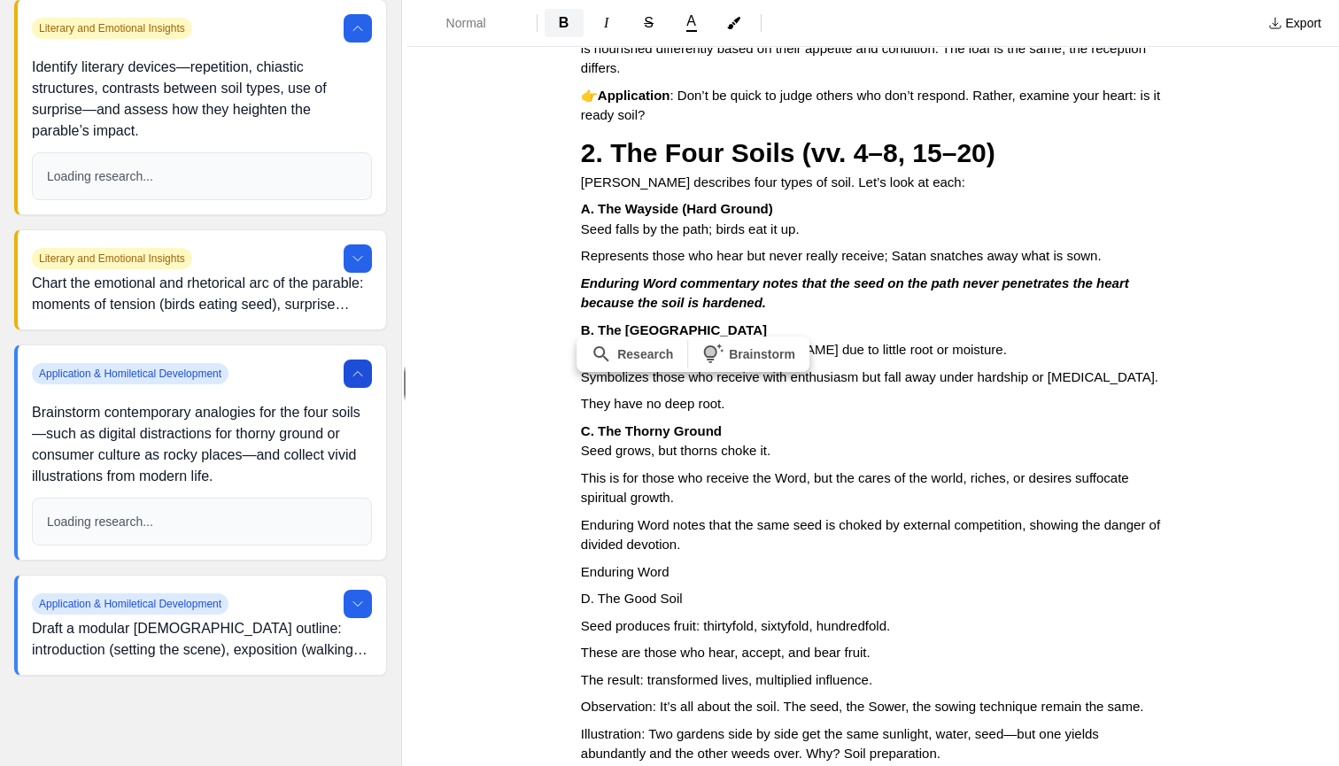
click at [566, 27] on span "B" at bounding box center [564, 22] width 11 height 15
click at [612, 25] on button "I" at bounding box center [606, 23] width 39 height 28
click at [637, 562] on p "Enduring Word" at bounding box center [873, 572] width 584 height 20
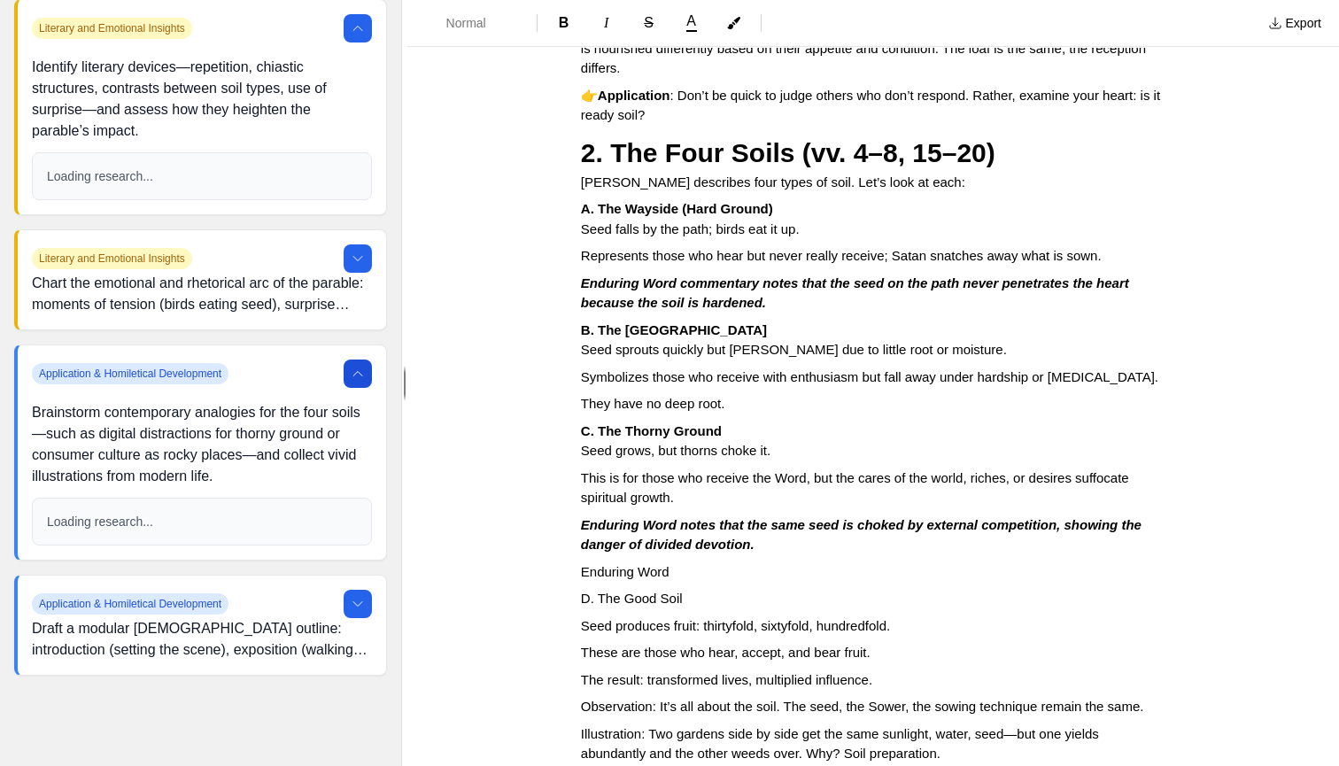
click at [637, 562] on p "Enduring Word" at bounding box center [873, 572] width 584 height 20
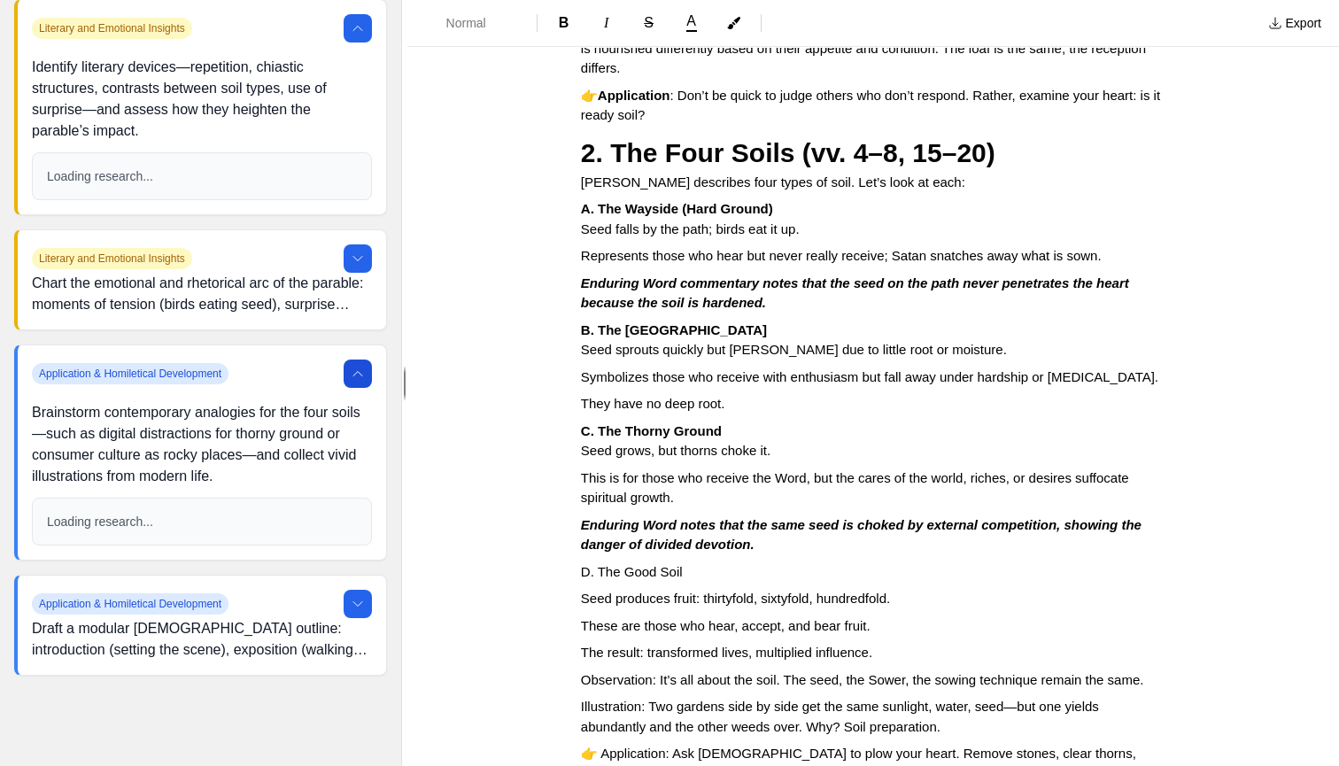
scroll to position [0, 2]
click at [601, 564] on span "D. The Good Soil" at bounding box center [632, 571] width 102 height 15
click at [602, 564] on span "D. The Good Soil" at bounding box center [632, 571] width 102 height 15
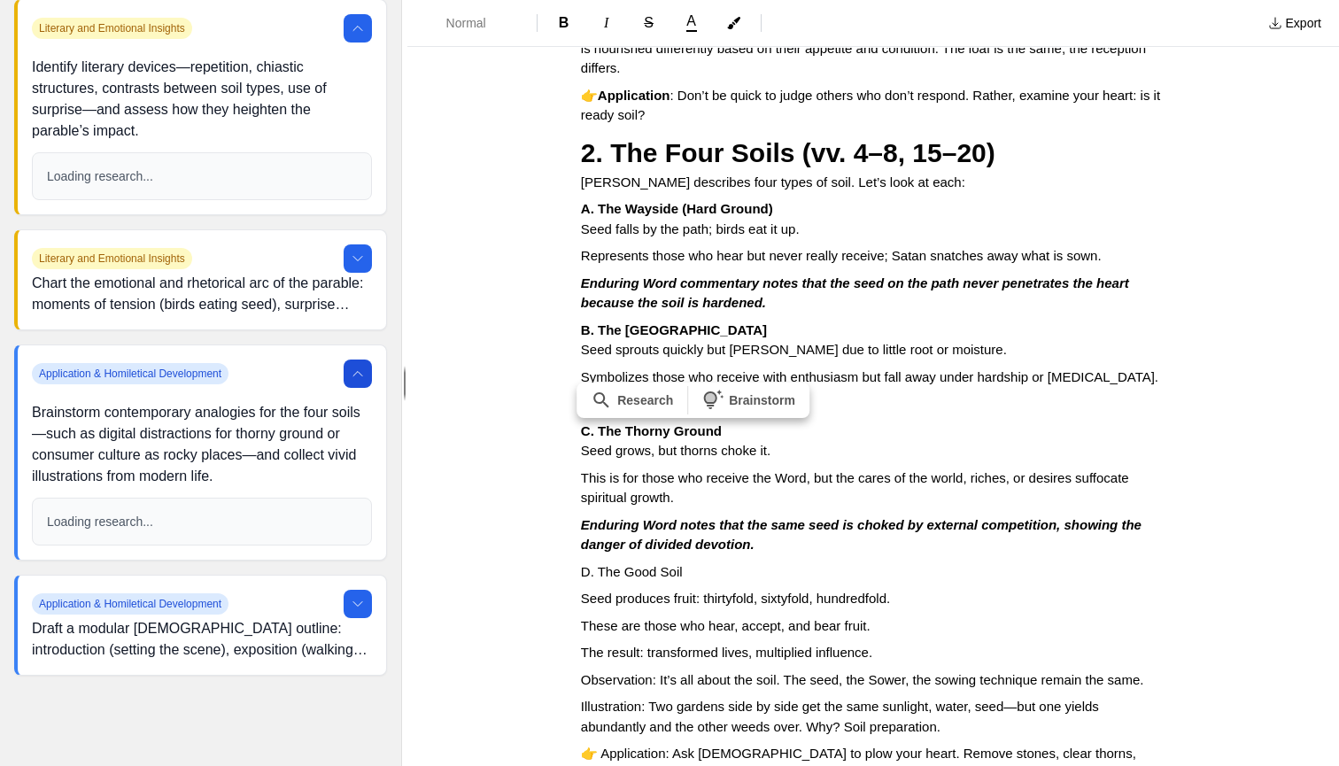
click at [645, 564] on span "D. The Good Soil" at bounding box center [632, 571] width 102 height 15
click at [491, 21] on span "Normal" at bounding box center [477, 23] width 62 height 18
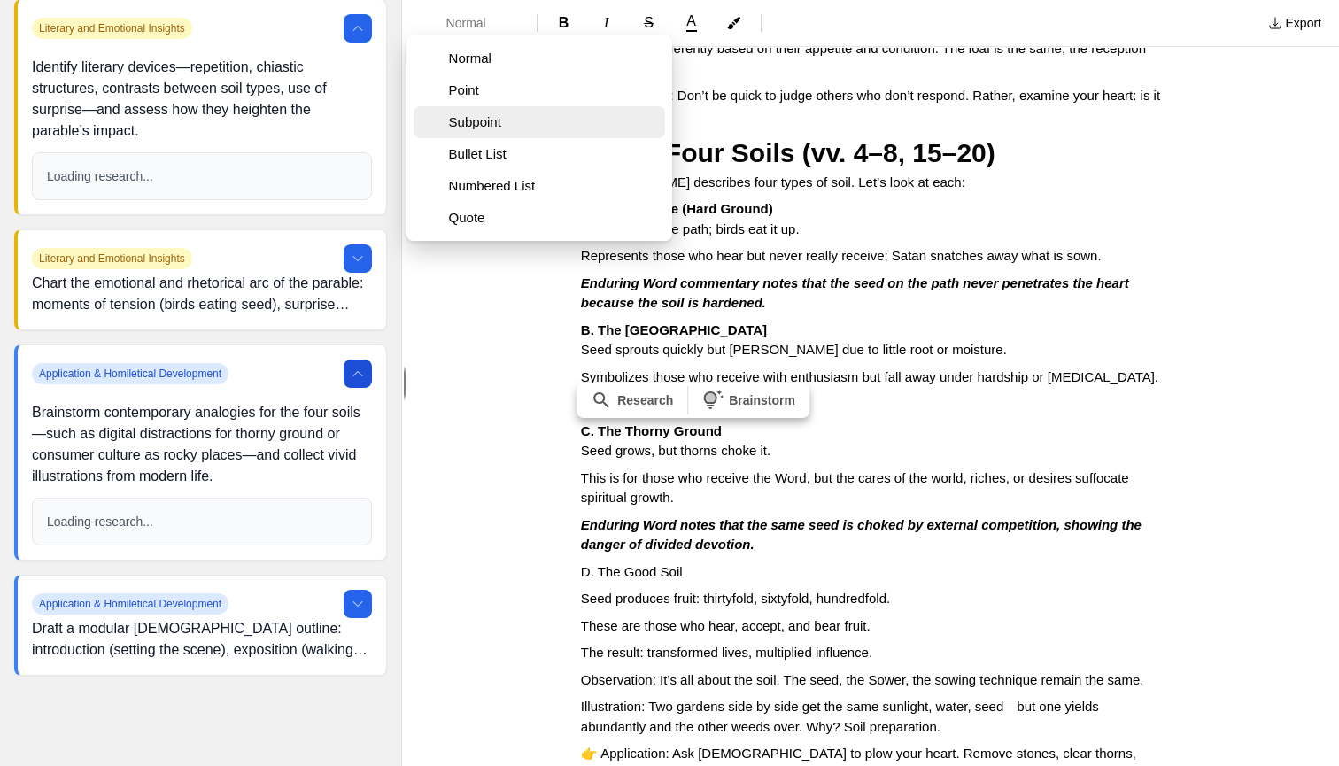
scroll to position [1, 0]
click at [483, 116] on span "Subpoint" at bounding box center [553, 122] width 209 height 18
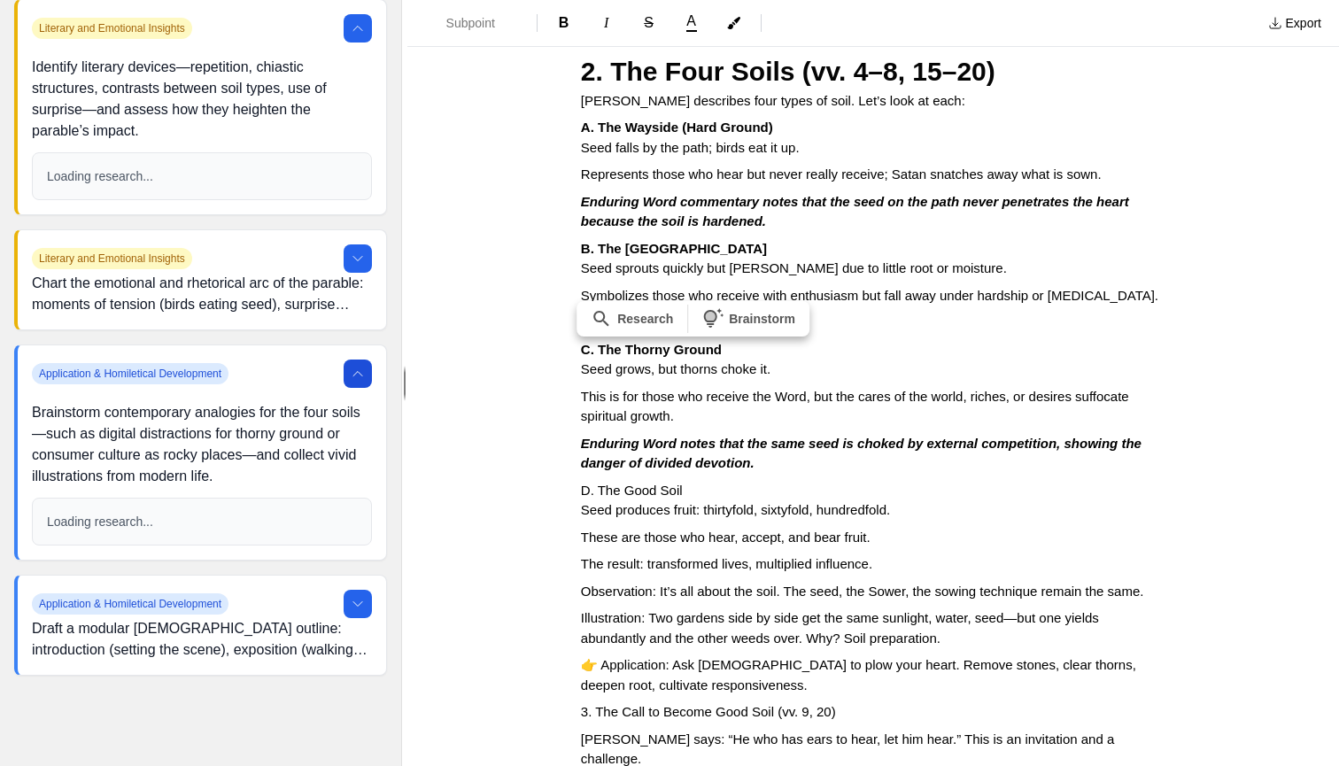
scroll to position [838, 0]
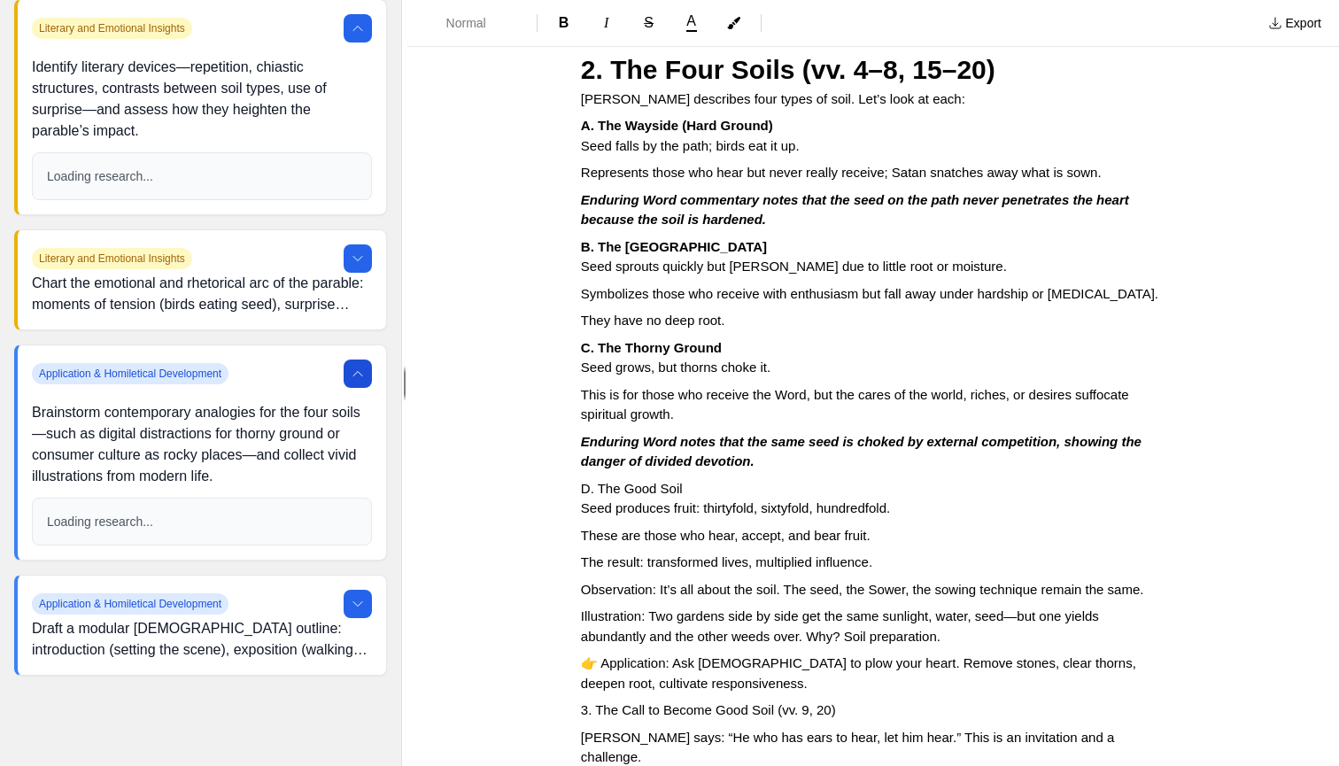
click at [623, 582] on span "Observation: It’s all about the soil. The seed, the Sower, the sowing technique…" at bounding box center [862, 589] width 563 height 15
click at [560, 20] on span "B" at bounding box center [564, 22] width 11 height 15
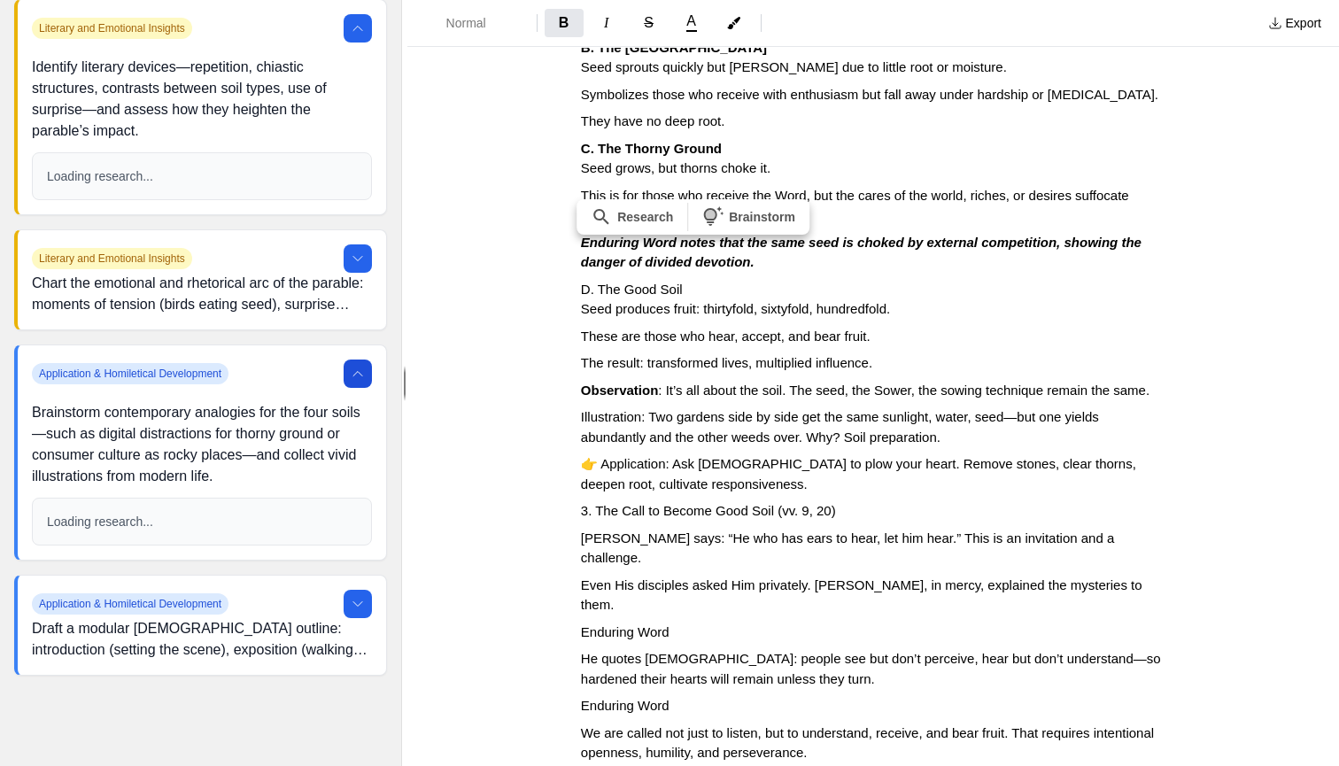
scroll to position [0, 2]
click at [649, 456] on span "👉 Application: Ask [DEMOGRAPHIC_DATA] to plow your heart. Remove stones, clear …" at bounding box center [860, 473] width 559 height 35
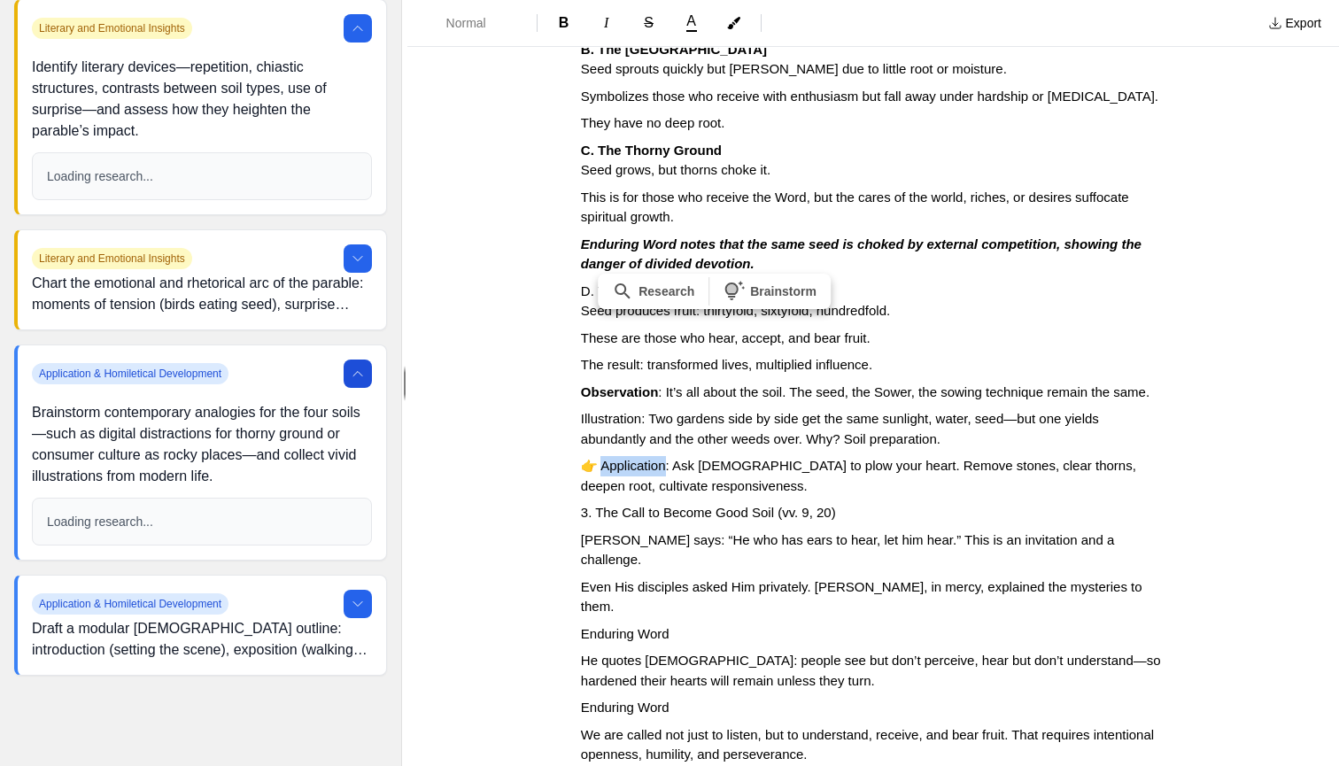
click at [649, 458] on span "👉 Application: Ask [DEMOGRAPHIC_DATA] to plow your heart. Remove stones, clear …" at bounding box center [860, 475] width 559 height 35
click at [568, 22] on span "B" at bounding box center [564, 22] width 11 height 15
click at [621, 506] on span "3. The Call to Become Good Soil (vv. 9, 20)" at bounding box center [708, 513] width 255 height 15
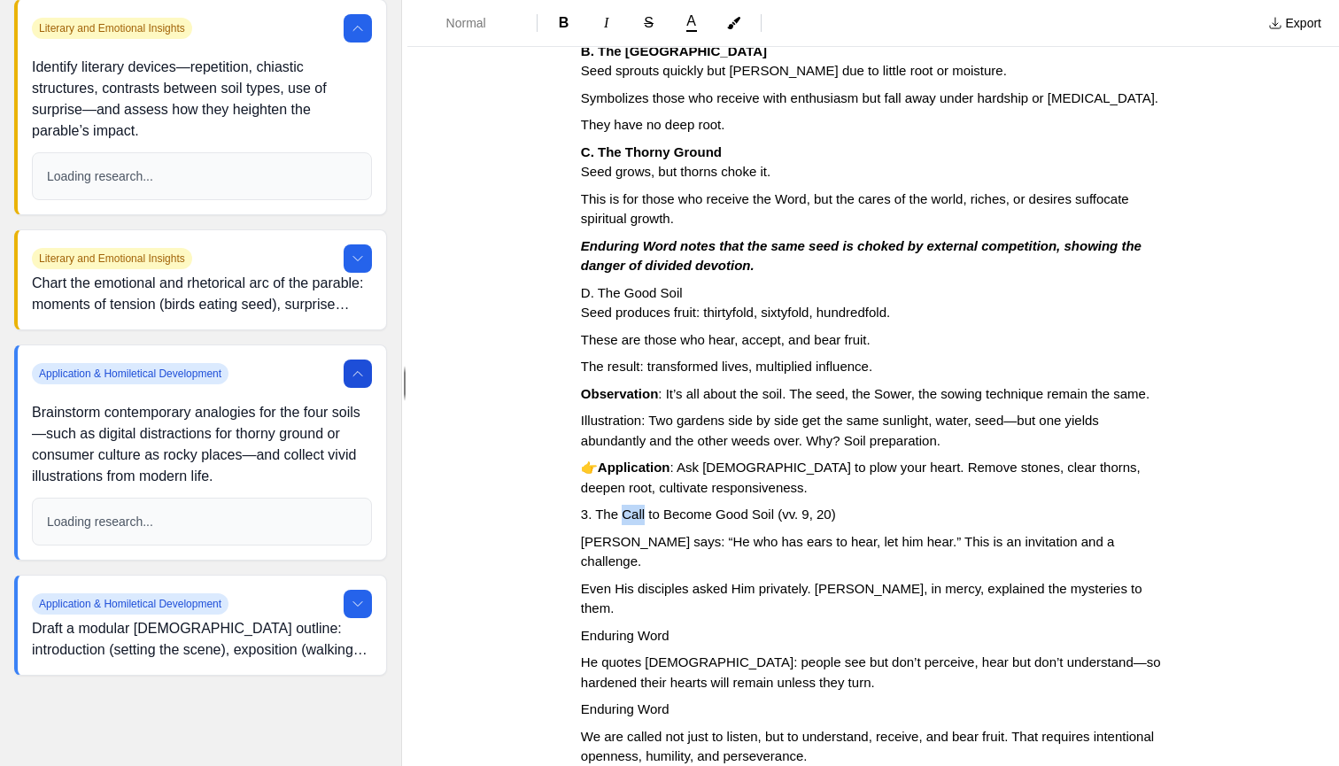
click at [621, 506] on span "3. The Call to Become Good Soil (vv. 9, 20)" at bounding box center [708, 513] width 255 height 15
click at [468, 24] on span "Normal" at bounding box center [477, 23] width 62 height 18
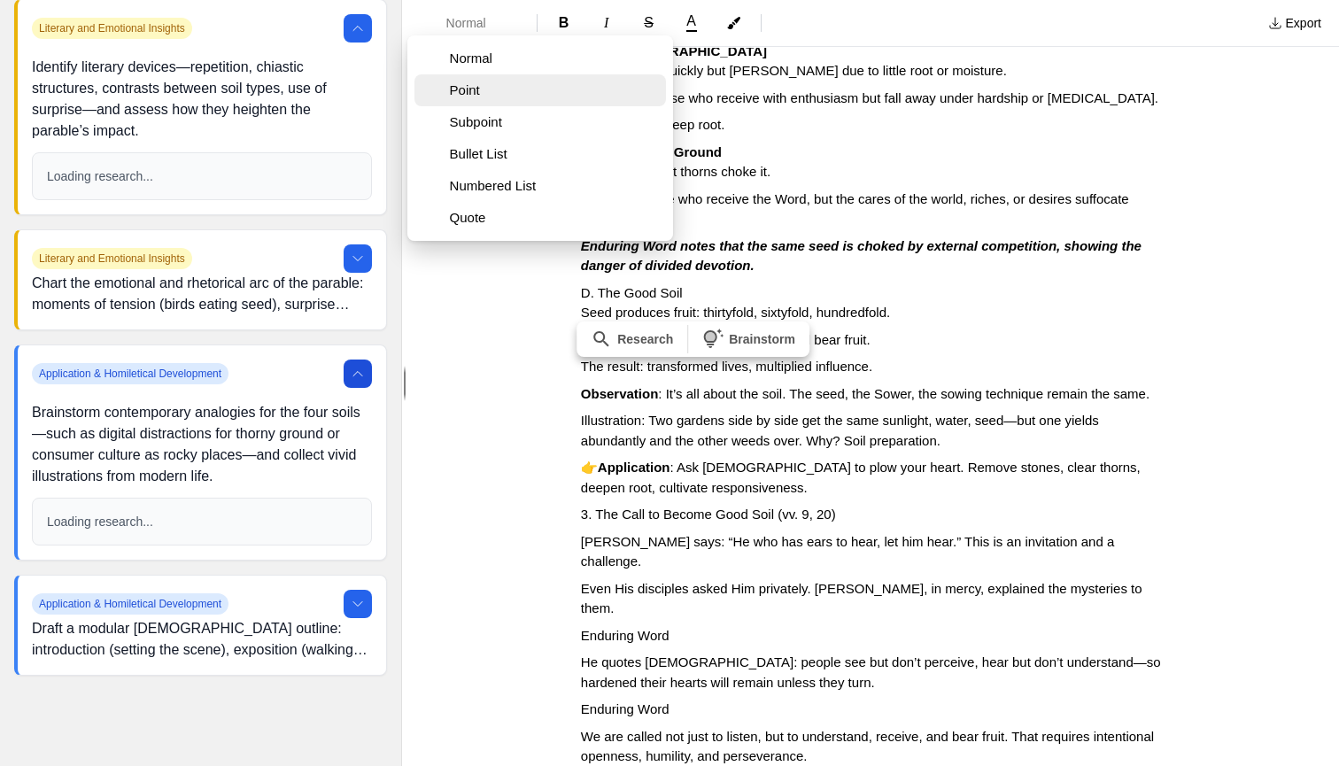
click at [474, 99] on button "Point" at bounding box center [539, 90] width 251 height 32
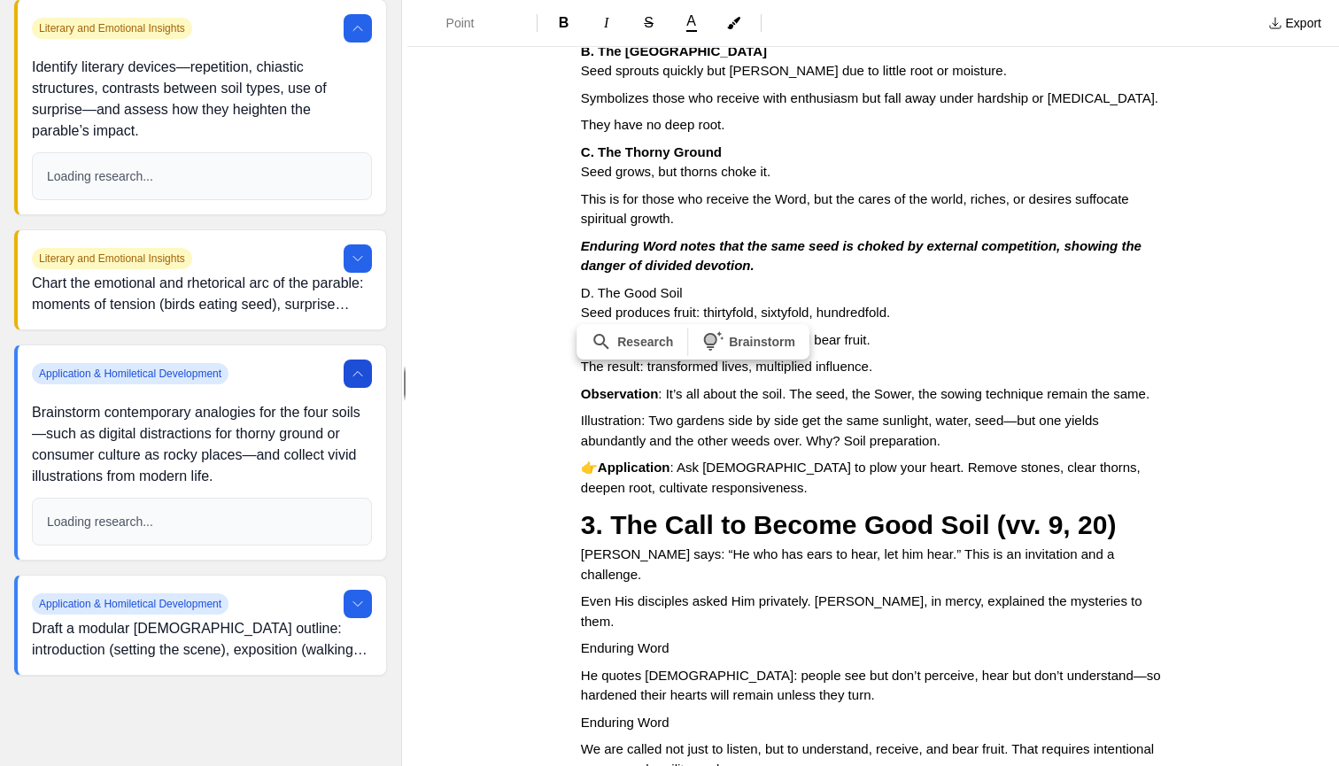
click at [974, 458] on p "👉 Application : Ask [DEMOGRAPHIC_DATA] to plow your heart. Remove stones, clear…" at bounding box center [873, 478] width 584 height 40
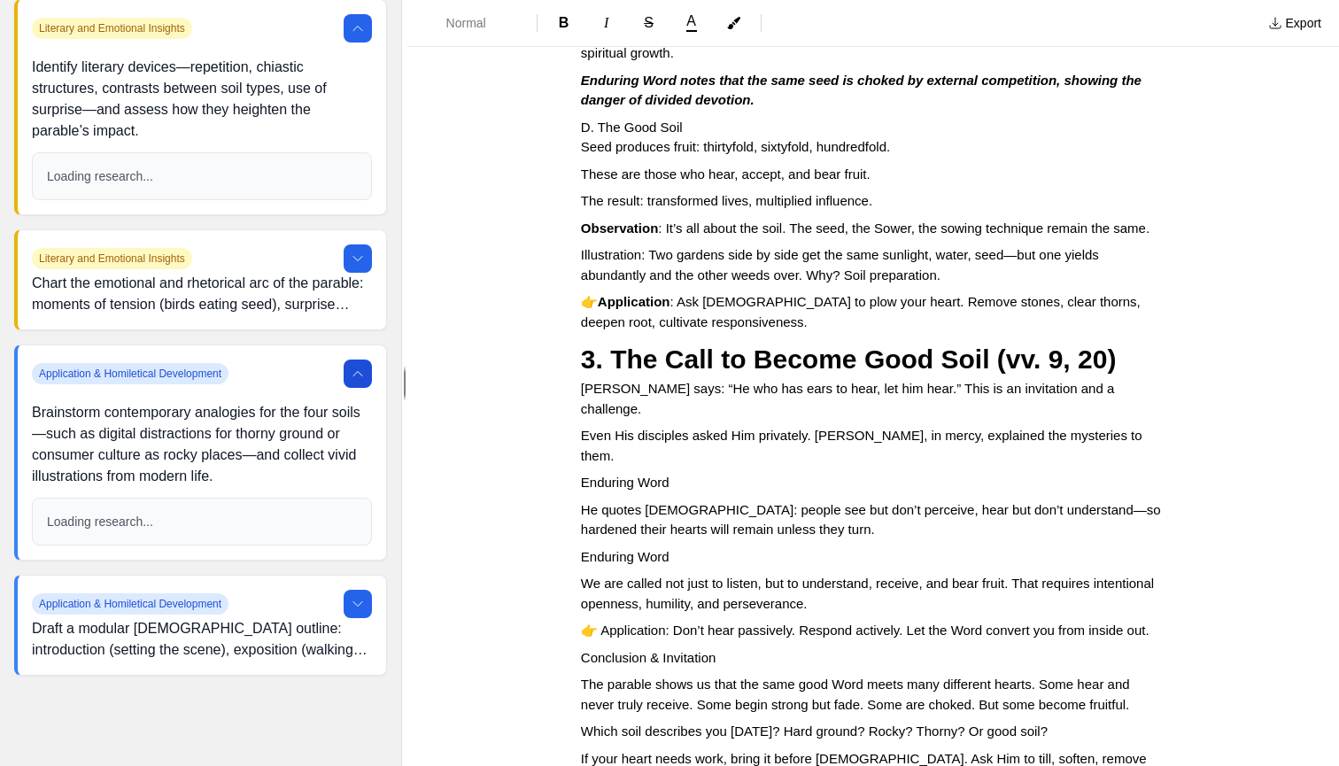
scroll to position [1247, 0]
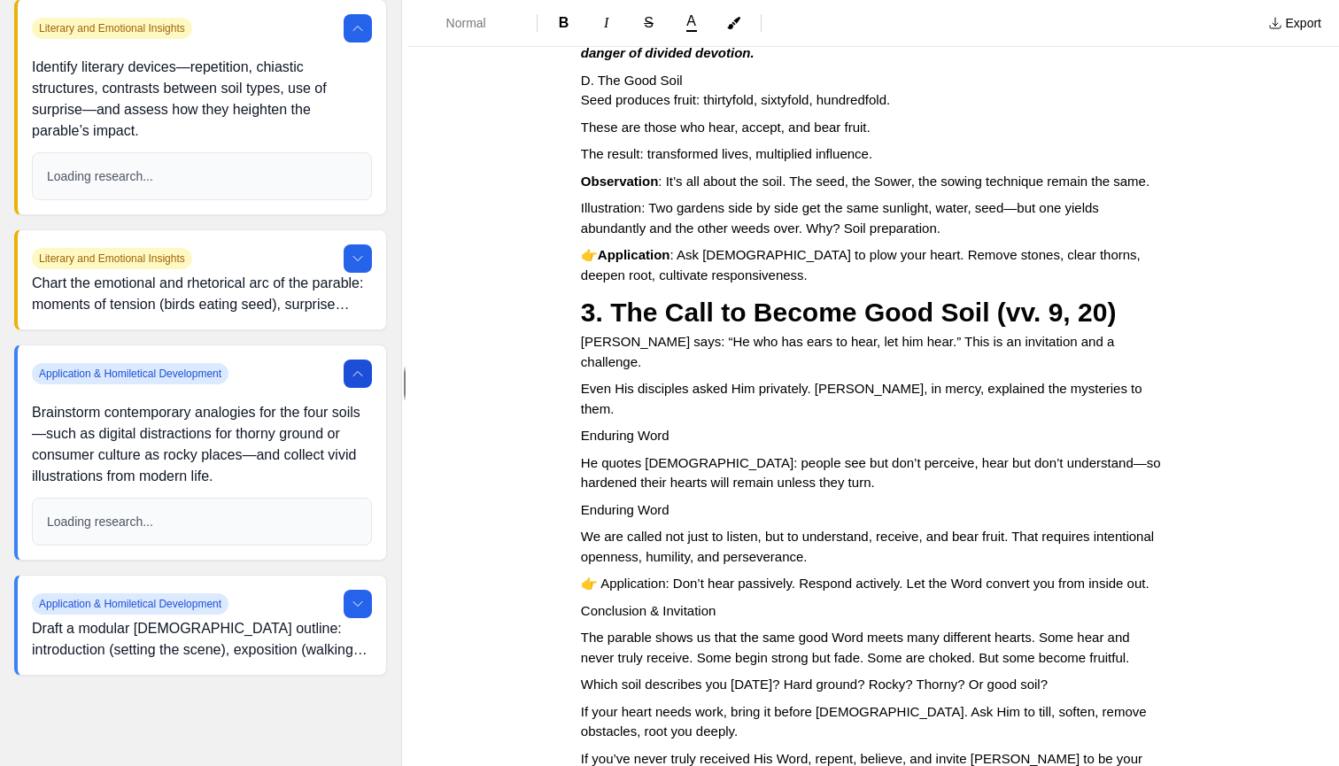
click at [620, 603] on span "Conclusion & Invitation" at bounding box center [648, 610] width 135 height 15
click at [479, 12] on button "Normal" at bounding box center [471, 23] width 115 height 32
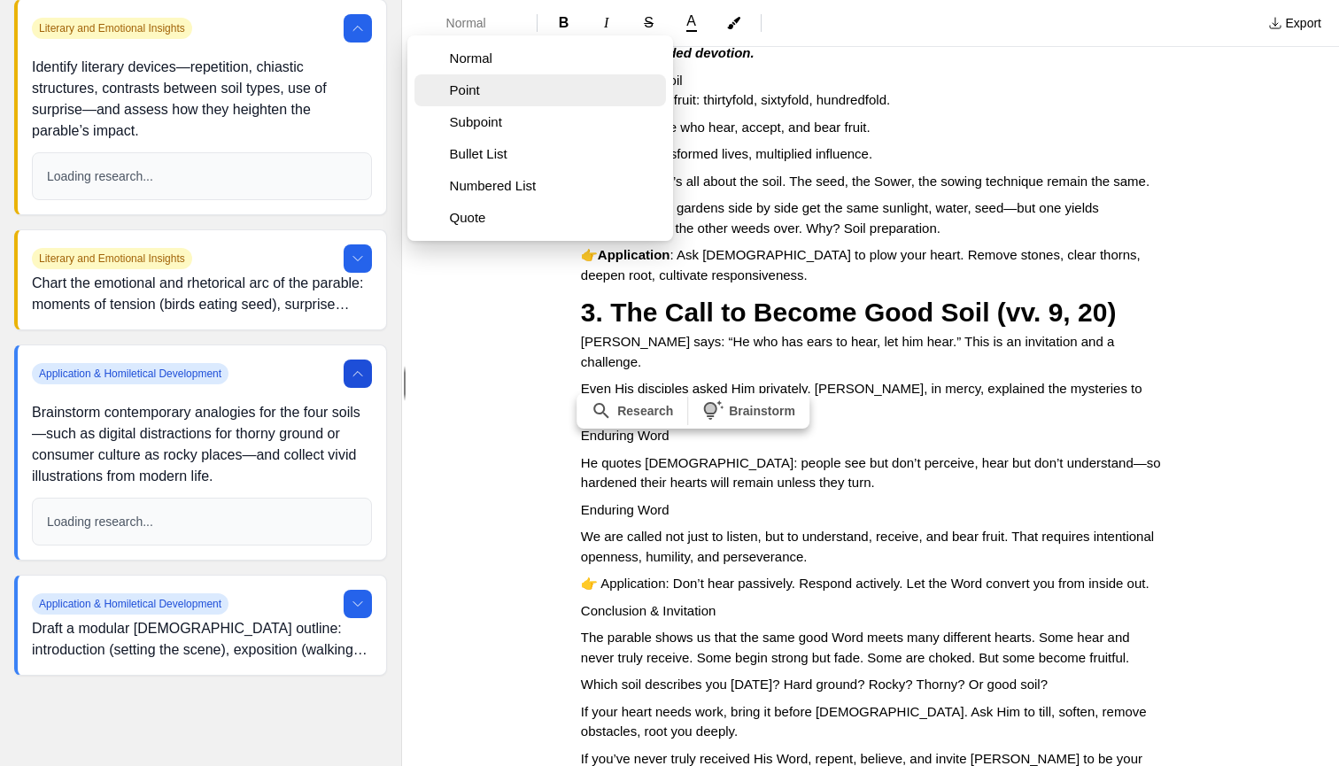
click at [474, 91] on span "Point" at bounding box center [554, 90] width 209 height 18
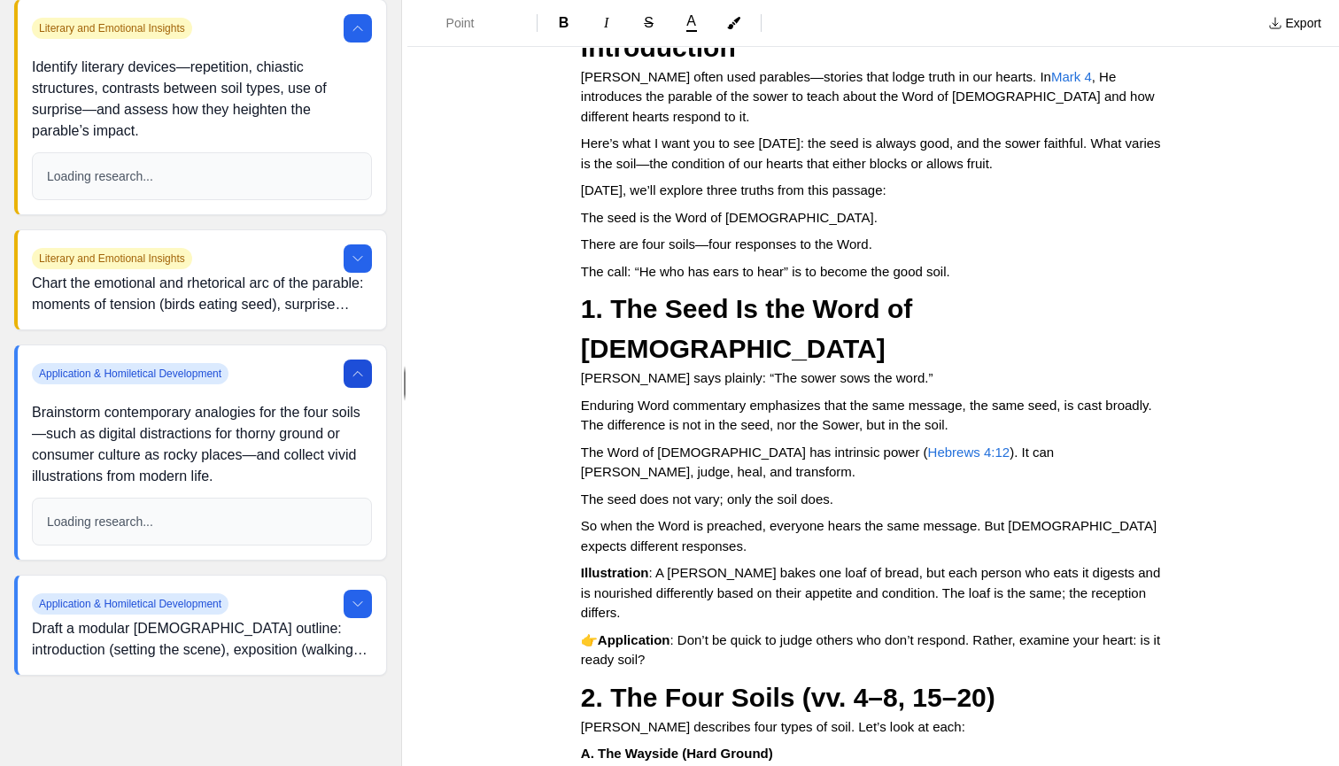
scroll to position [210, 0]
click at [928, 444] on span "Hebrews 4:12" at bounding box center [969, 451] width 82 height 15
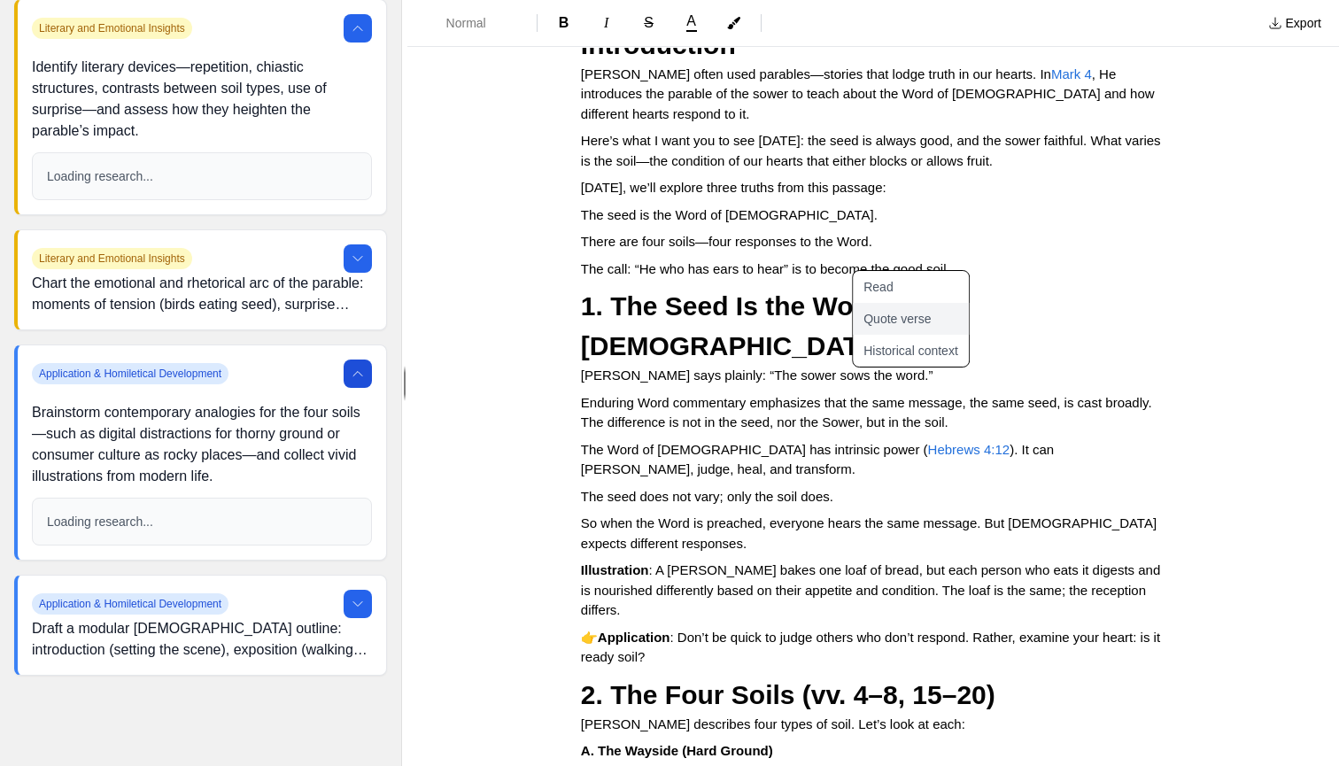
click at [884, 323] on button "Quote verse" at bounding box center [921, 319] width 137 height 32
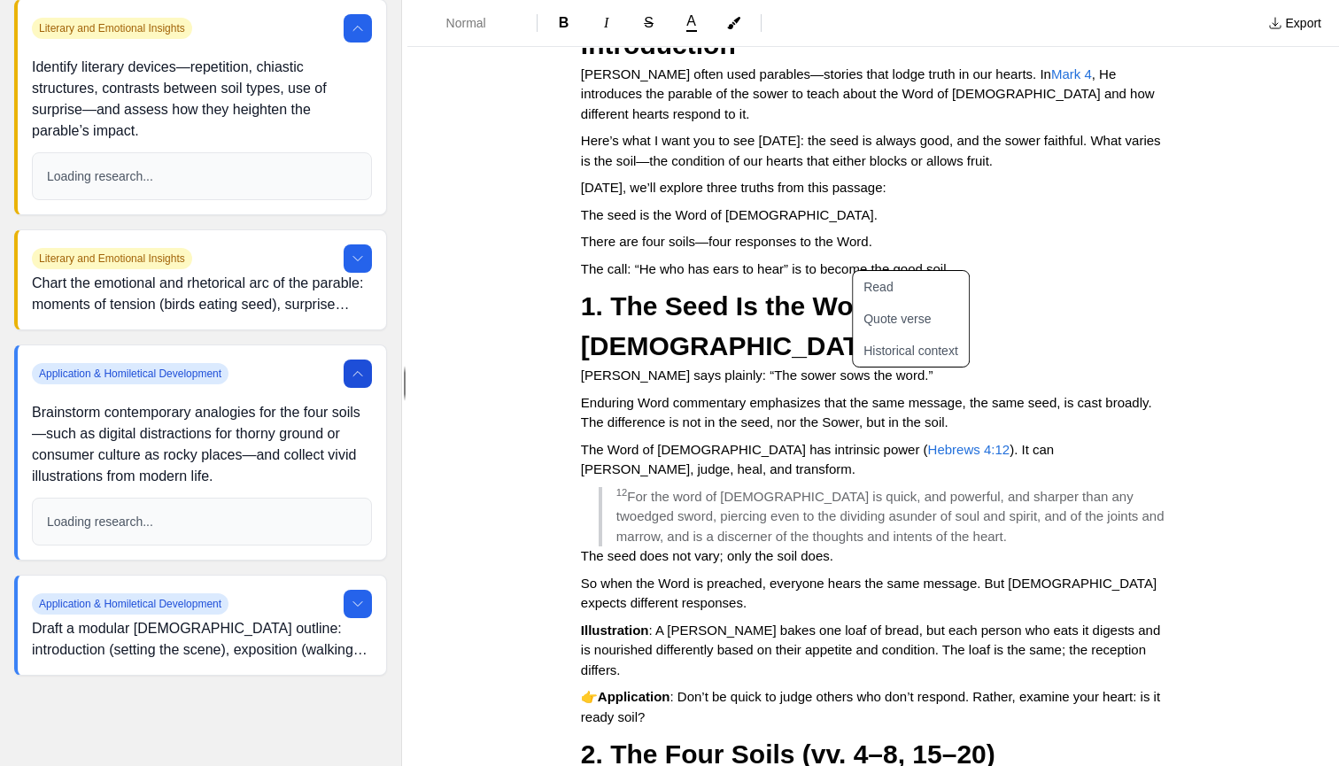
scroll to position [212, 0]
click at [1099, 287] on h2 "1. The Seed Is the Word of [DEMOGRAPHIC_DATA]" at bounding box center [873, 327] width 584 height 80
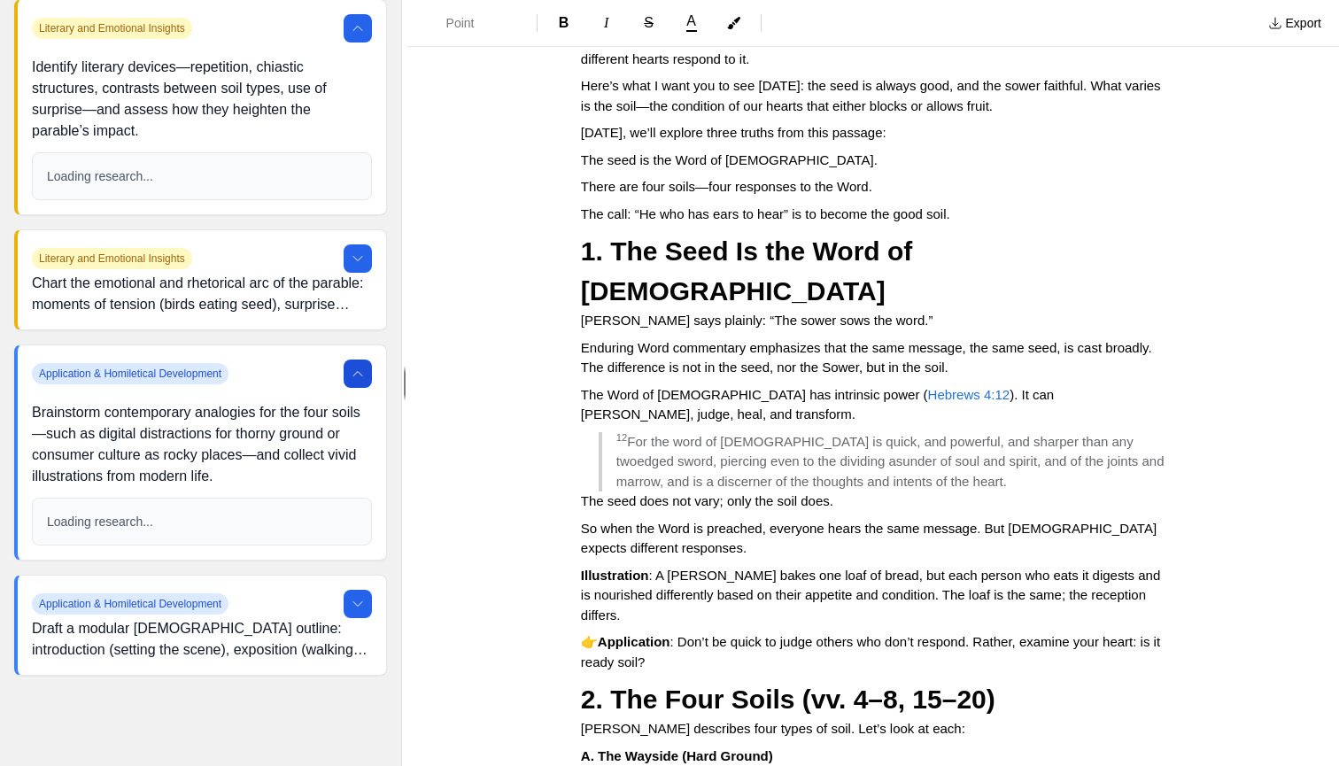
scroll to position [271, 0]
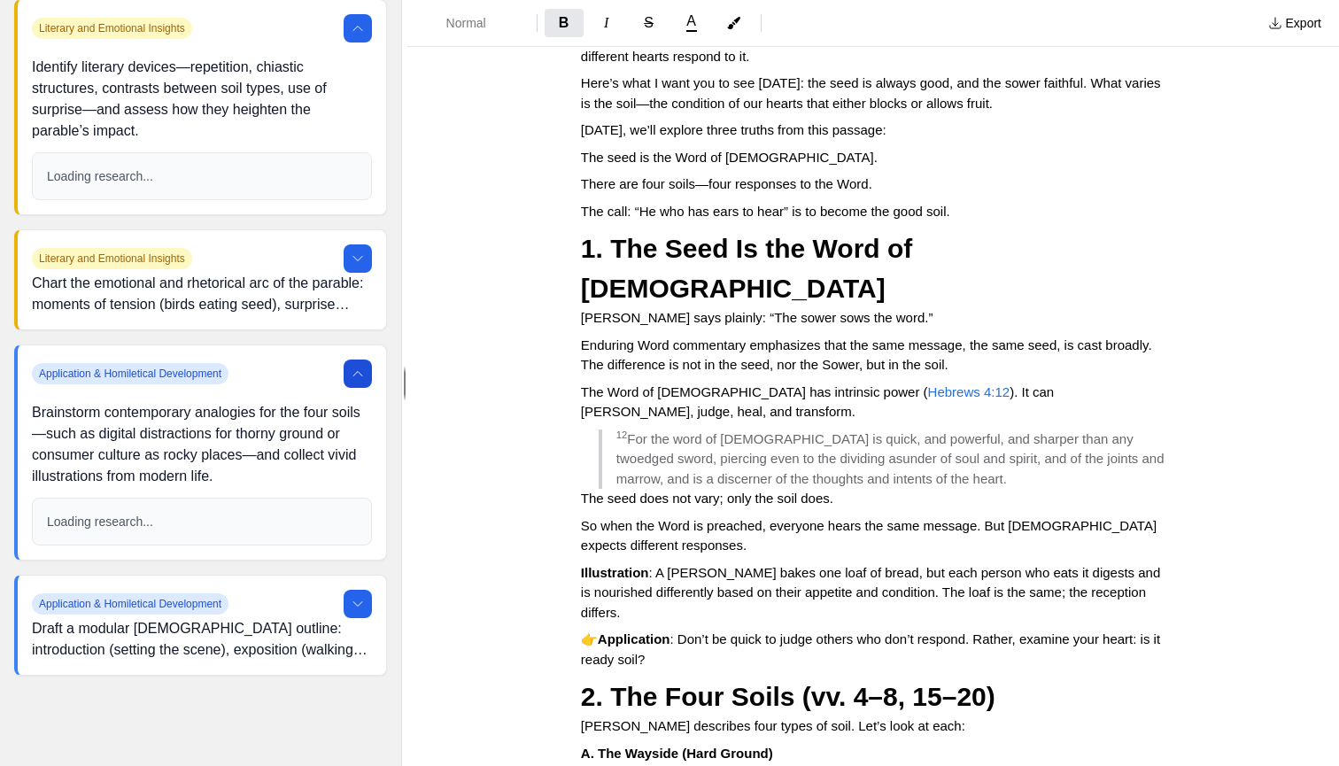
click at [608, 565] on strong "Illustration" at bounding box center [615, 572] width 68 height 15
click at [609, 565] on strong "Illustration" at bounding box center [615, 572] width 68 height 15
click at [608, 565] on strong "Illustration" at bounding box center [615, 572] width 68 height 15
click at [581, 565] on strong "Illustration" at bounding box center [615, 572] width 68 height 15
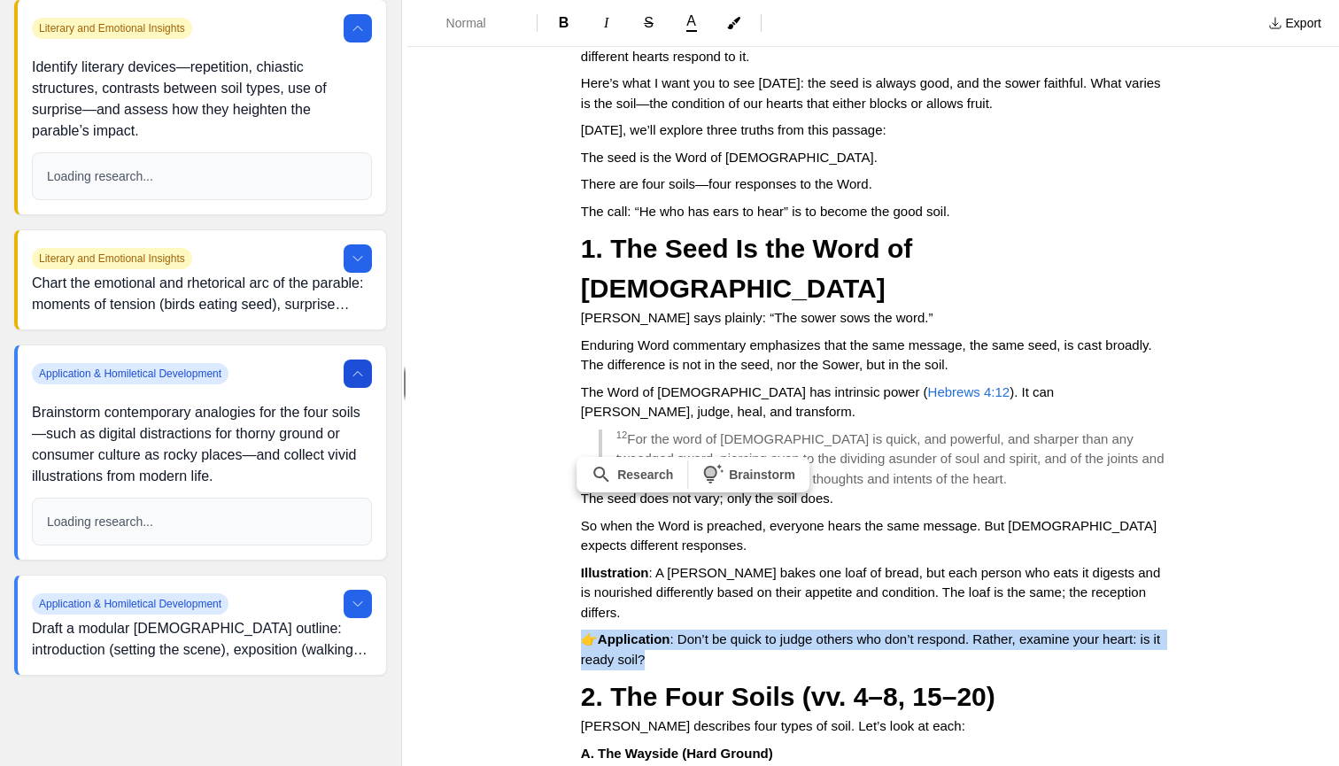
drag, startPoint x: 576, startPoint y: 550, endPoint x: 681, endPoint y: 566, distance: 105.7
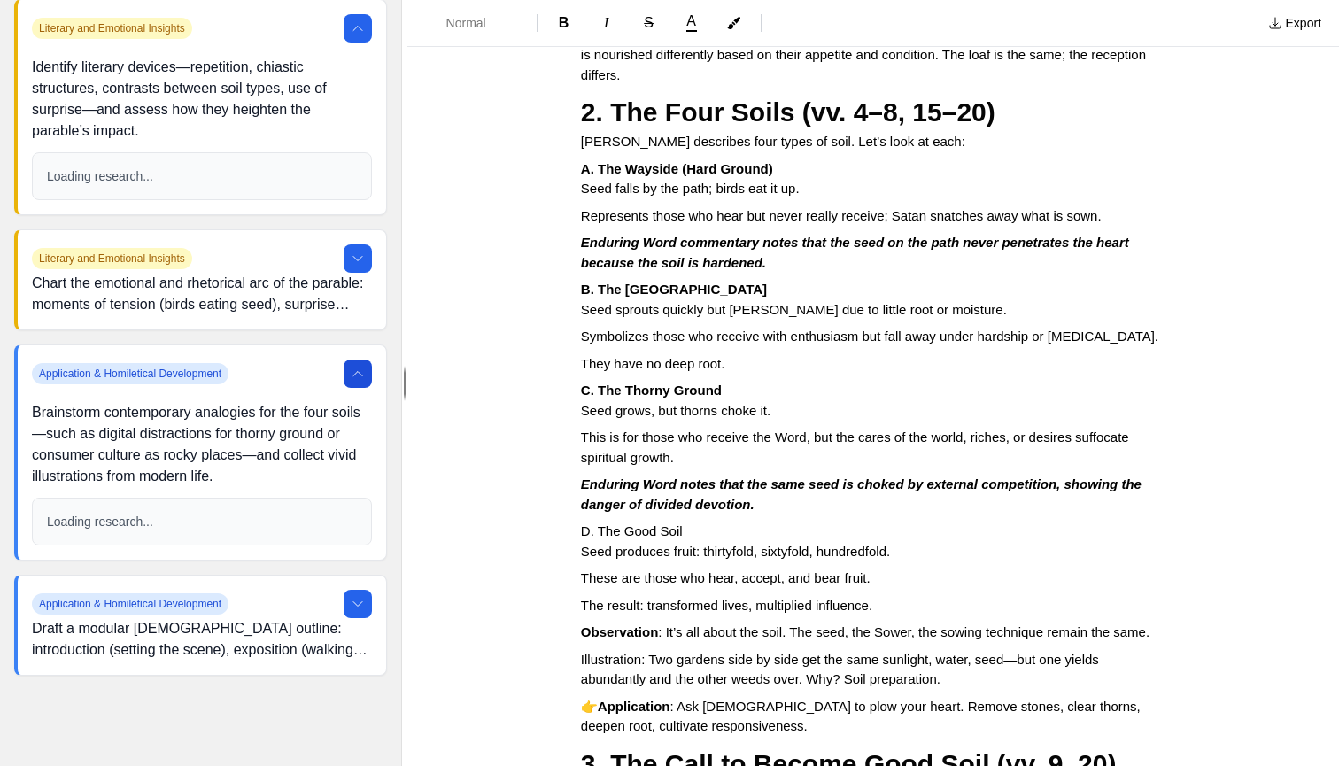
scroll to position [811, 0]
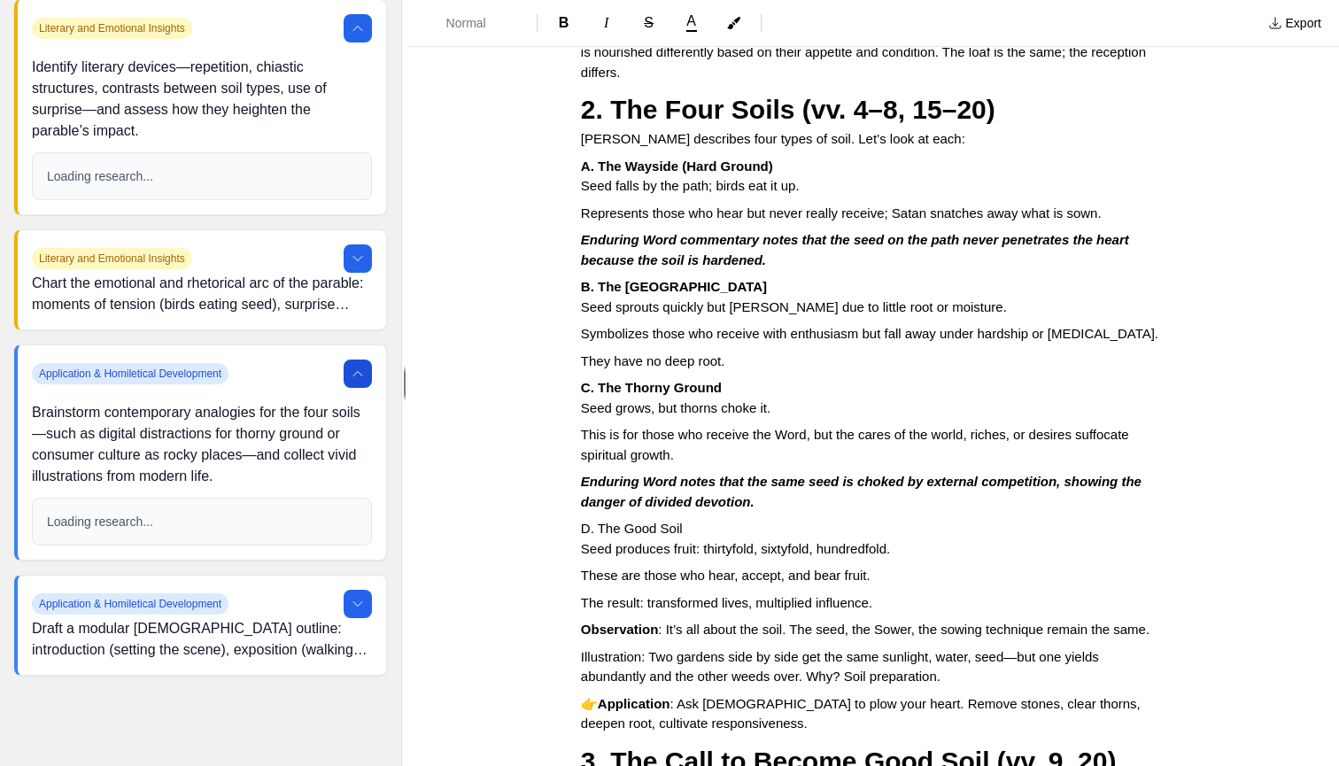
click at [906, 649] on span "Illustration: Two gardens side by side get the same sunlight, water, seed—but o…" at bounding box center [841, 666] width 521 height 35
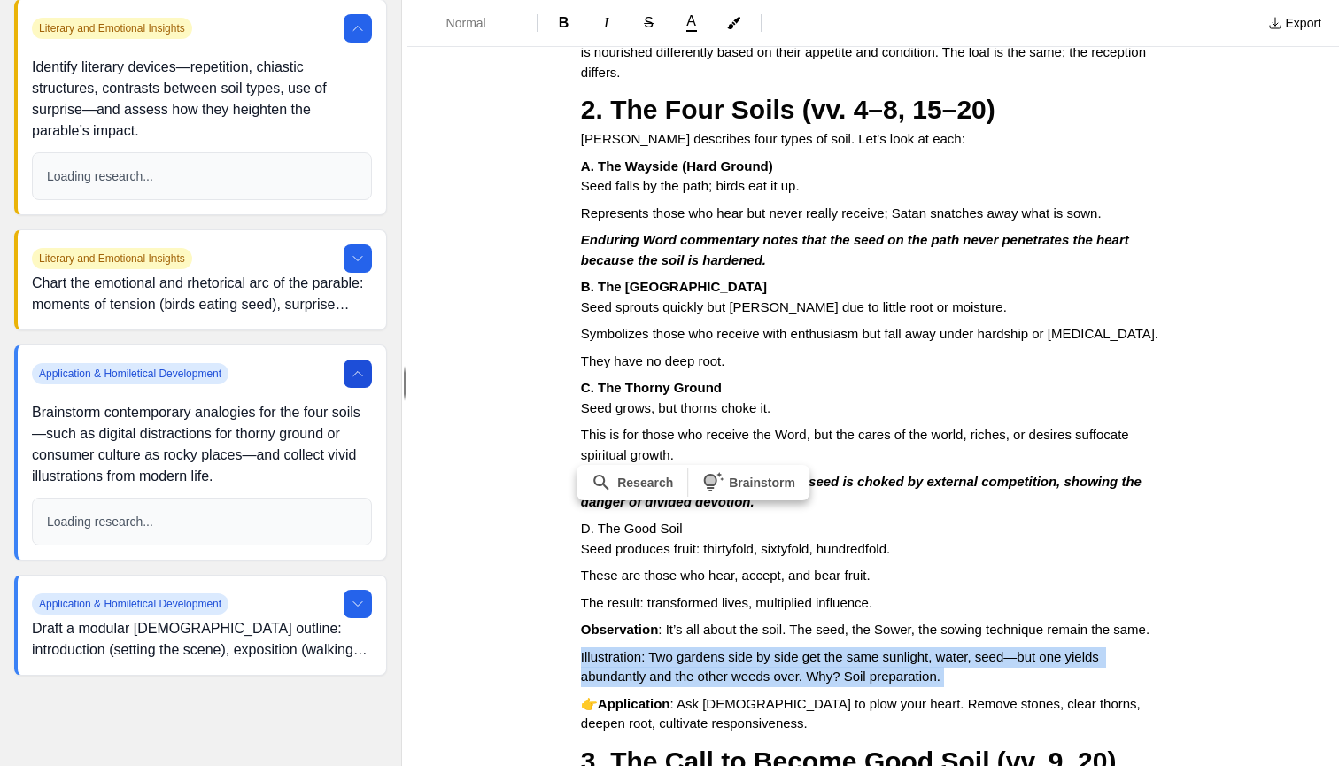
click at [906, 649] on span "Illustration: Two gardens side by side get the same sunlight, water, seed—but o…" at bounding box center [841, 666] width 521 height 35
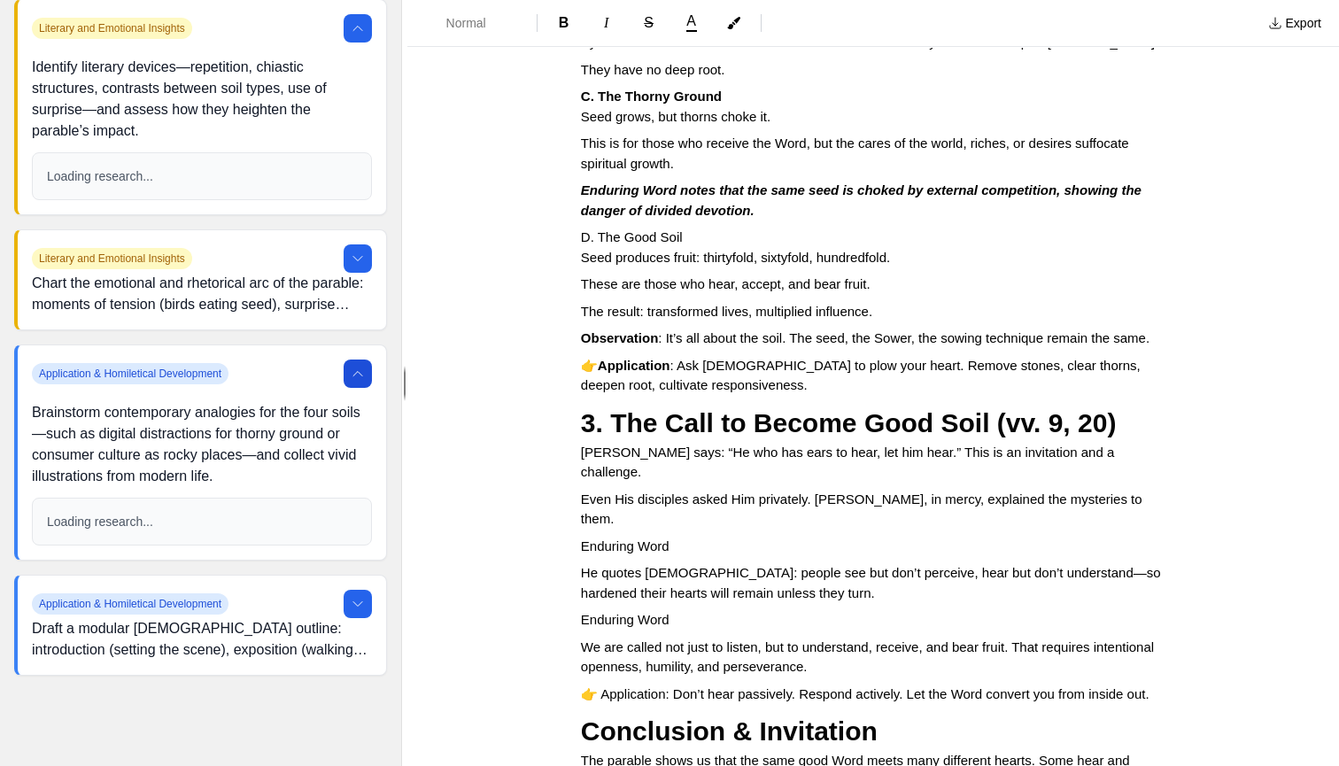
scroll to position [1114, 0]
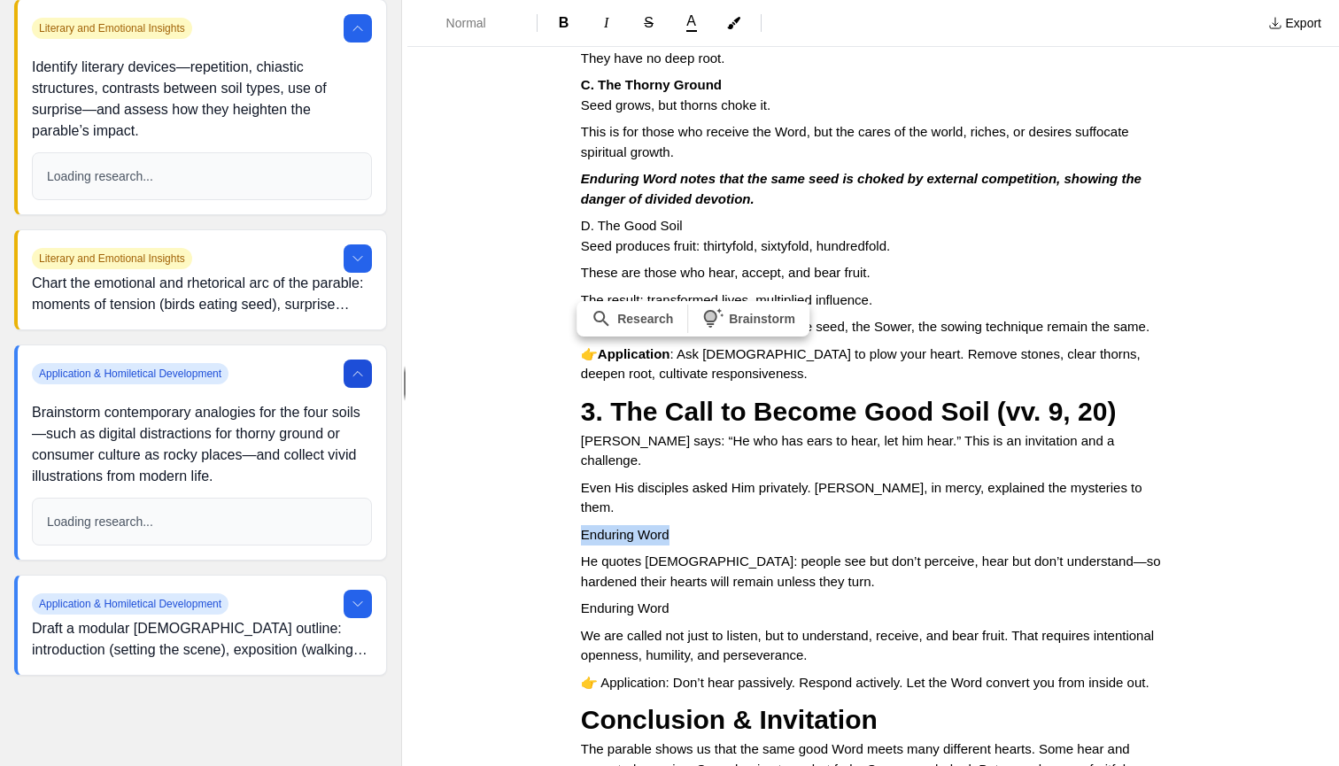
drag, startPoint x: 583, startPoint y: 392, endPoint x: 684, endPoint y: 397, distance: 100.1
click at [684, 525] on p "Enduring Word" at bounding box center [873, 535] width 584 height 20
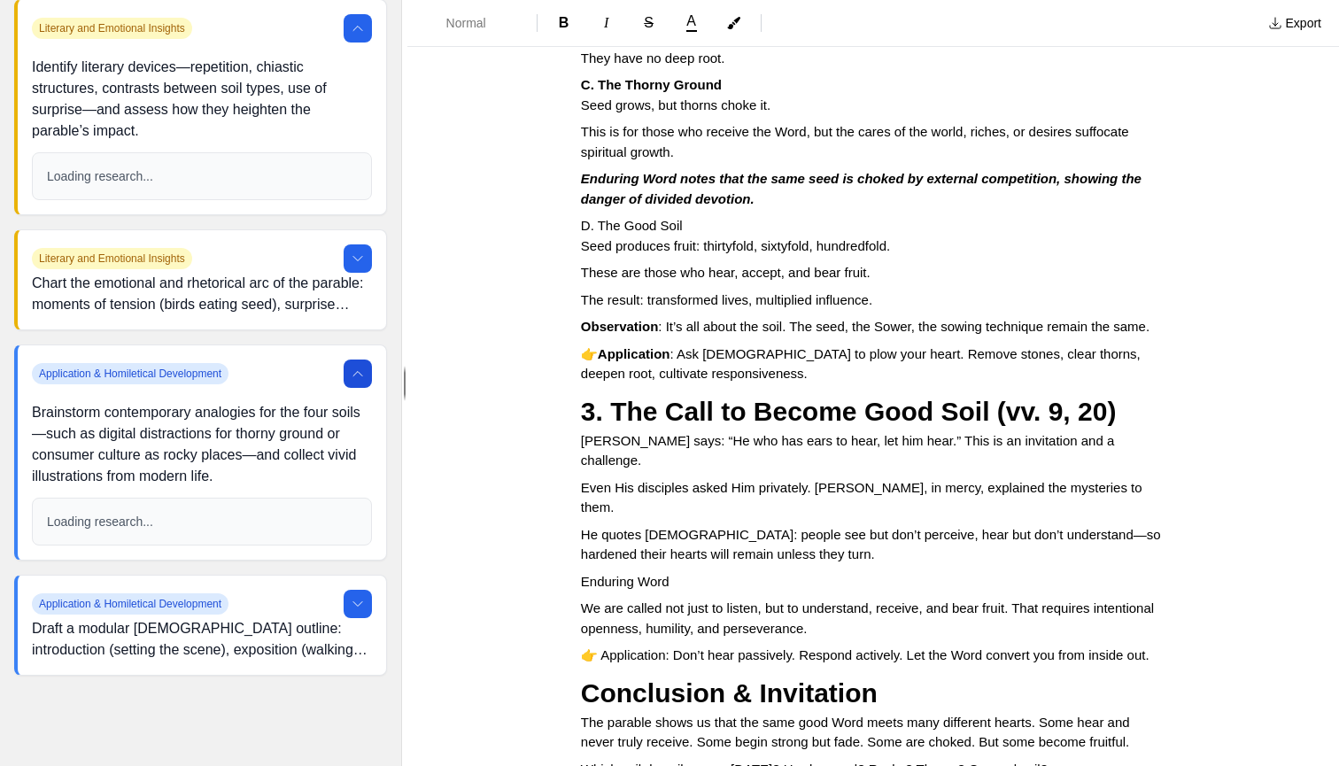
click at [642, 574] on span "Enduring Word" at bounding box center [625, 581] width 89 height 15
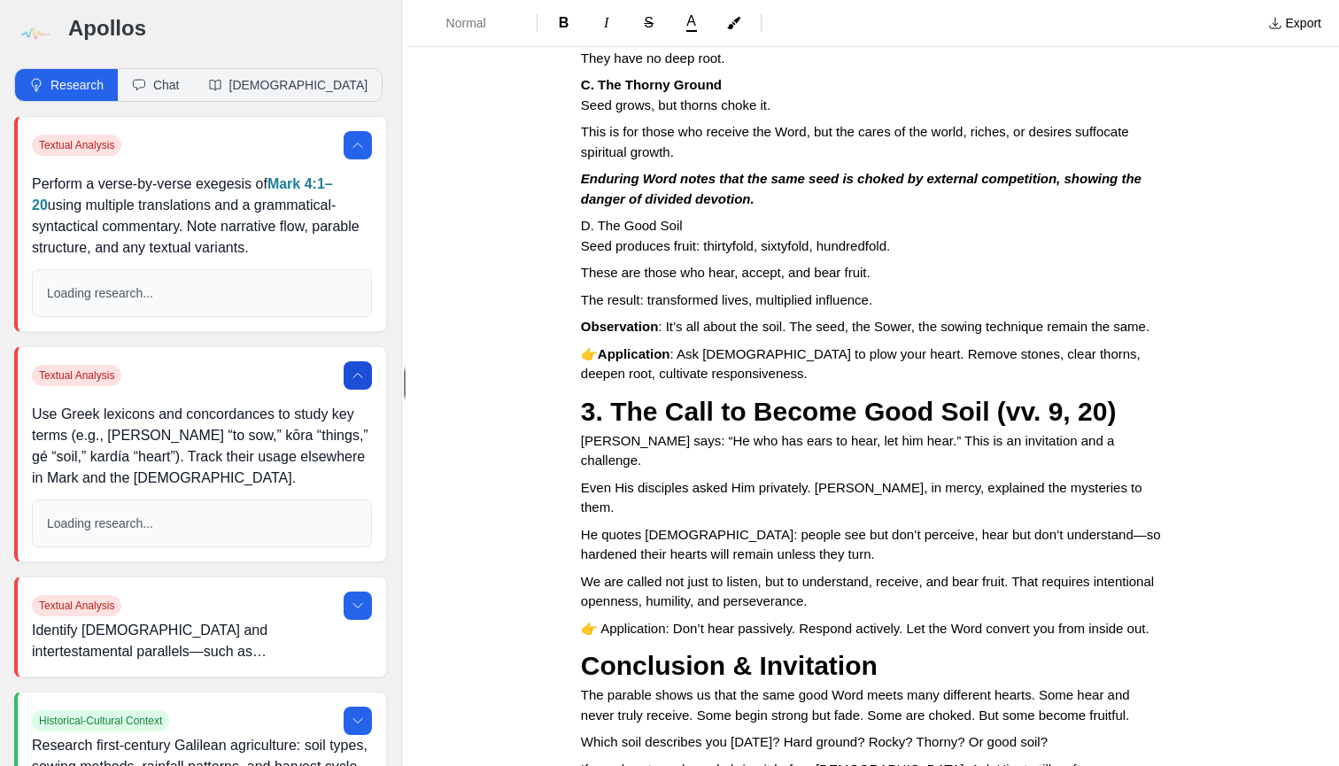
scroll to position [0, 0]
click at [352, 380] on icon at bounding box center [358, 375] width 14 height 14
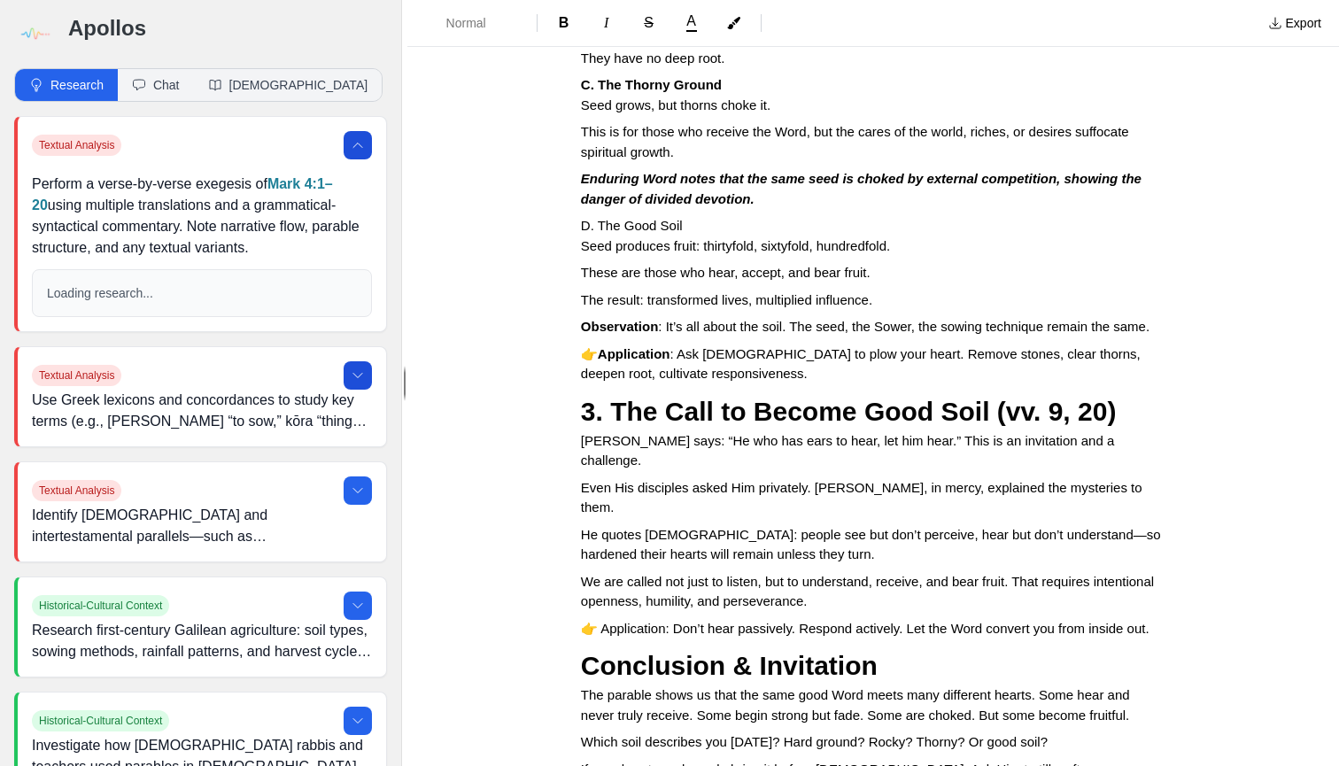
scroll to position [0, 1]
click at [366, 143] on button at bounding box center [358, 143] width 28 height 28
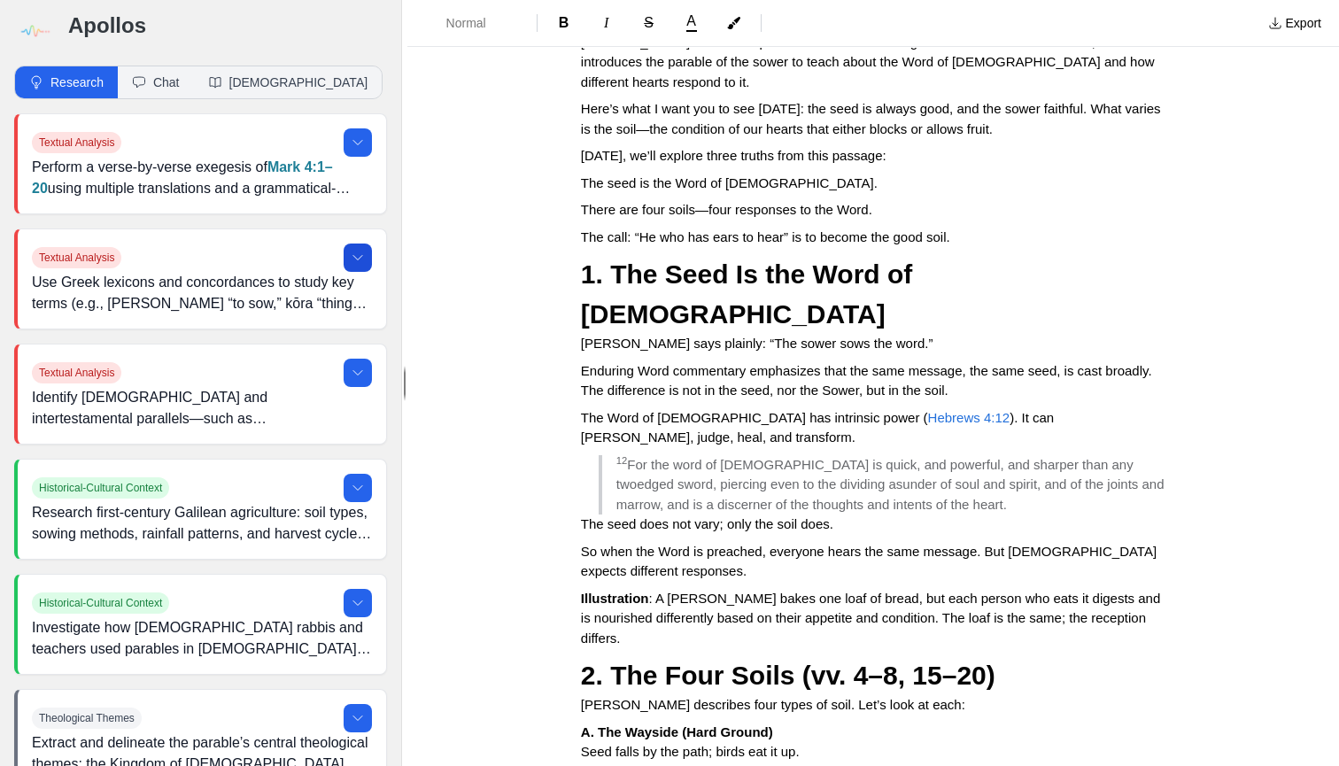
scroll to position [246, 0]
